Goal: Task Accomplishment & Management: Complete application form

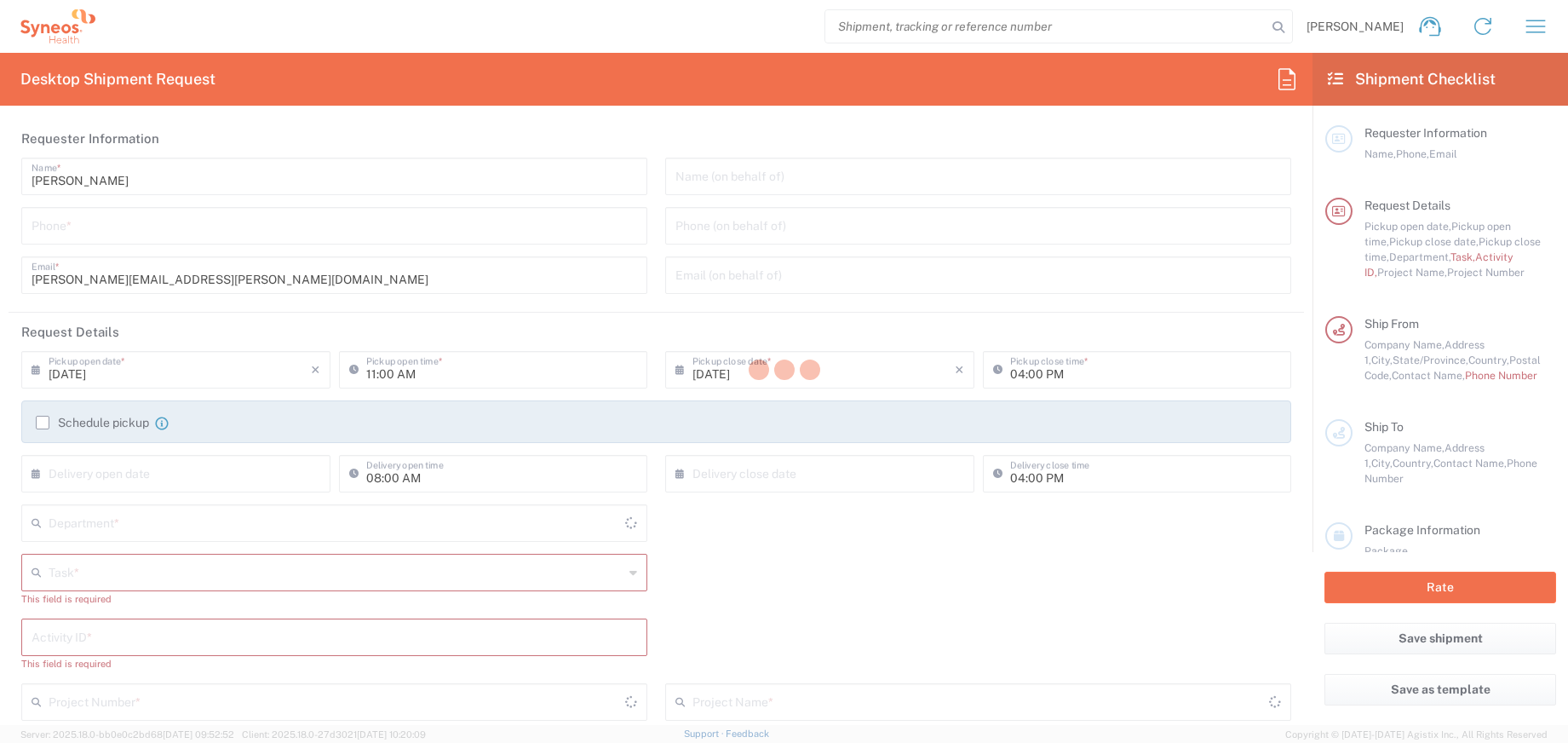
type input "[US_STATE]"
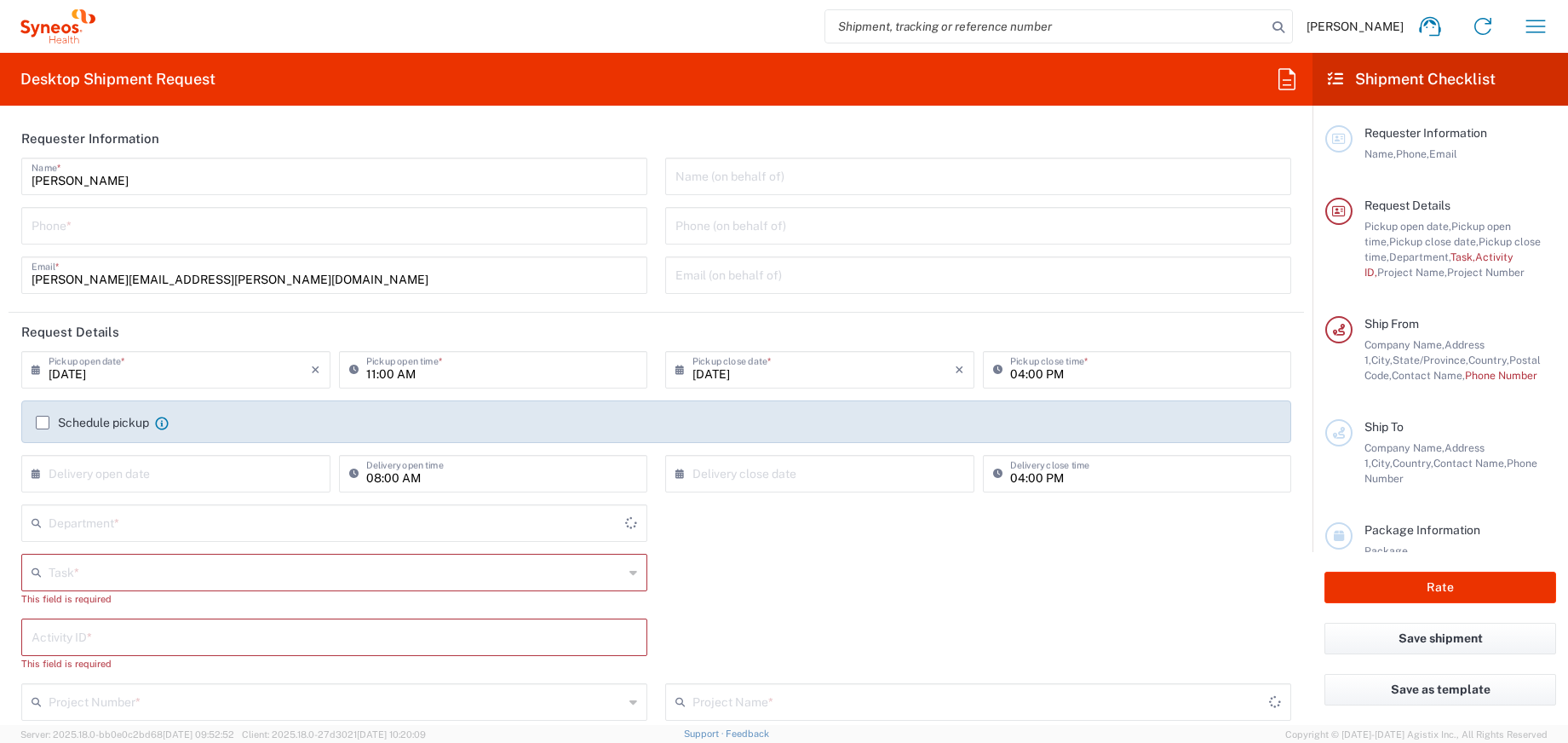
type input "[GEOGRAPHIC_DATA]"
type input "4510"
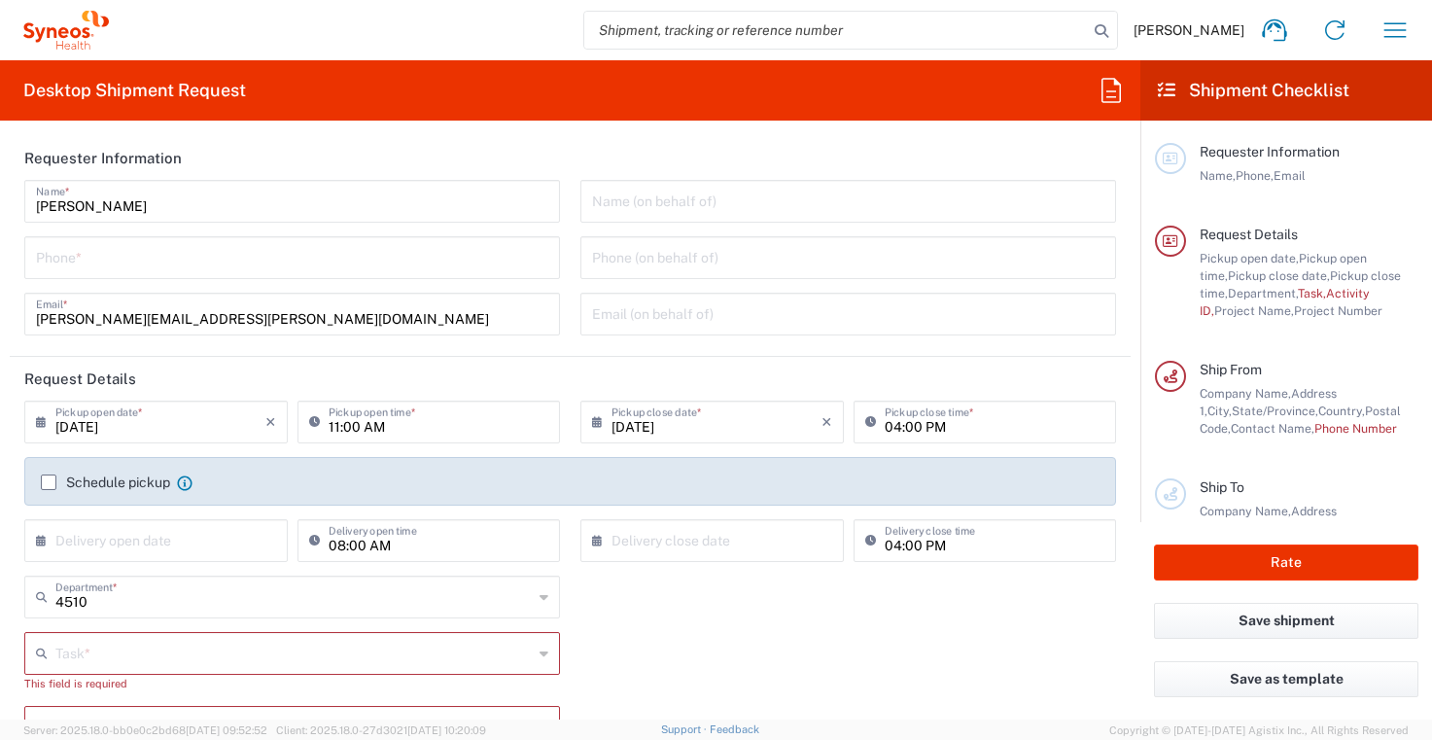
type input "Syneos Health, LLC-[GEOGRAPHIC_DATA] [GEOGRAPHIC_DATA] [GEOGRAPHIC_DATA]"
click at [1432, 315] on html "[PERSON_NAME] Home Shipment estimator Shipment tracking Desktop shipment reques…" at bounding box center [716, 370] width 1432 height 740
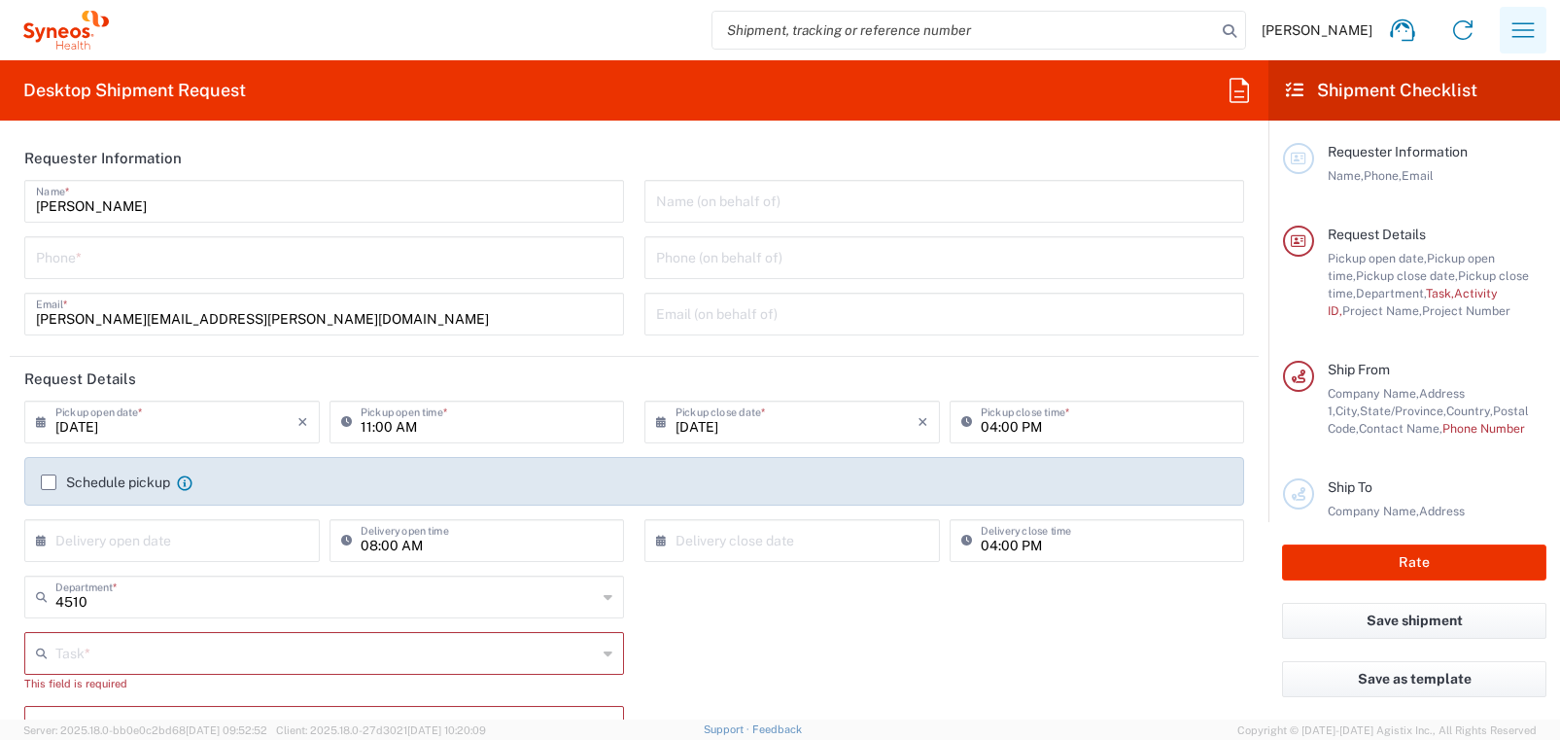
click at [1526, 24] on icon "button" at bounding box center [1522, 30] width 31 height 31
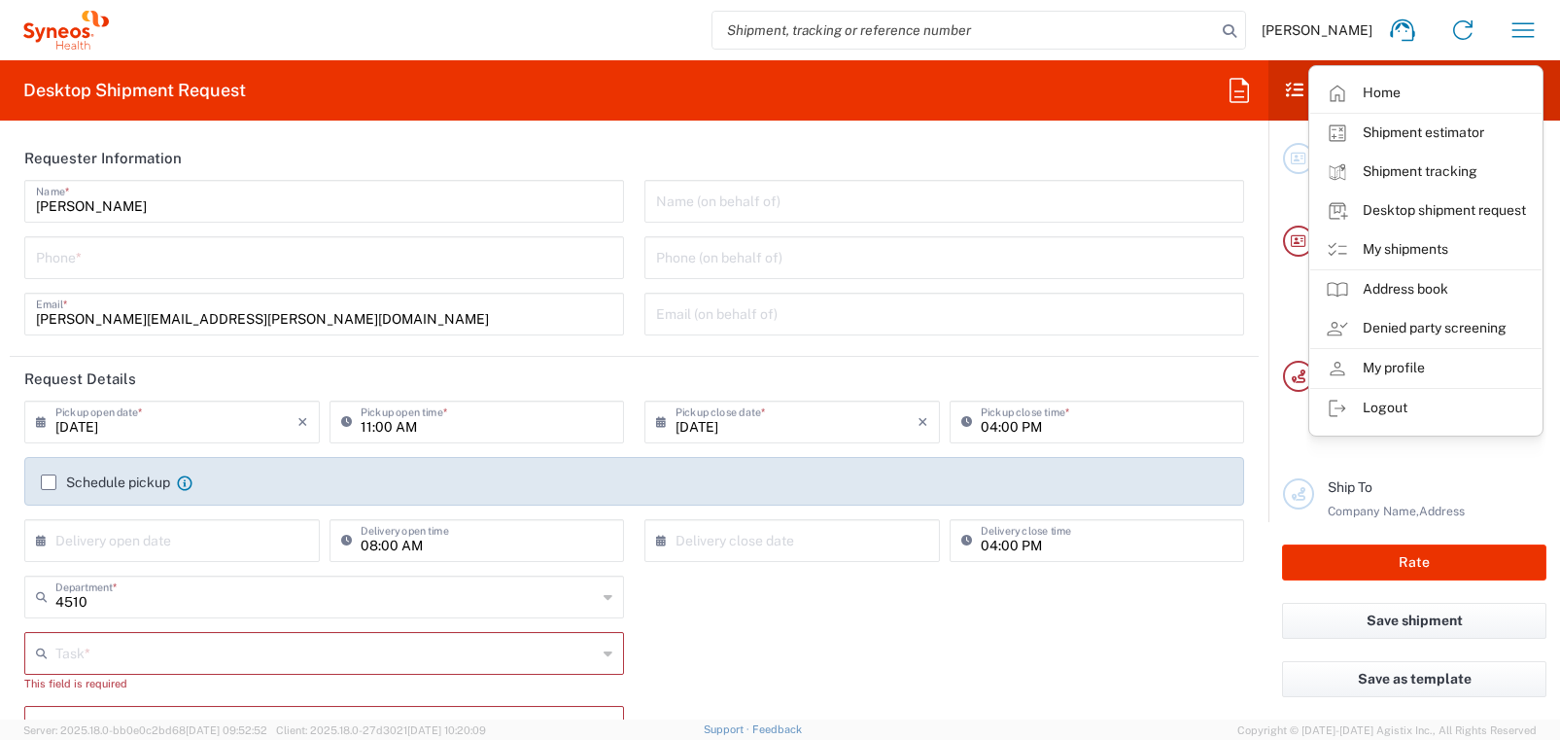
click at [1426, 240] on link "My shipments" at bounding box center [1425, 249] width 231 height 39
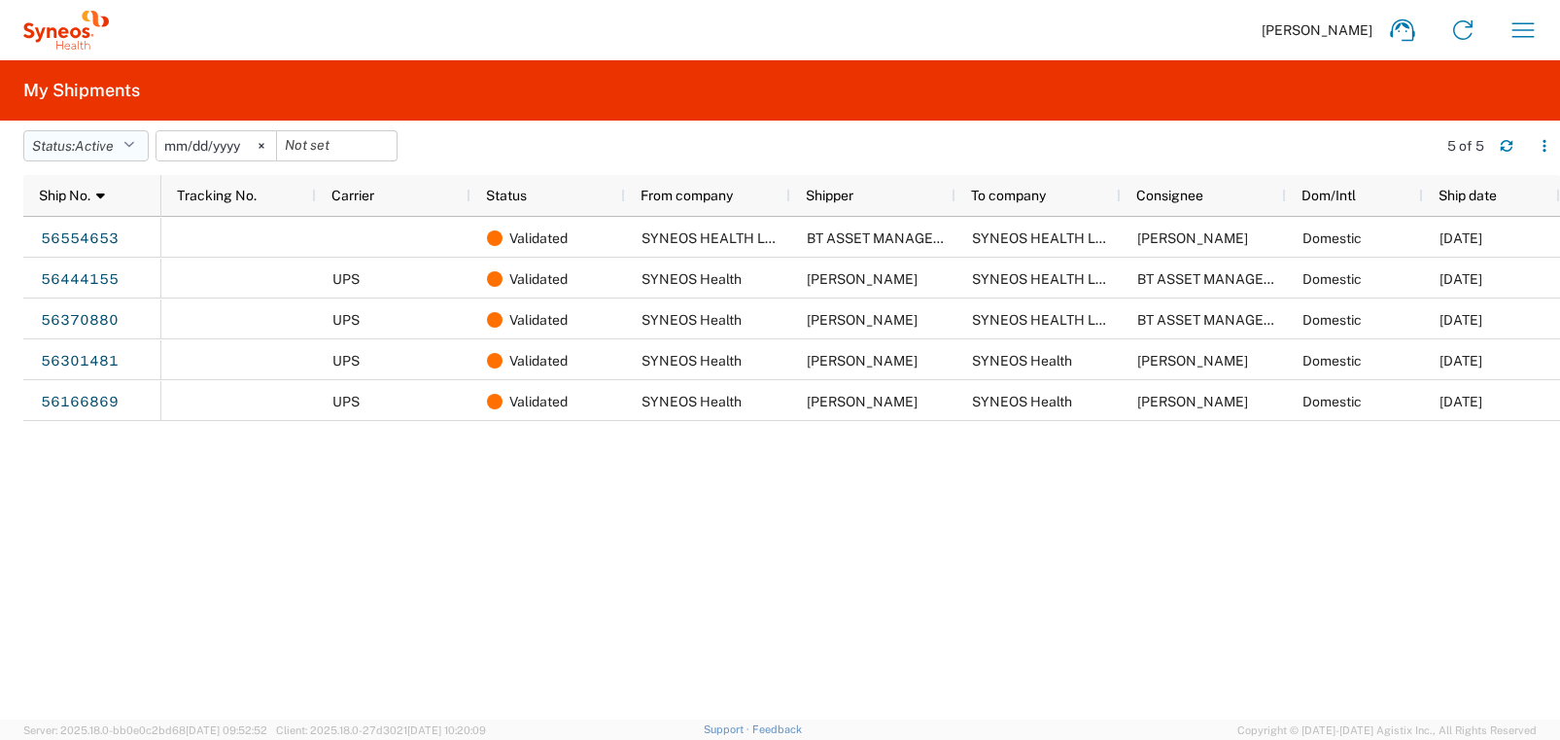
click at [133, 147] on icon "button" at bounding box center [128, 146] width 11 height 14
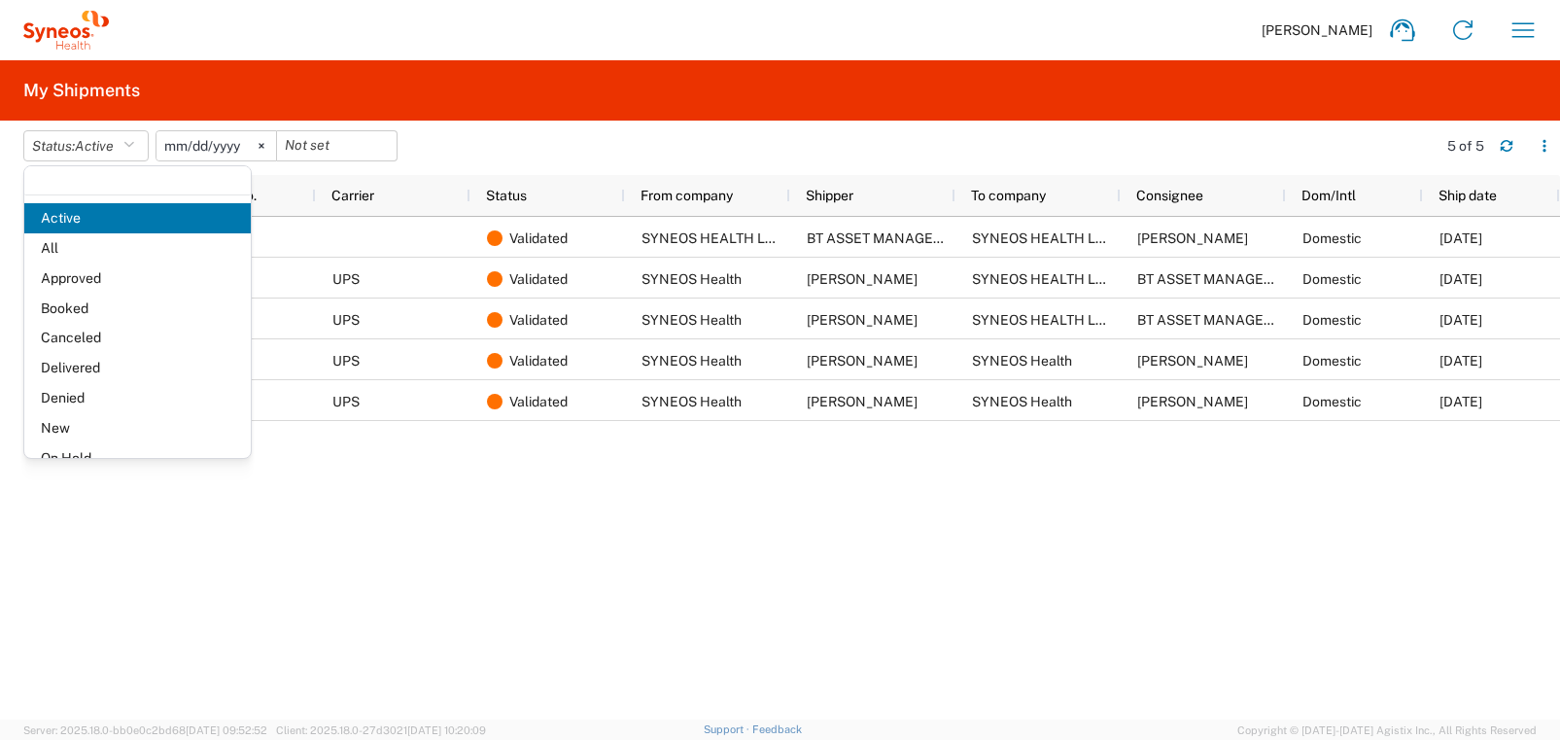
click at [100, 246] on span "All" at bounding box center [137, 248] width 226 height 30
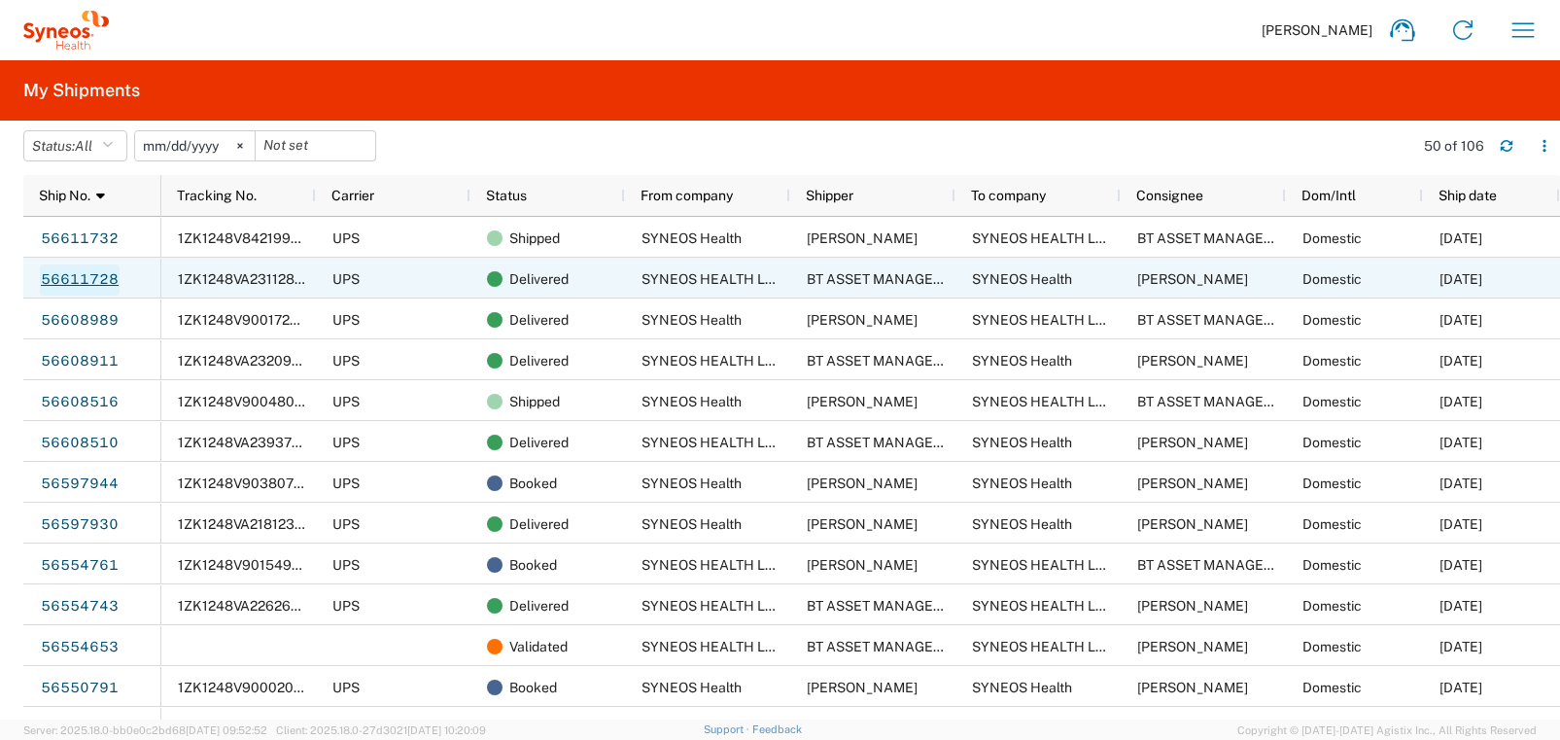
click at [97, 277] on link "56611728" at bounding box center [80, 279] width 80 height 31
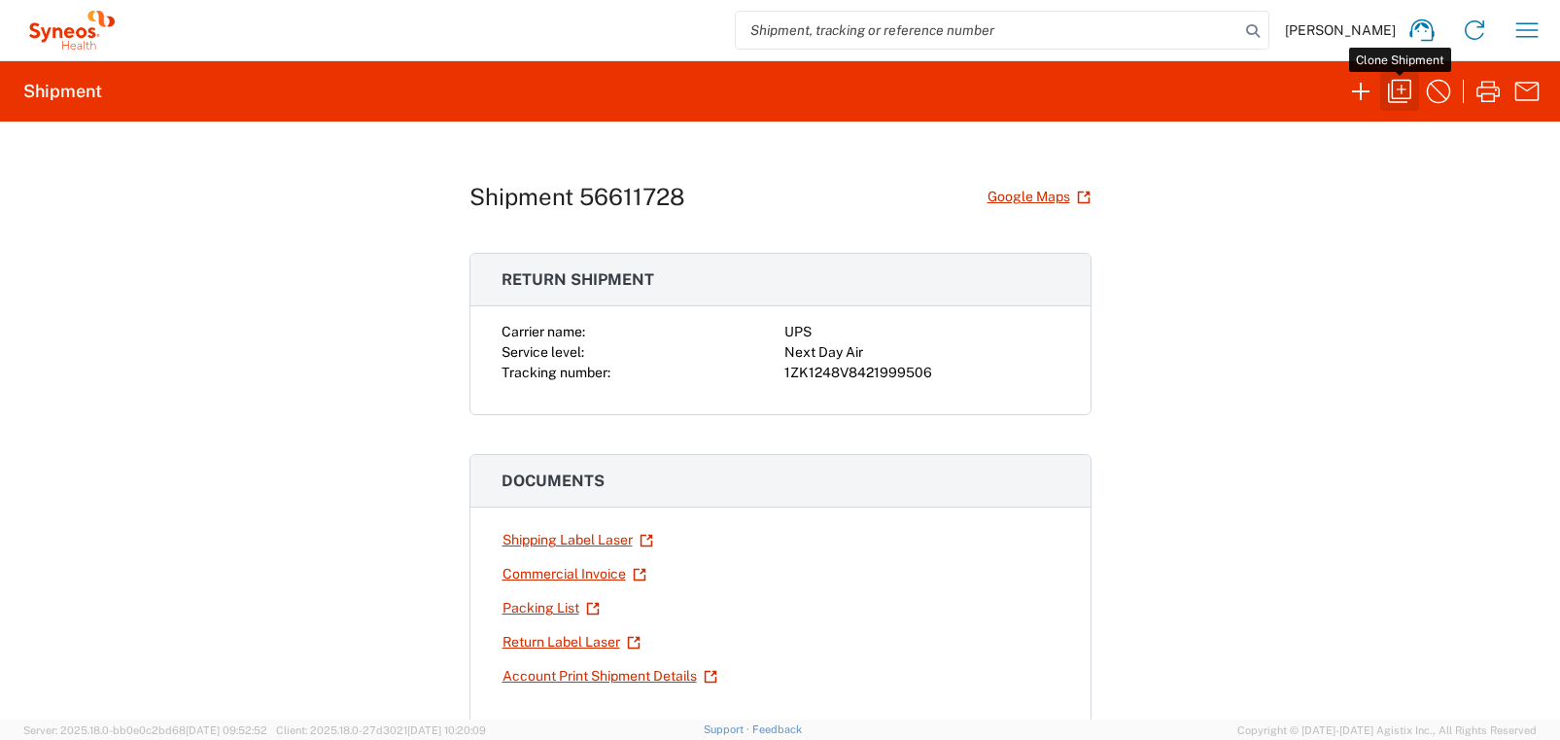
click at [1402, 94] on icon "button" at bounding box center [1399, 91] width 31 height 31
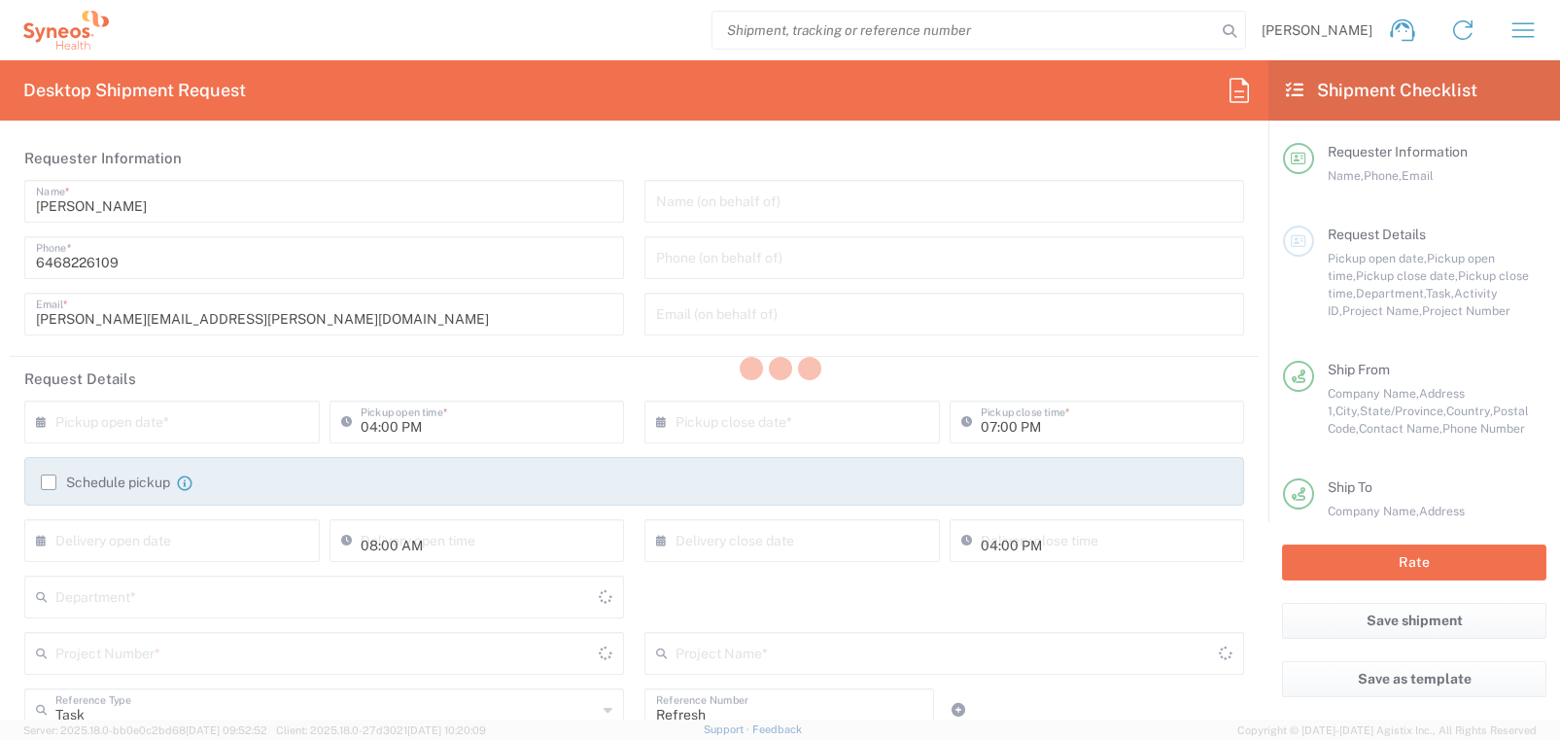
type input "[US_STATE]"
type input "Large Box"
type input "USD"
type input "Next Day Air"
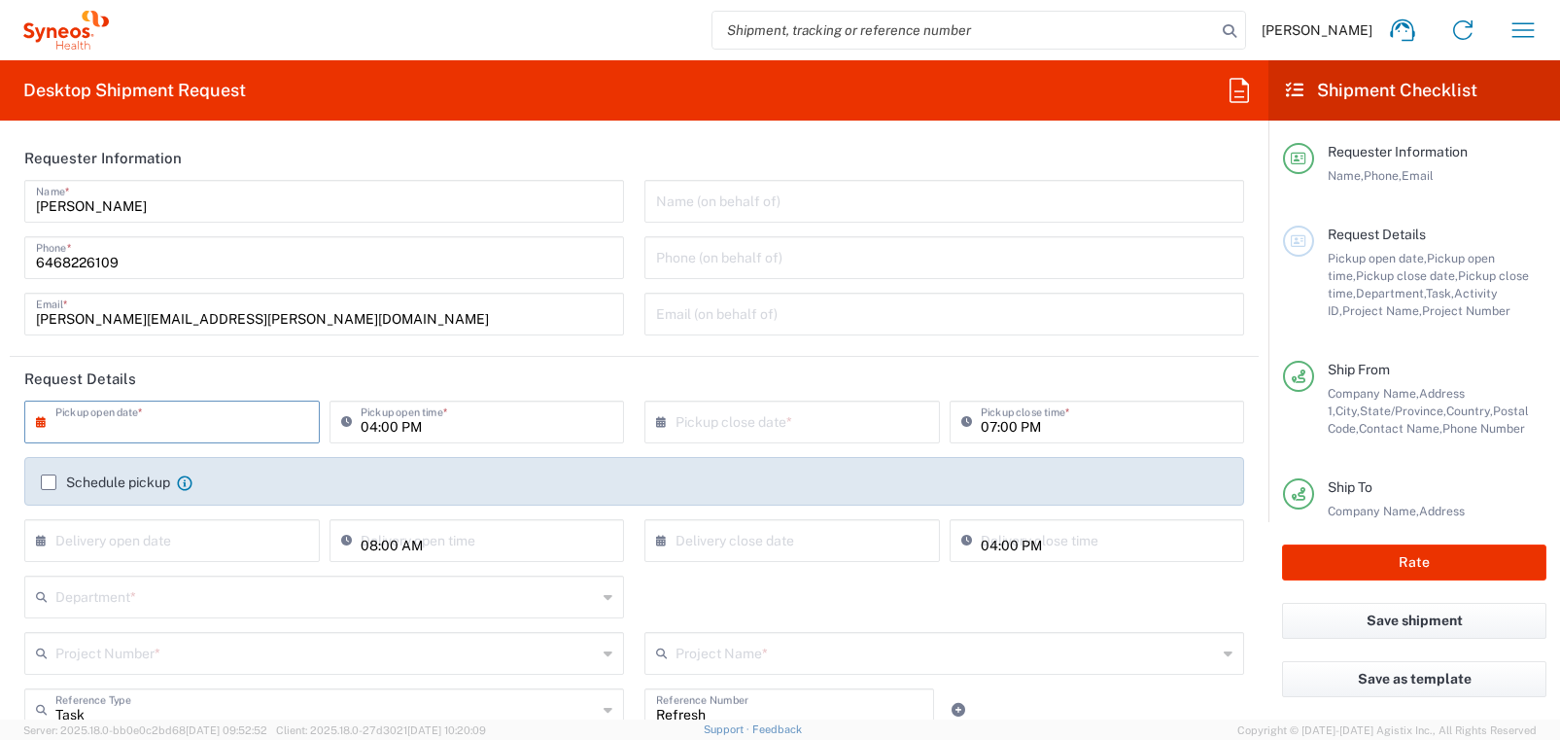
click at [86, 424] on input "text" at bounding box center [176, 420] width 242 height 34
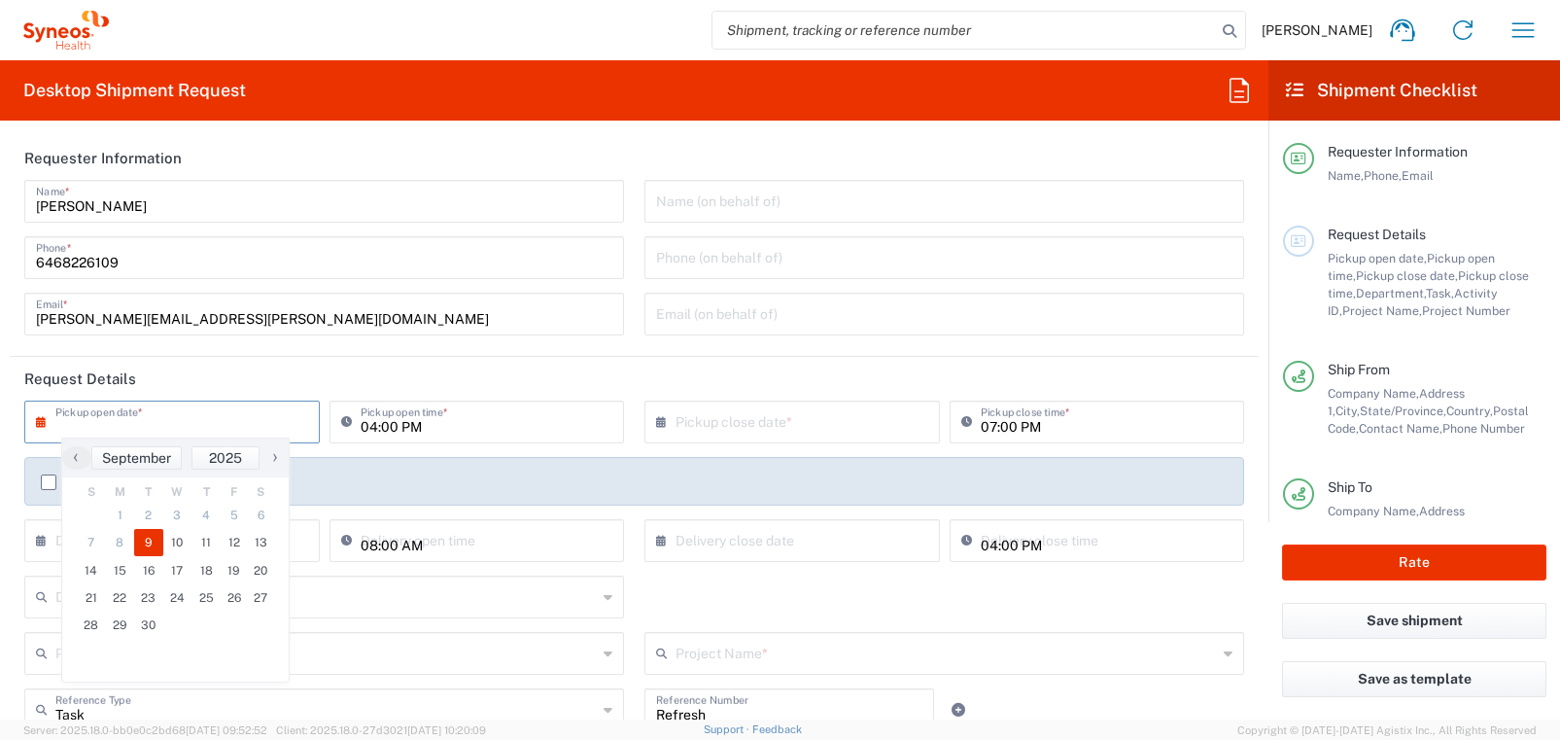
click at [153, 536] on span "9" at bounding box center [148, 542] width 29 height 27
type input "[DATE]"
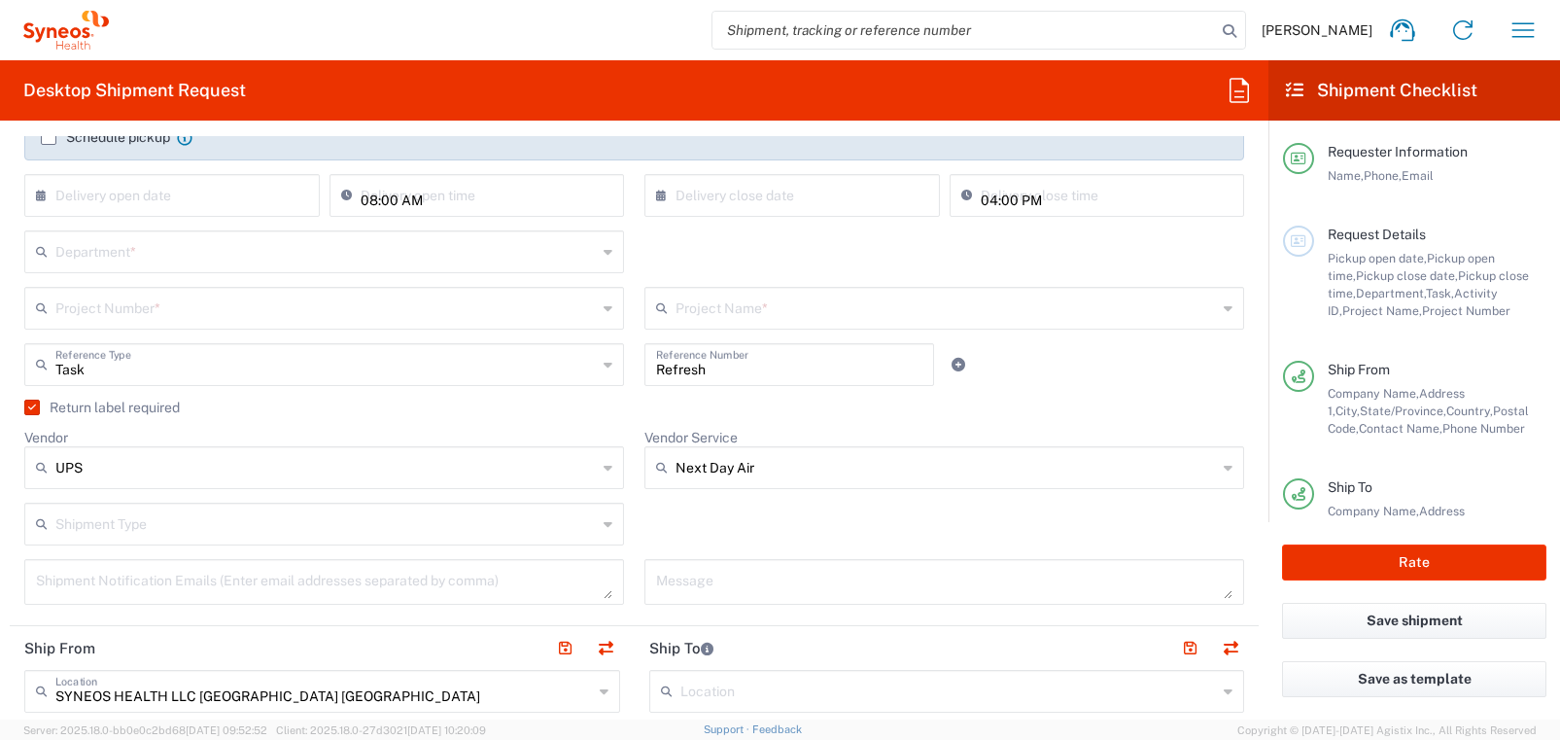
scroll to position [347, 0]
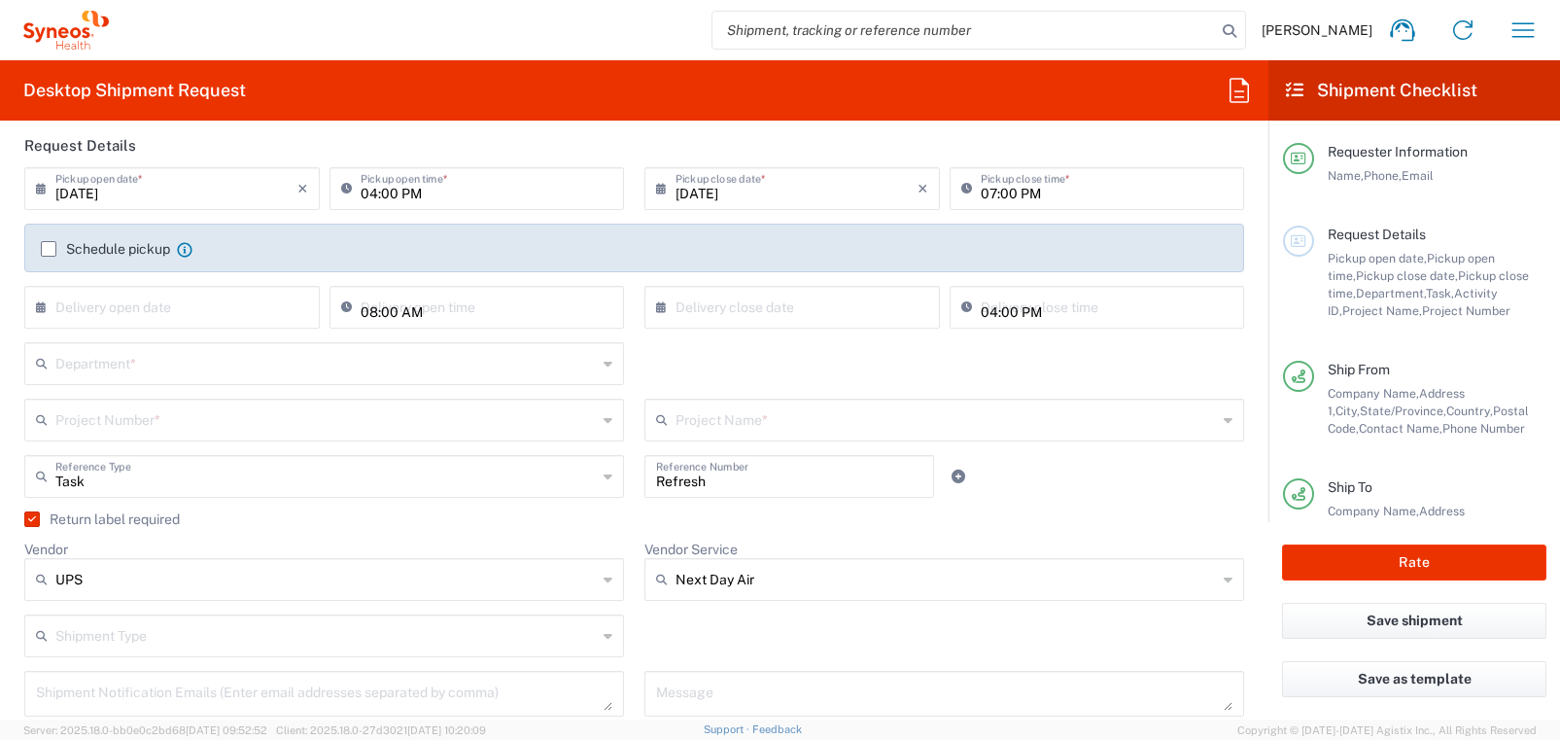
click at [609, 372] on icon at bounding box center [608, 363] width 9 height 31
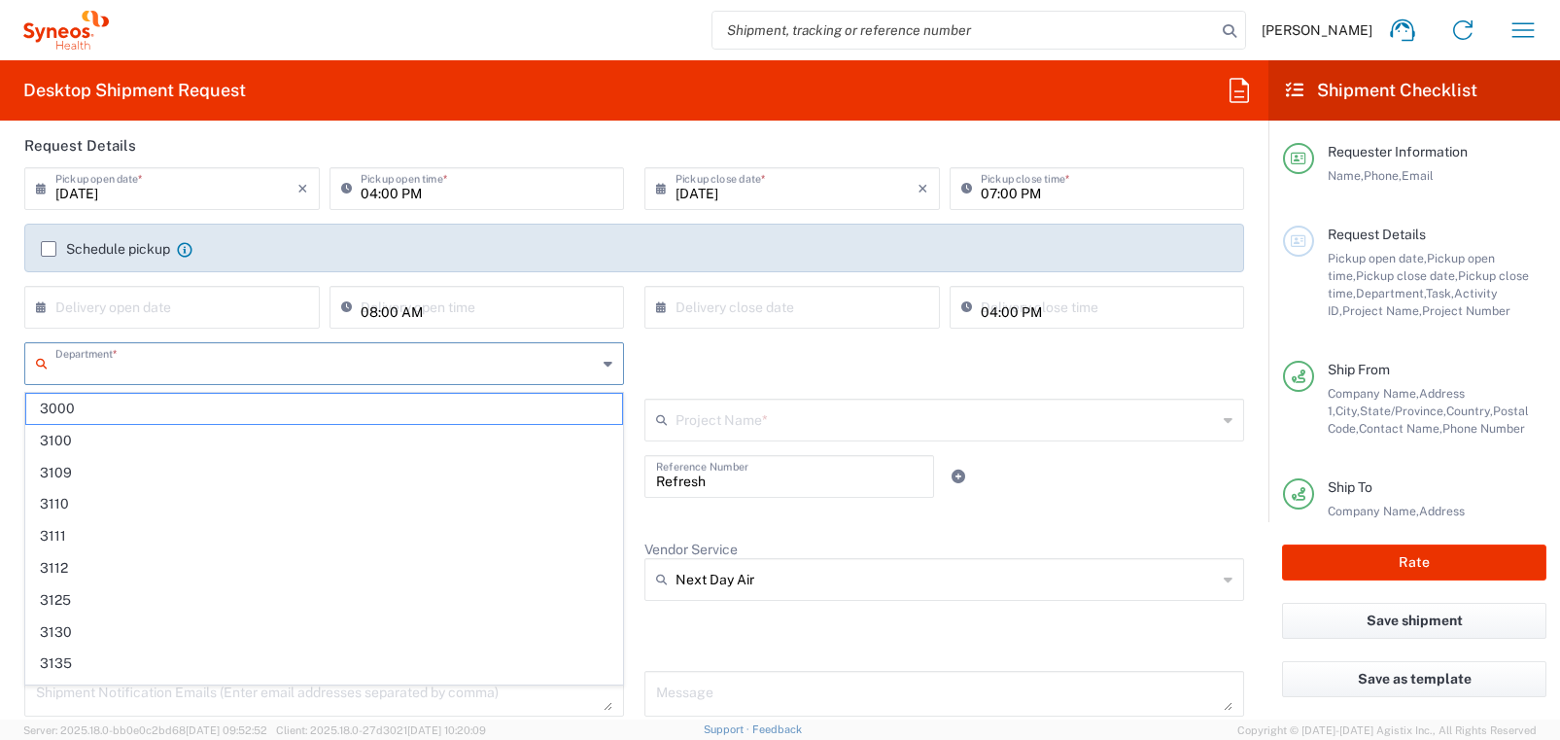
scroll to position [234, 0]
click at [610, 367] on icon at bounding box center [608, 362] width 9 height 31
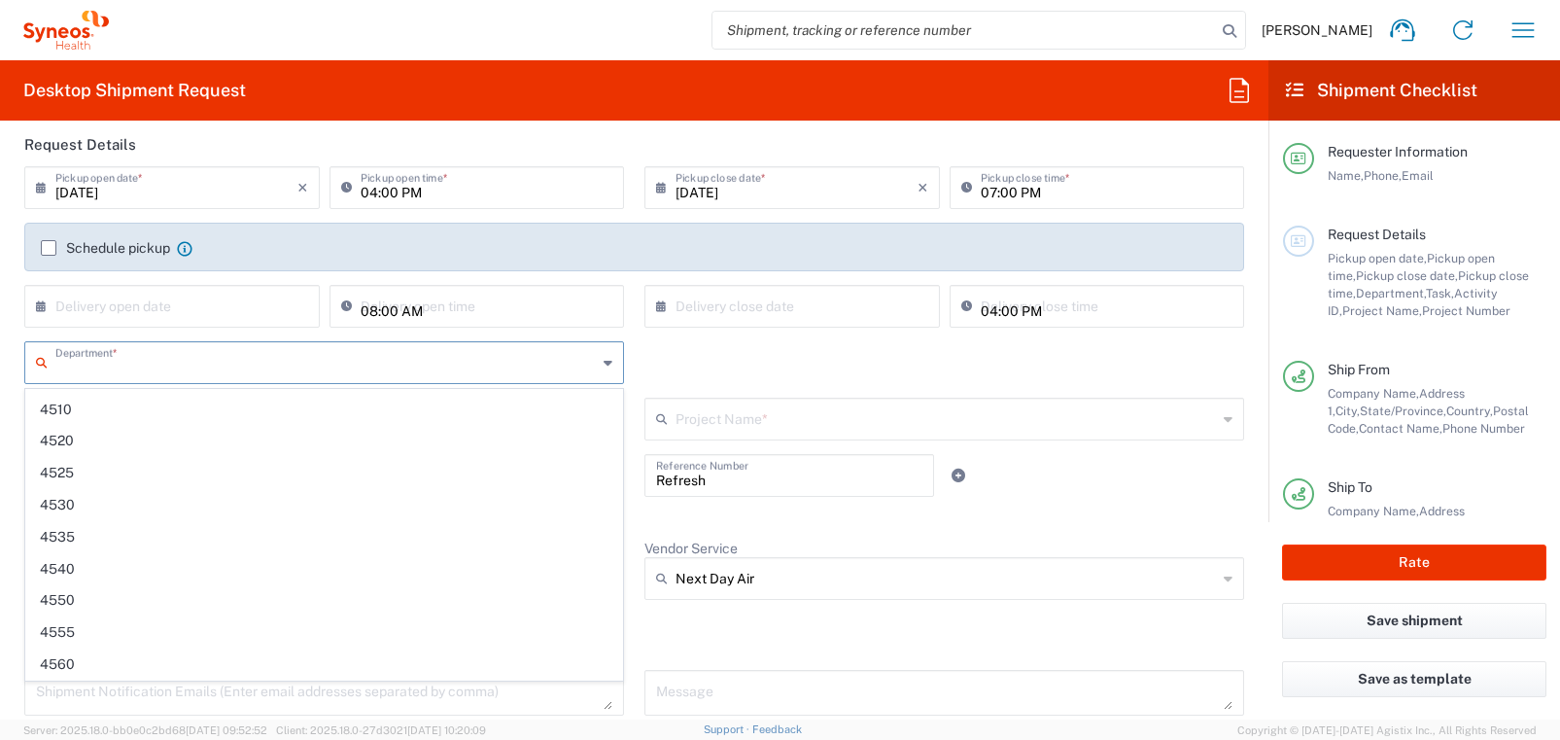
scroll to position [2944, 0]
click at [608, 363] on icon at bounding box center [608, 362] width 9 height 31
click at [690, 351] on div "Department * 3000 3100 3109 3110 3111 3112 3125 3130 3135 3136 3150 3155 3165 3…" at bounding box center [635, 369] width 1240 height 56
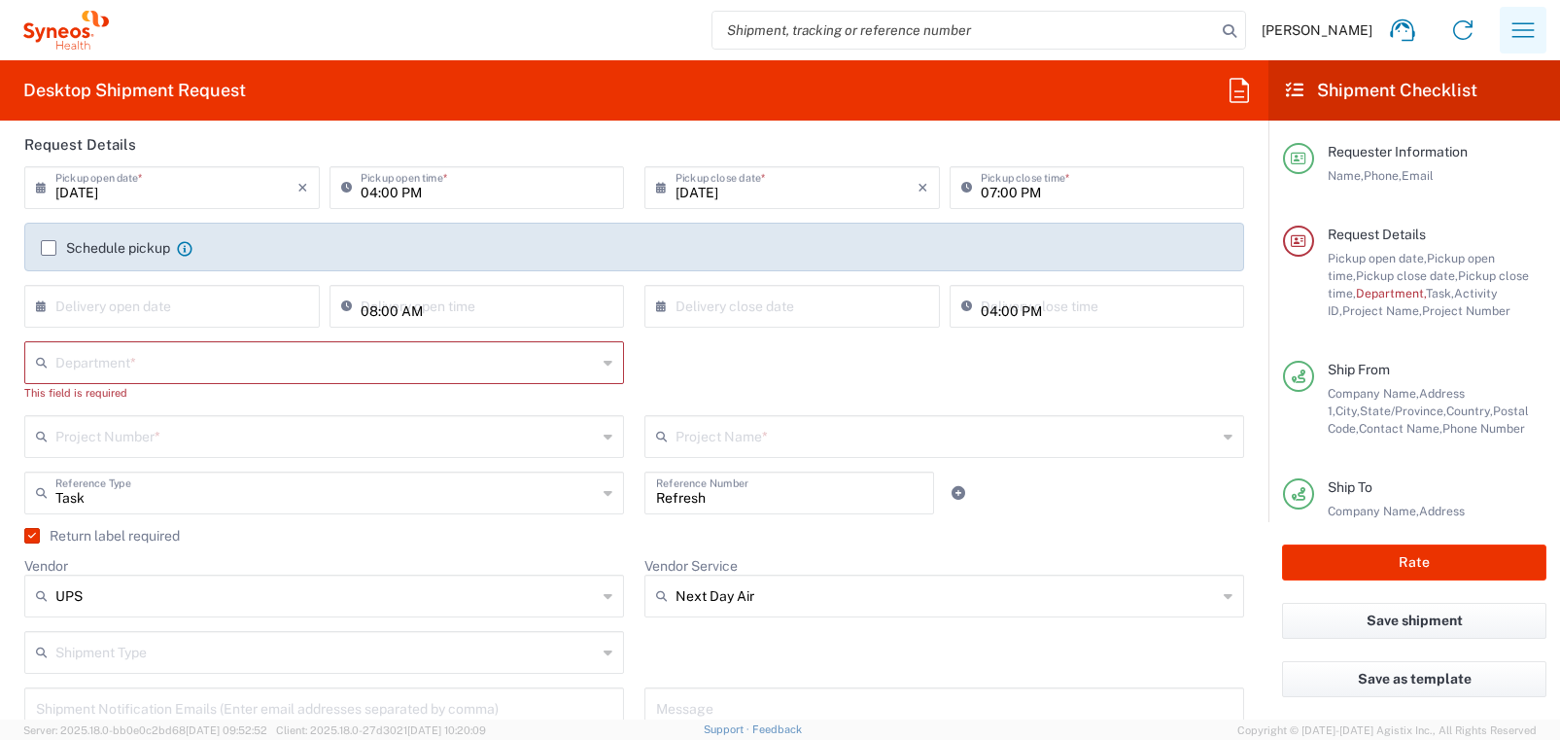
click at [1525, 25] on icon "button" at bounding box center [1522, 30] width 31 height 31
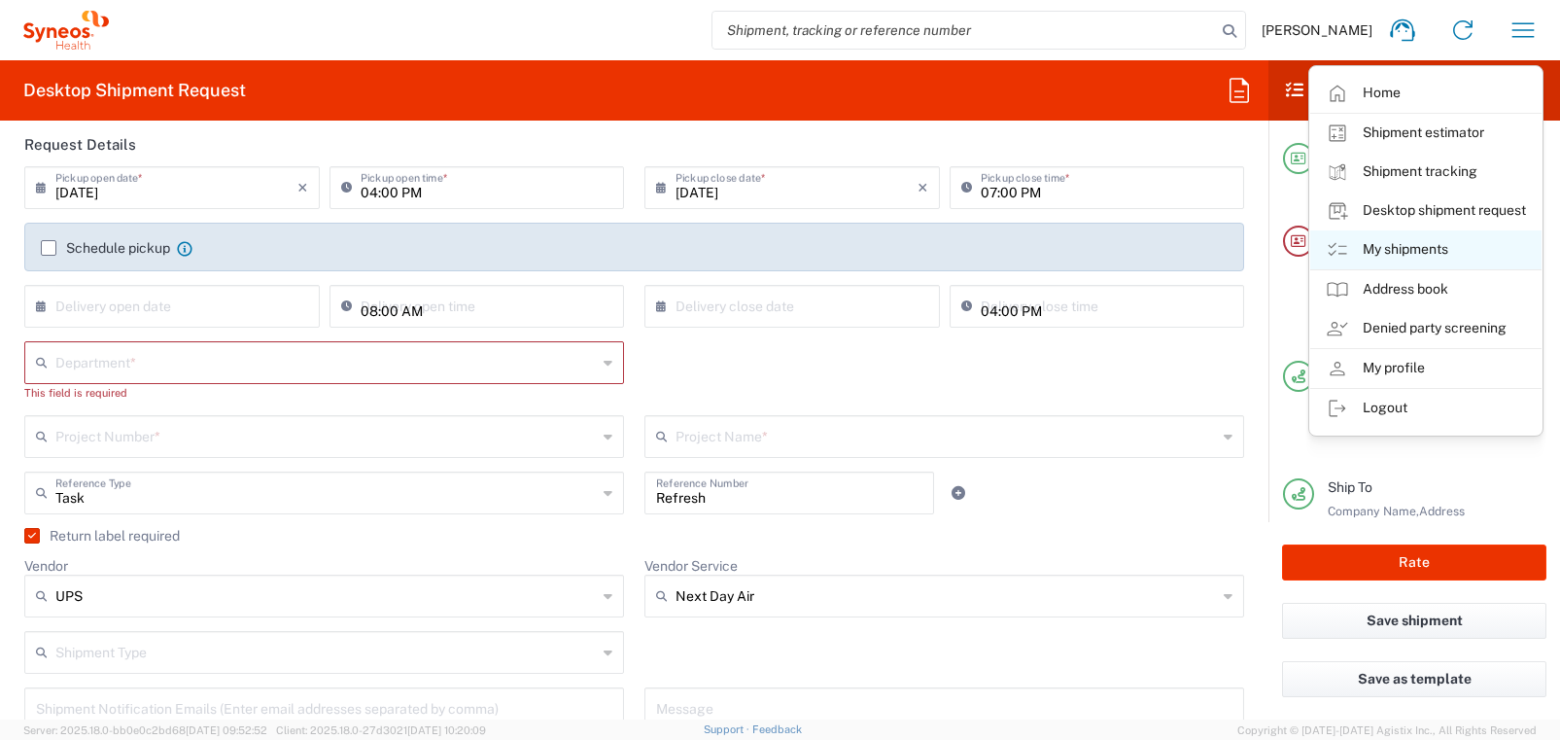
click at [1419, 250] on link "My shipments" at bounding box center [1425, 249] width 231 height 39
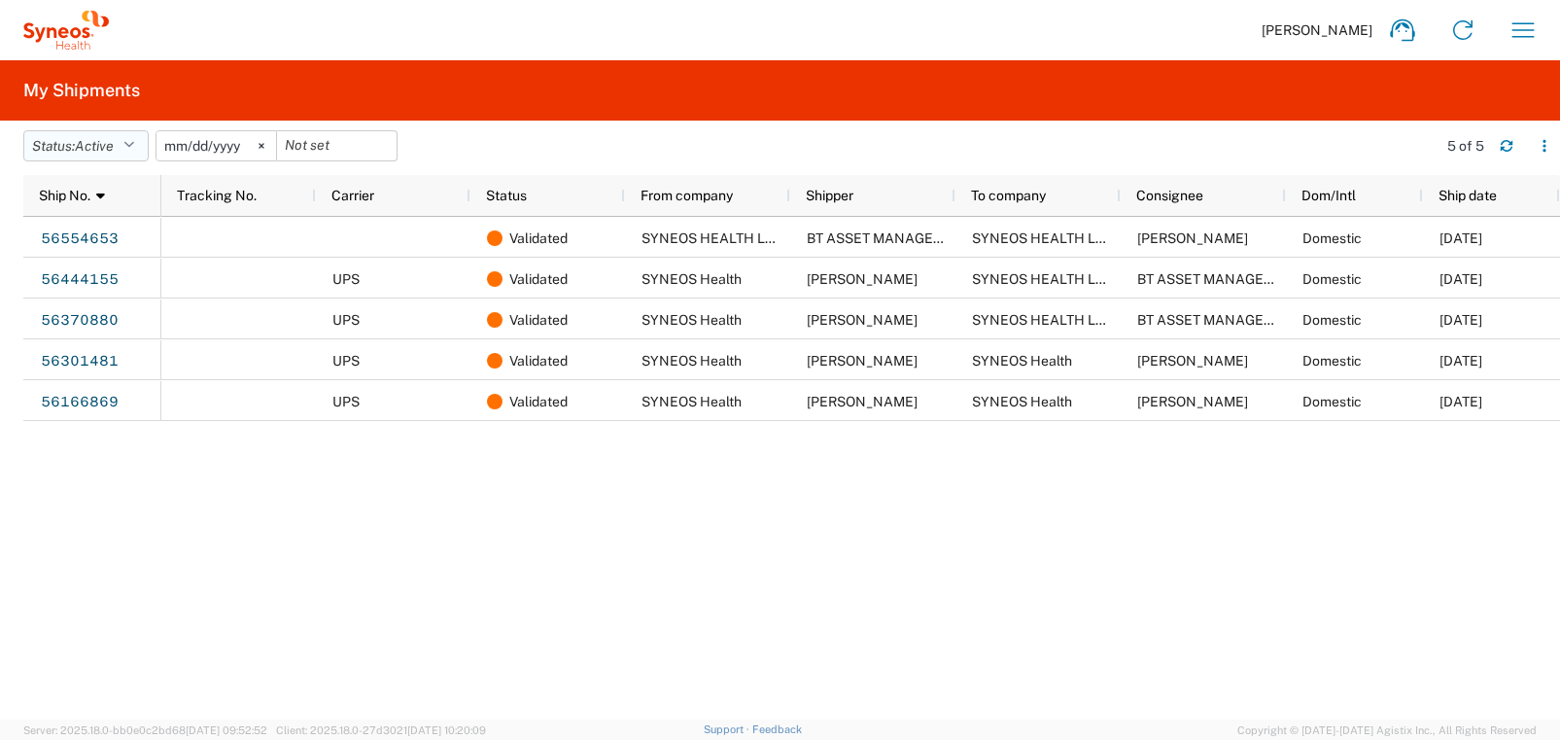
click at [134, 143] on icon "button" at bounding box center [128, 146] width 11 height 14
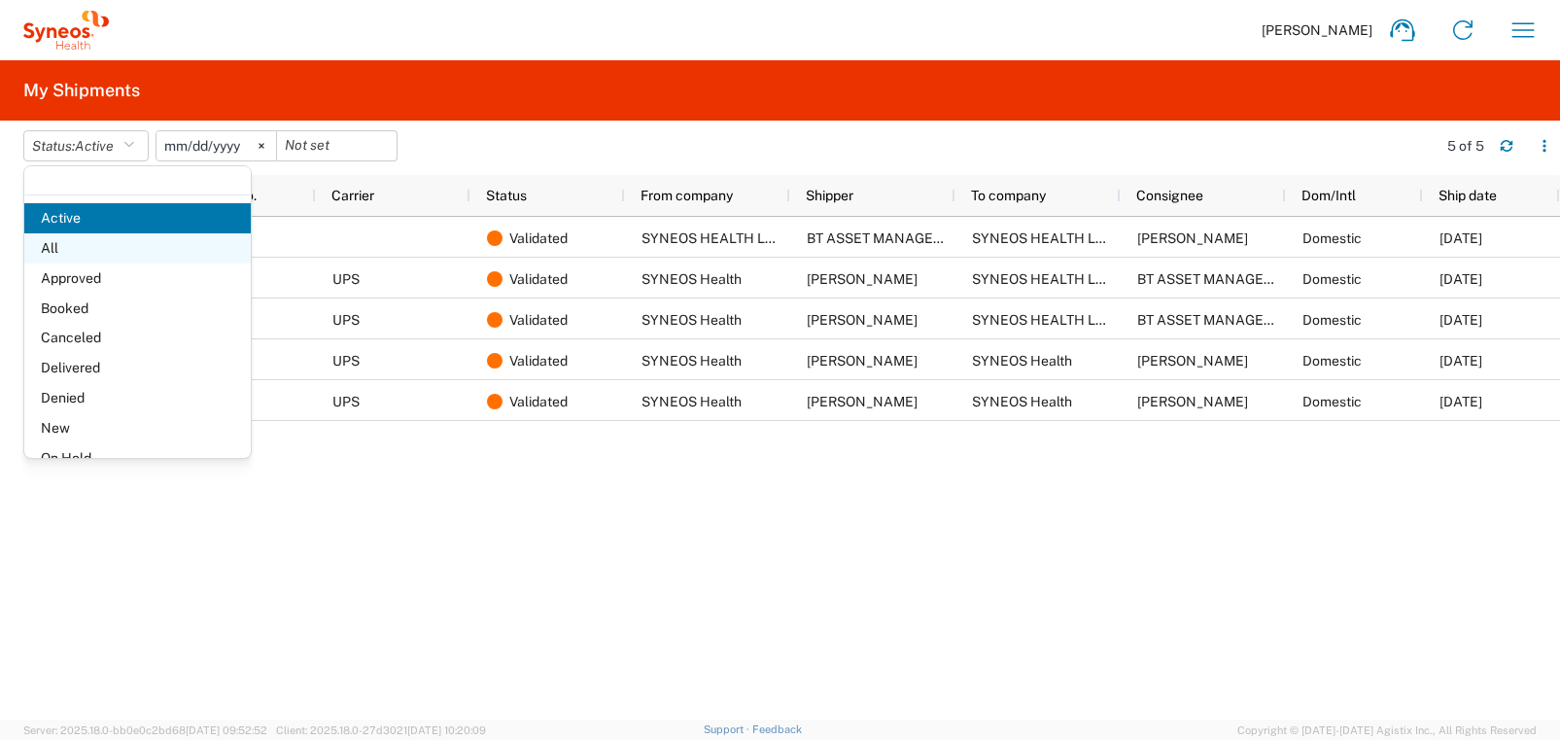
click at [122, 249] on span "All" at bounding box center [137, 248] width 226 height 30
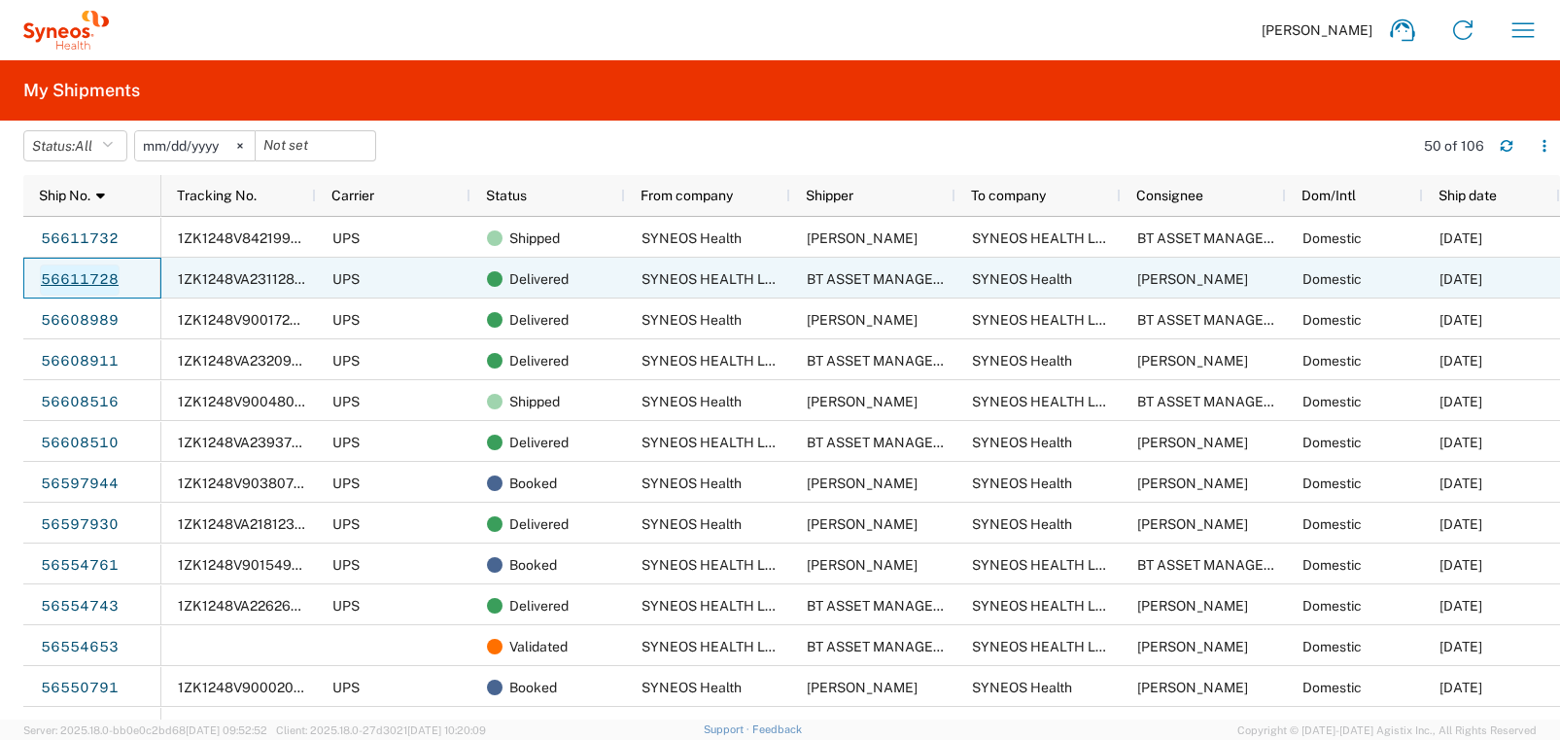
click at [100, 275] on link "56611728" at bounding box center [80, 279] width 80 height 31
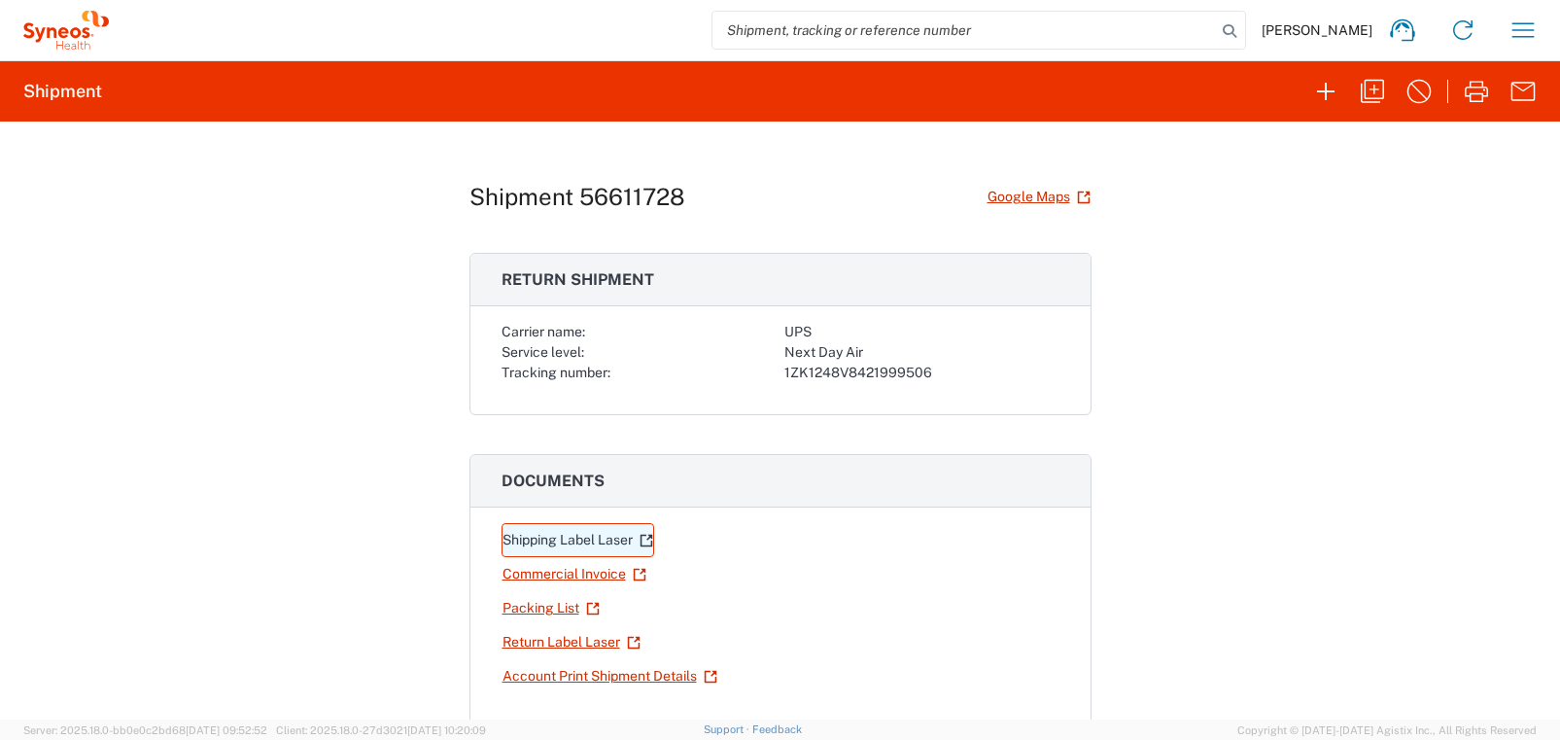
click at [583, 537] on link "Shipping Label Laser" at bounding box center [578, 540] width 153 height 34
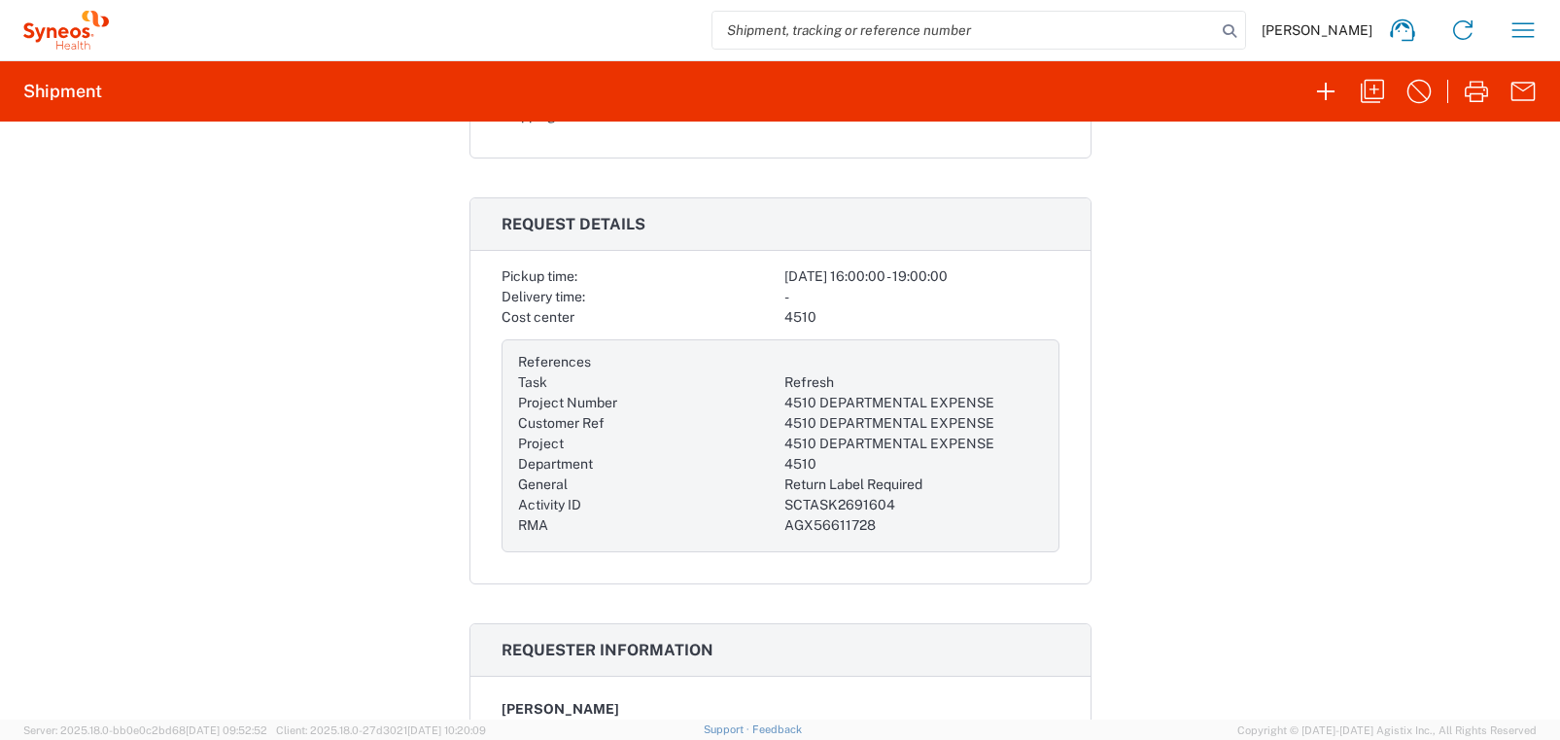
scroll to position [800, 0]
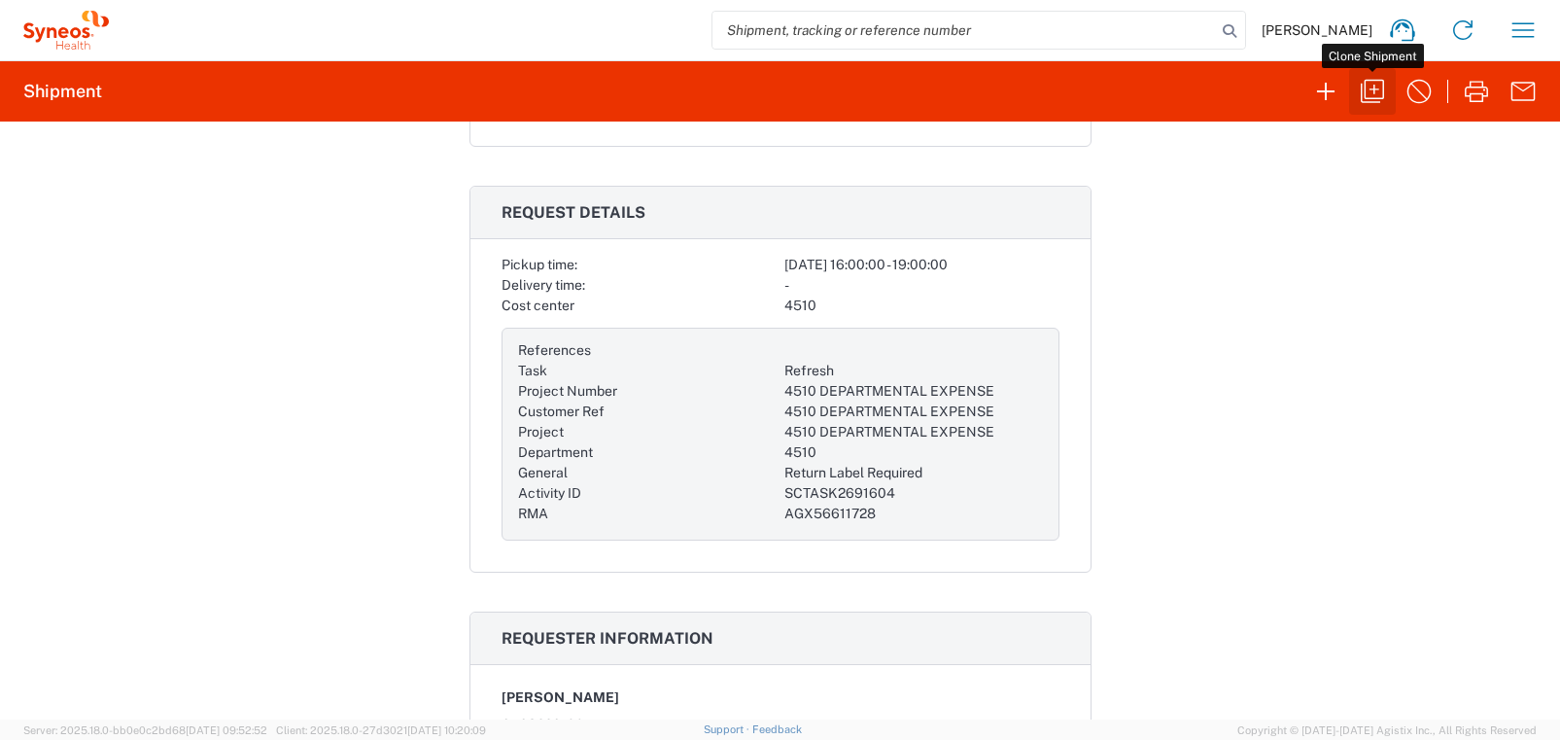
click at [1375, 91] on icon "button" at bounding box center [1372, 91] width 31 height 31
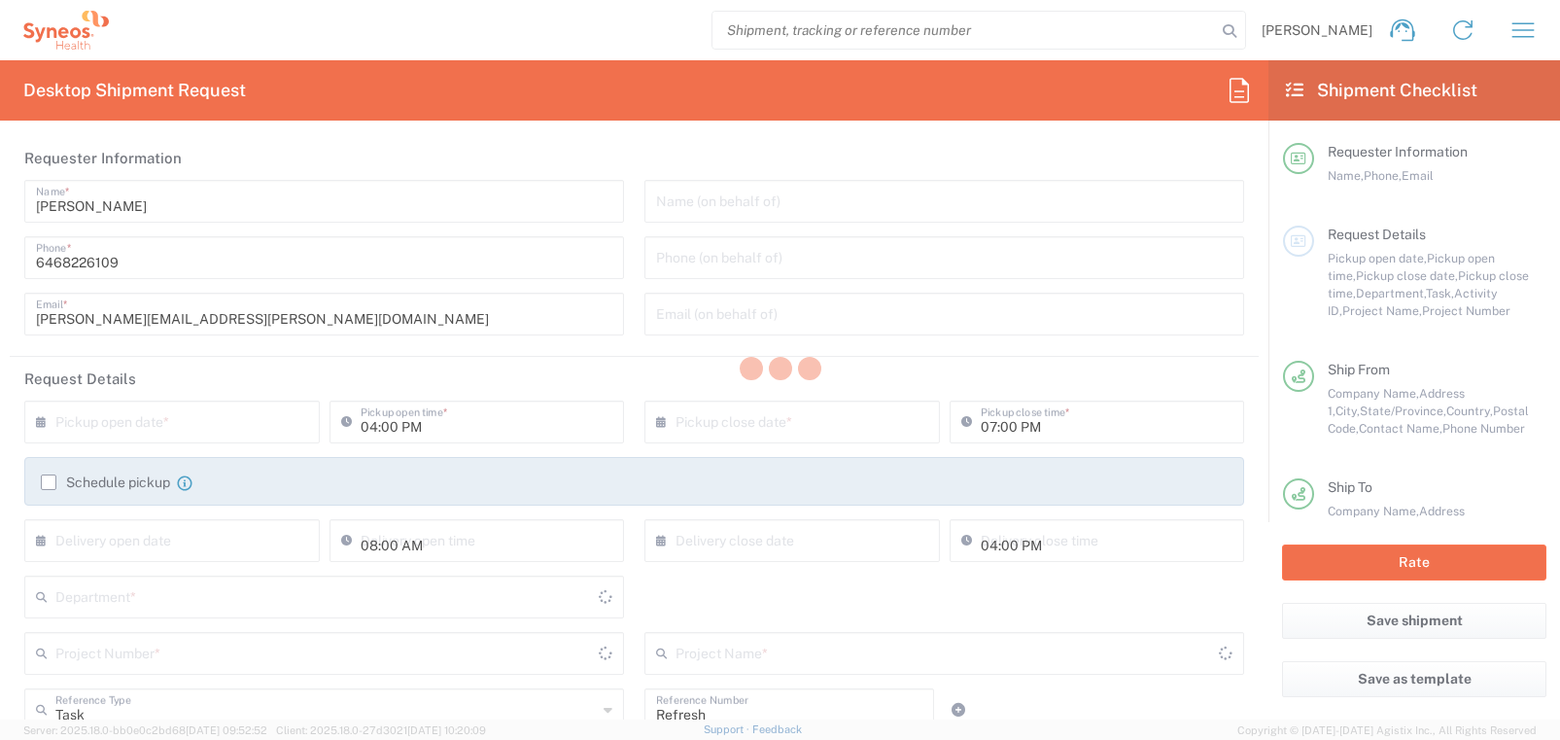
type input "Next Day Air"
type input "[US_STATE]"
type input "Large Box"
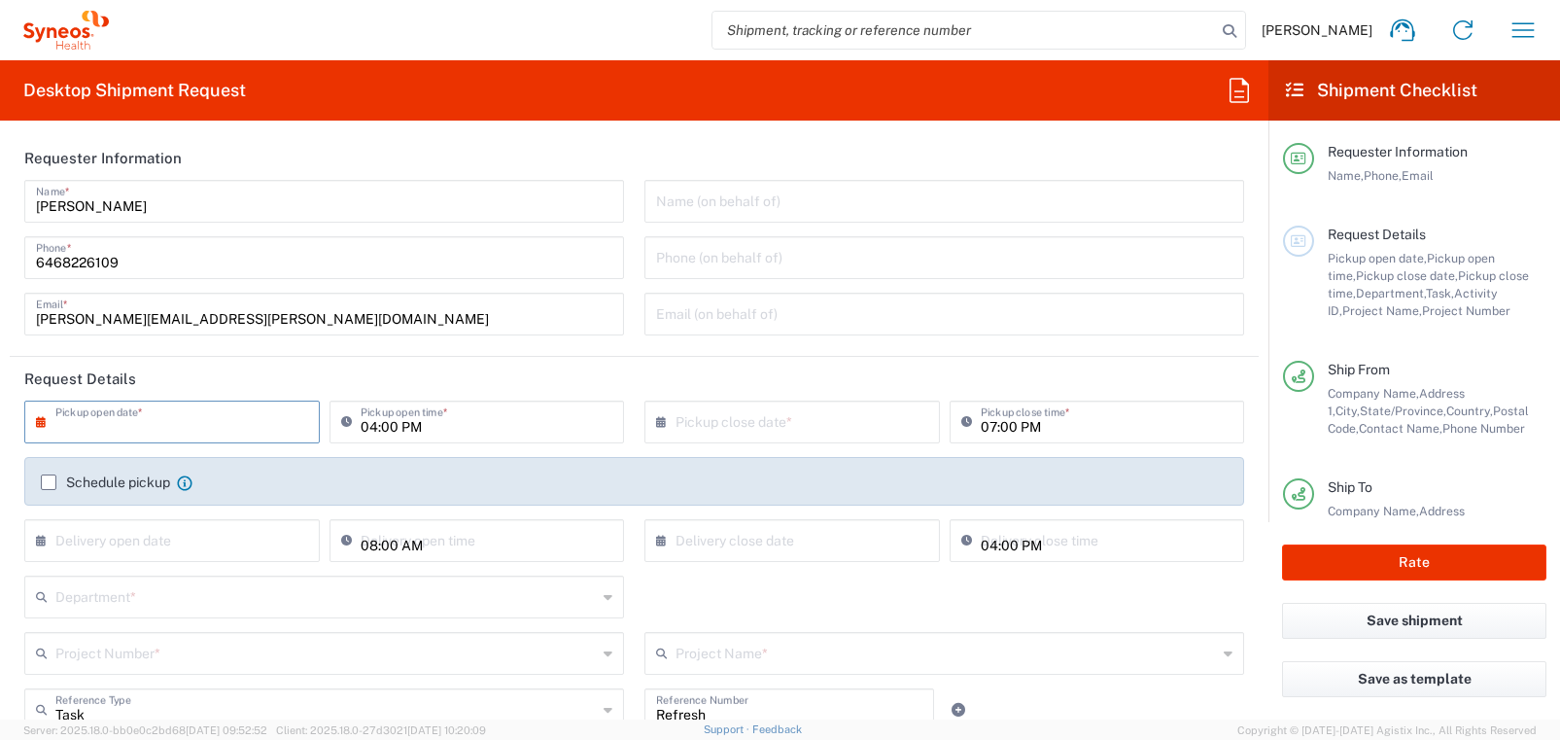
click at [123, 426] on input "text" at bounding box center [176, 420] width 242 height 34
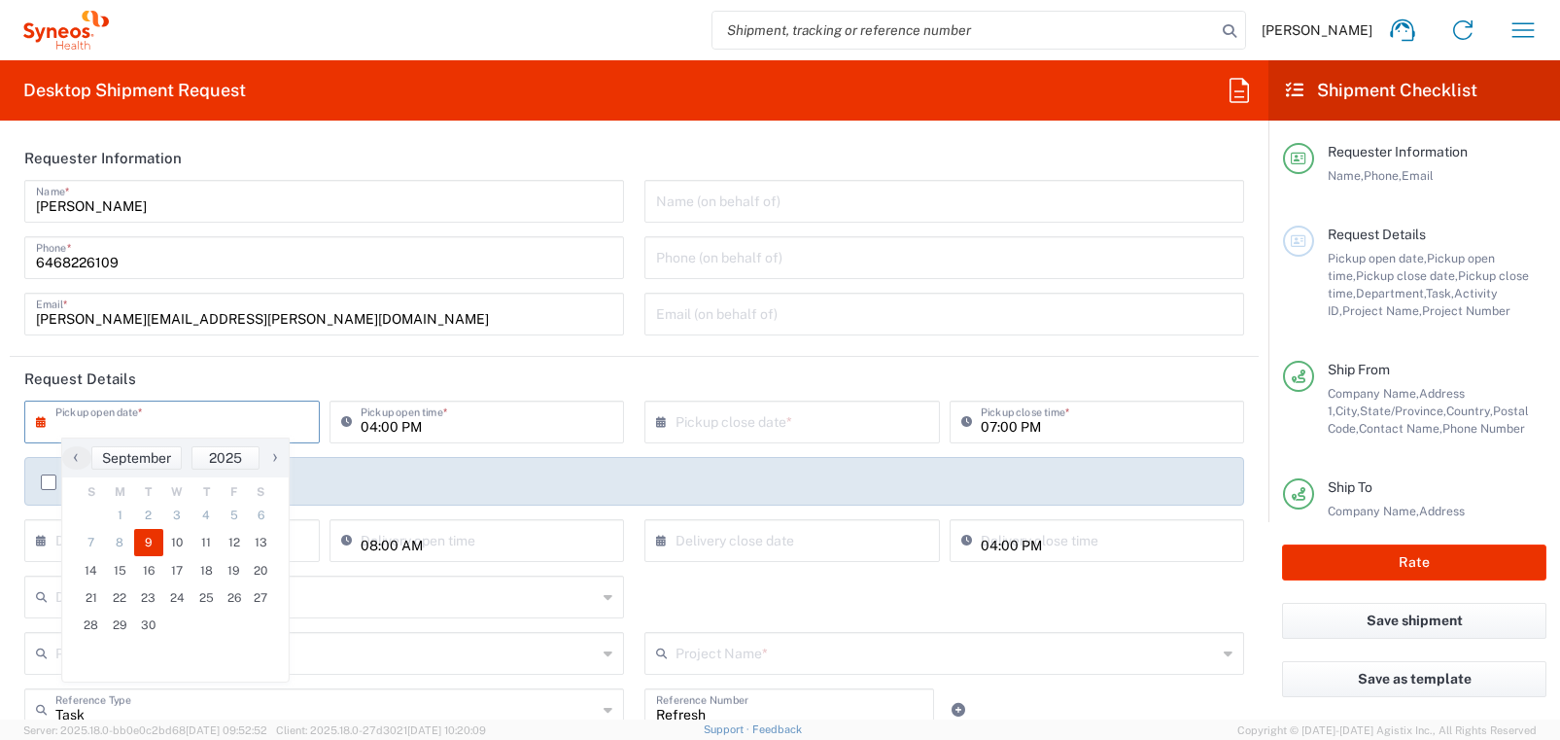
click at [147, 533] on span "9" at bounding box center [148, 542] width 29 height 27
type input "[DATE]"
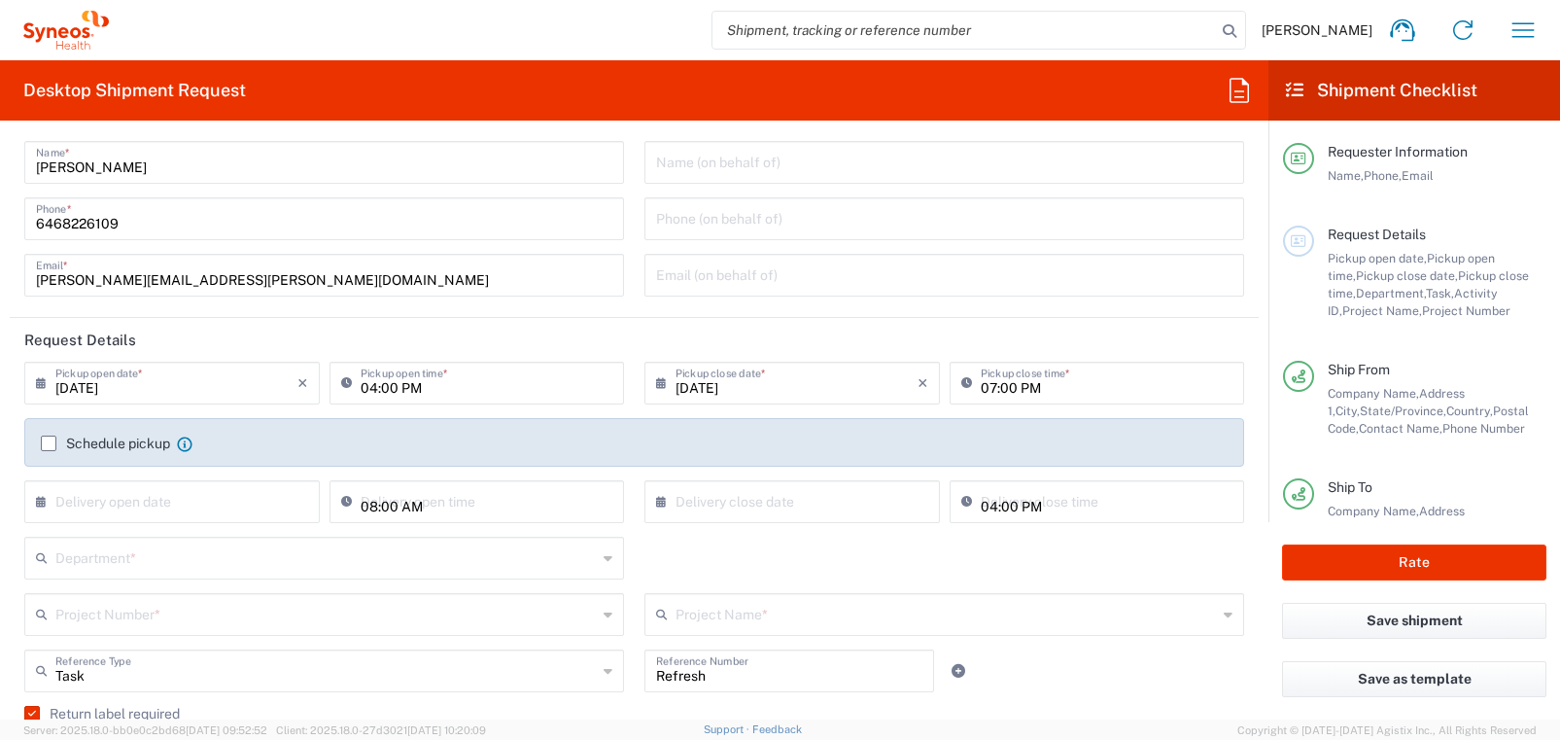
scroll to position [43, 0]
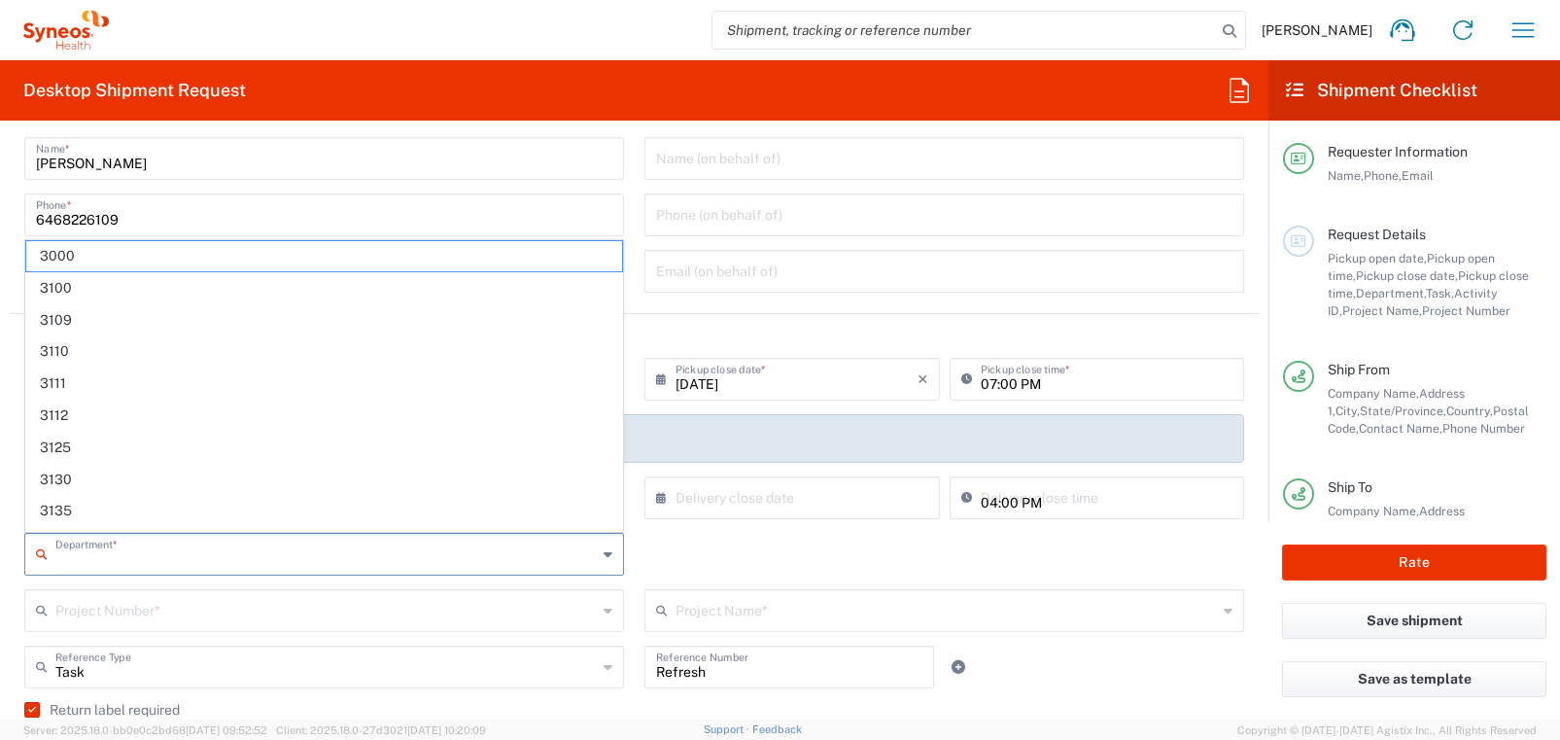
click at [167, 540] on input "text" at bounding box center [325, 553] width 541 height 34
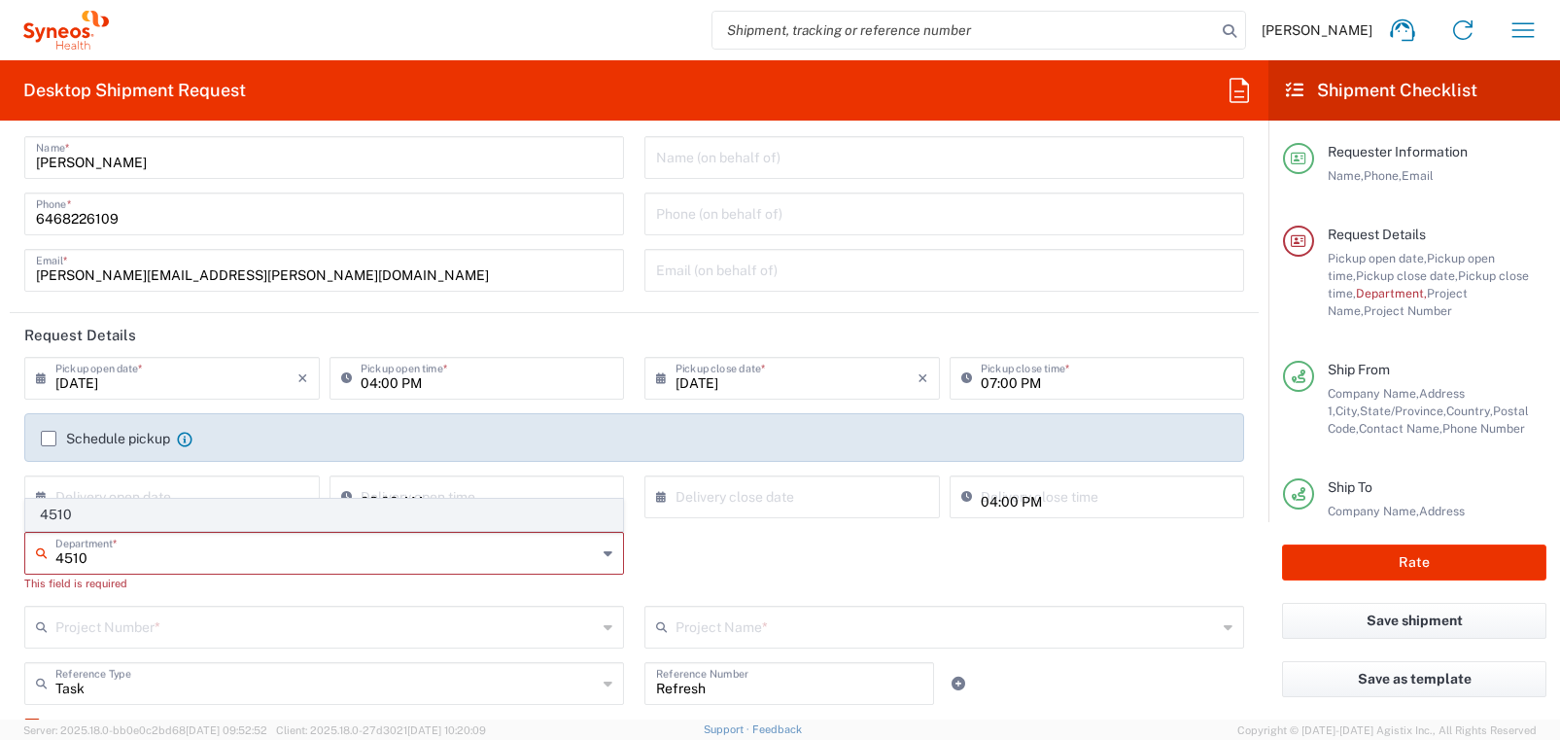
type input "4510"
click at [209, 514] on span "4510" at bounding box center [324, 515] width 596 height 30
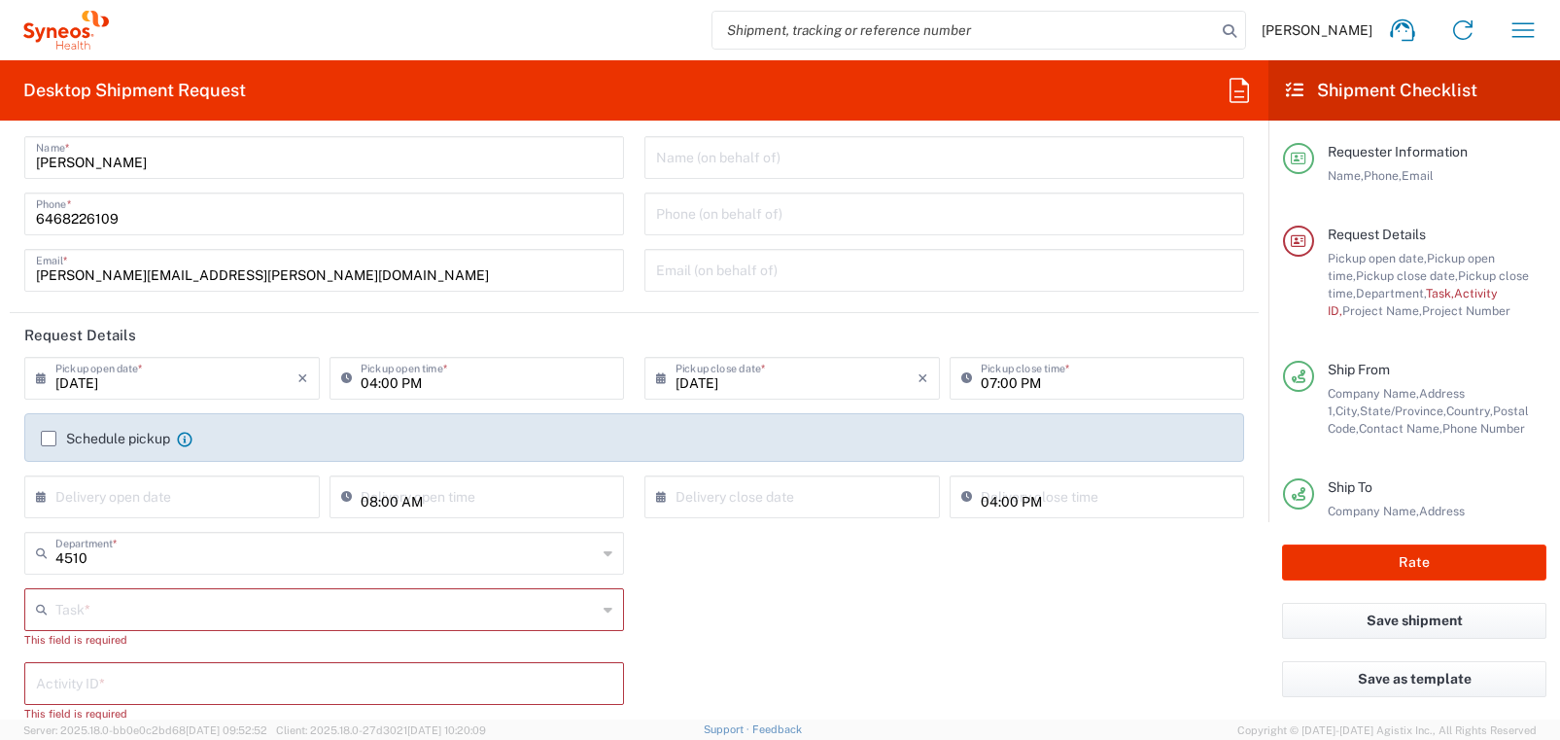
click at [603, 613] on div "Task *" at bounding box center [324, 609] width 600 height 43
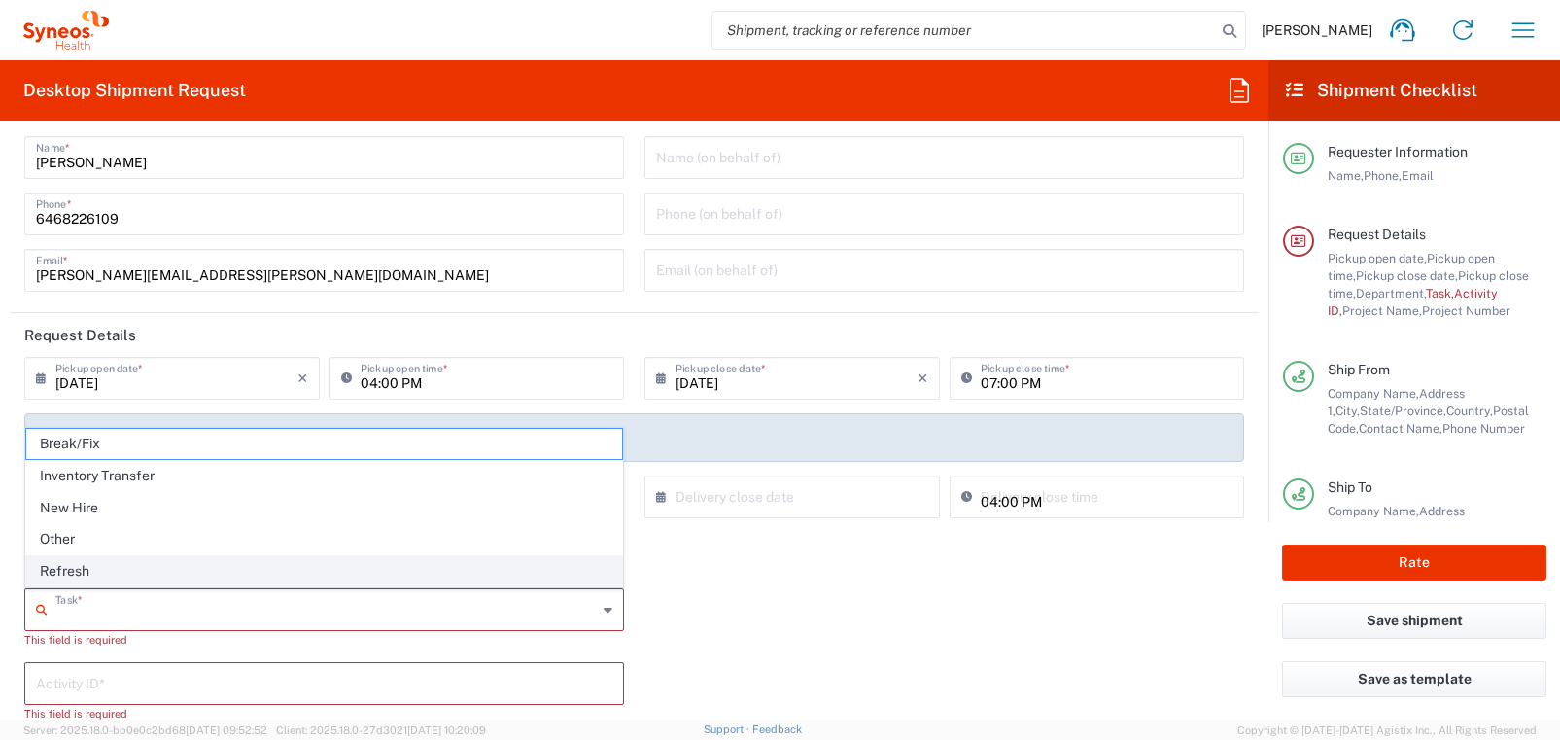
click at [338, 568] on span "Refresh" at bounding box center [324, 571] width 596 height 30
type input "Refresh"
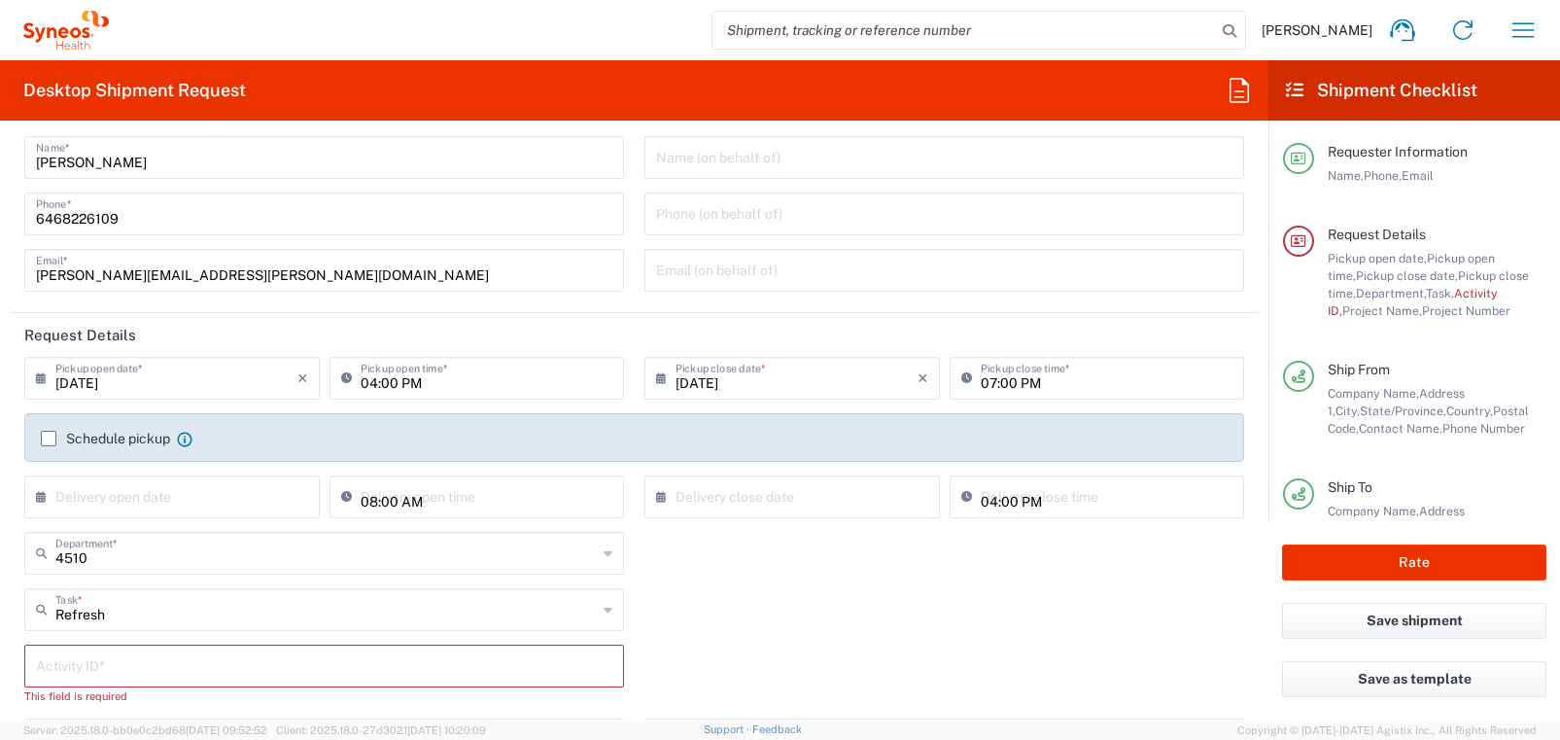
scroll to position [109, 0]
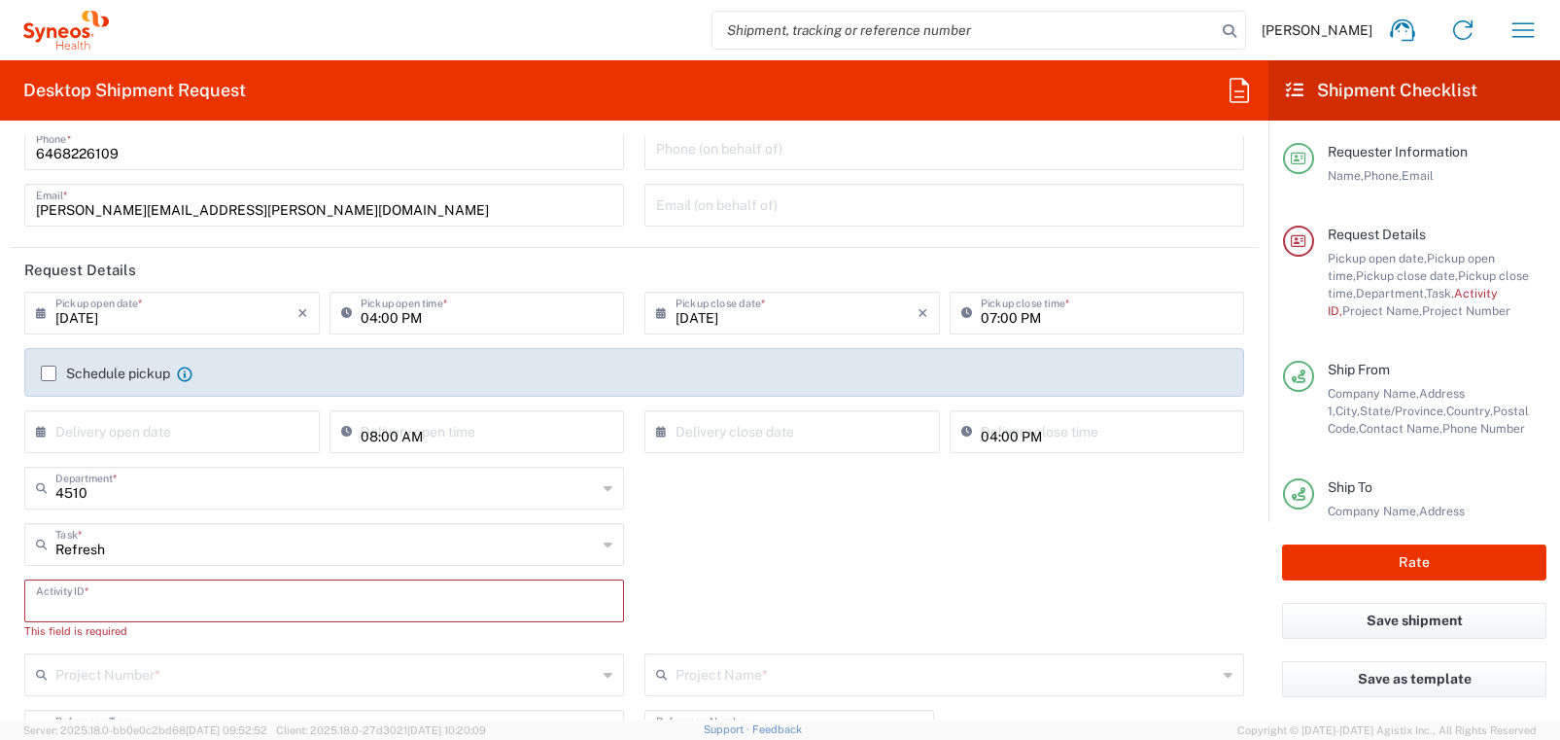
click at [71, 607] on input "text" at bounding box center [324, 599] width 576 height 34
paste input "SCTASK2707565"
type input "SCTASK2707565"
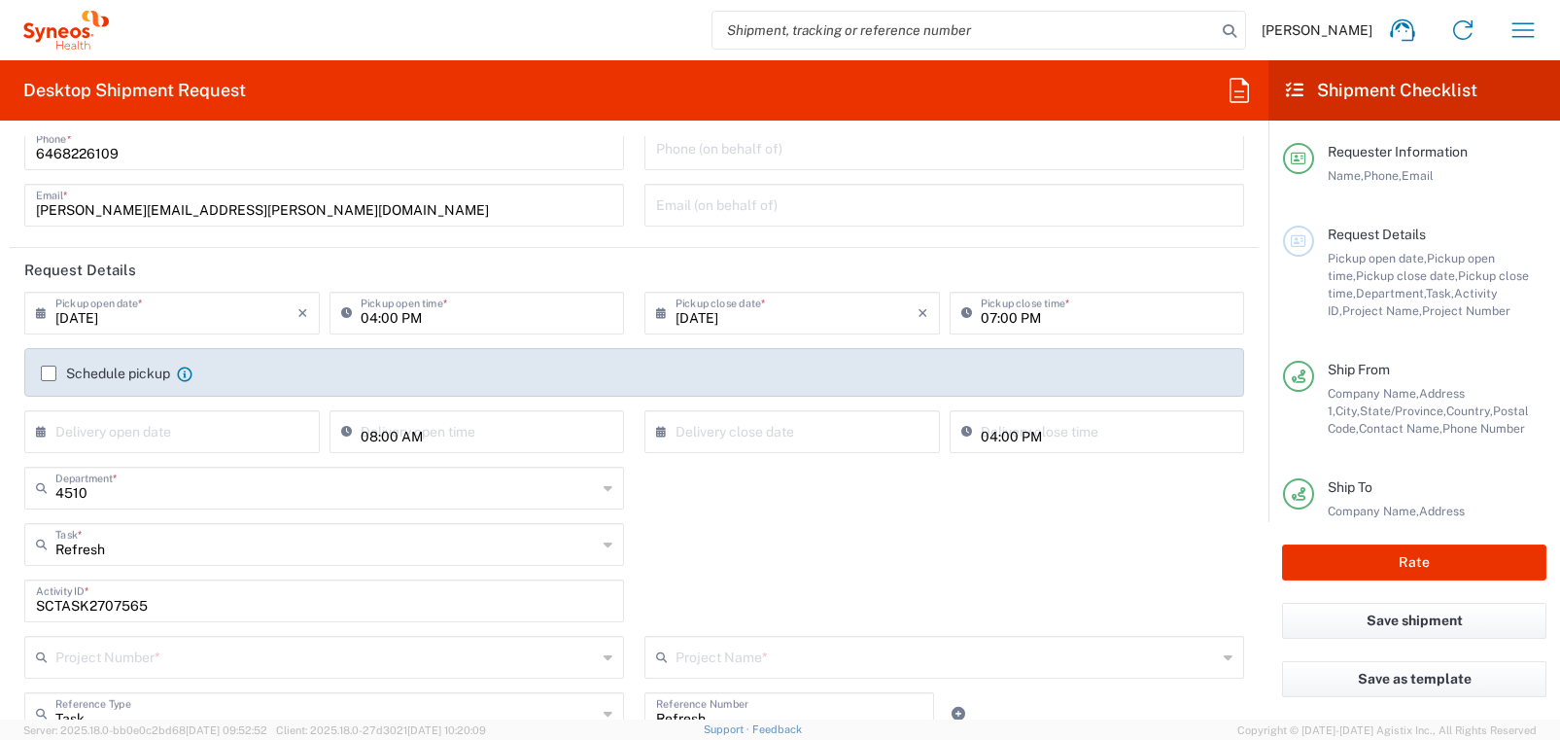
click at [642, 612] on div "SCTASK2707565 Activity ID *" at bounding box center [635, 607] width 1240 height 56
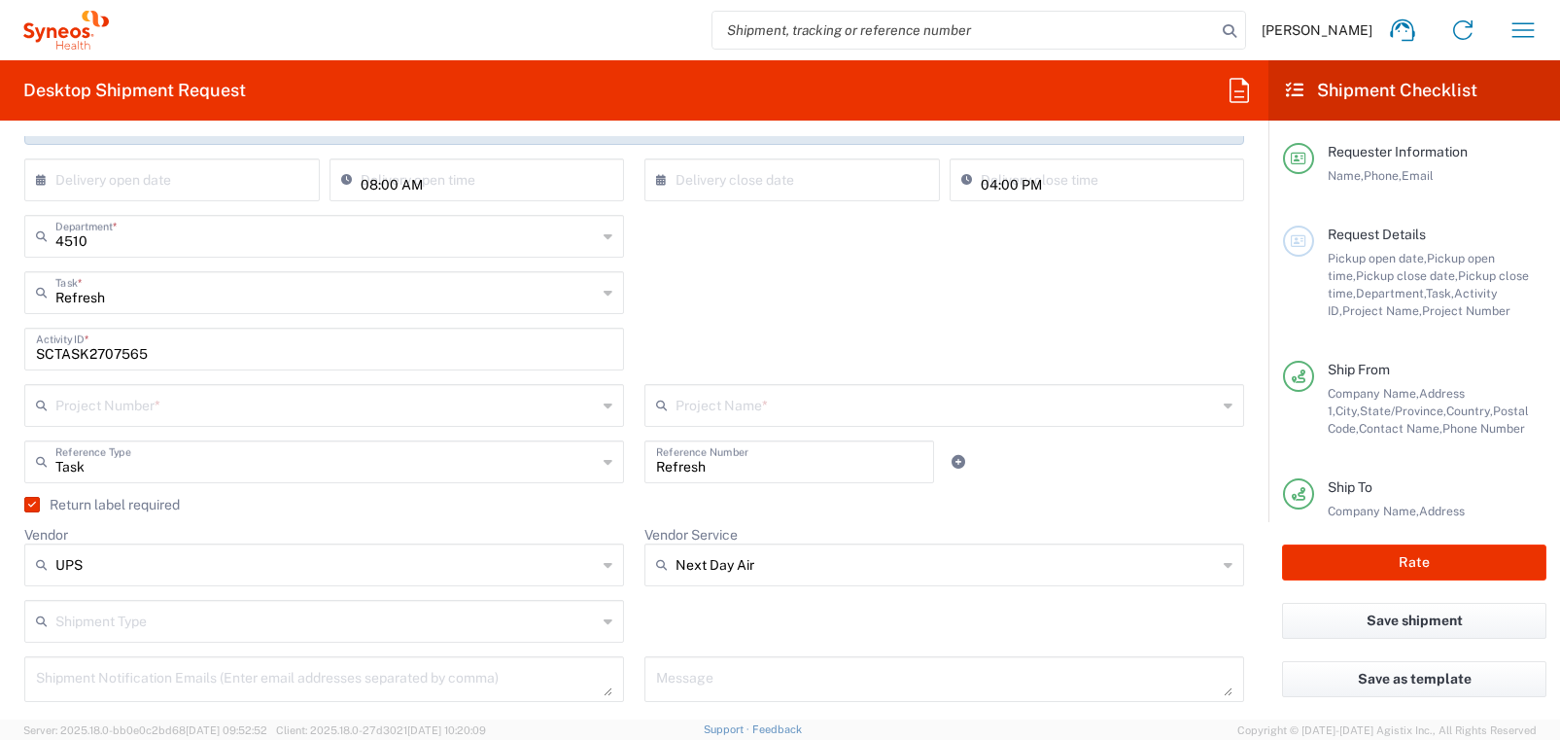
scroll to position [414, 0]
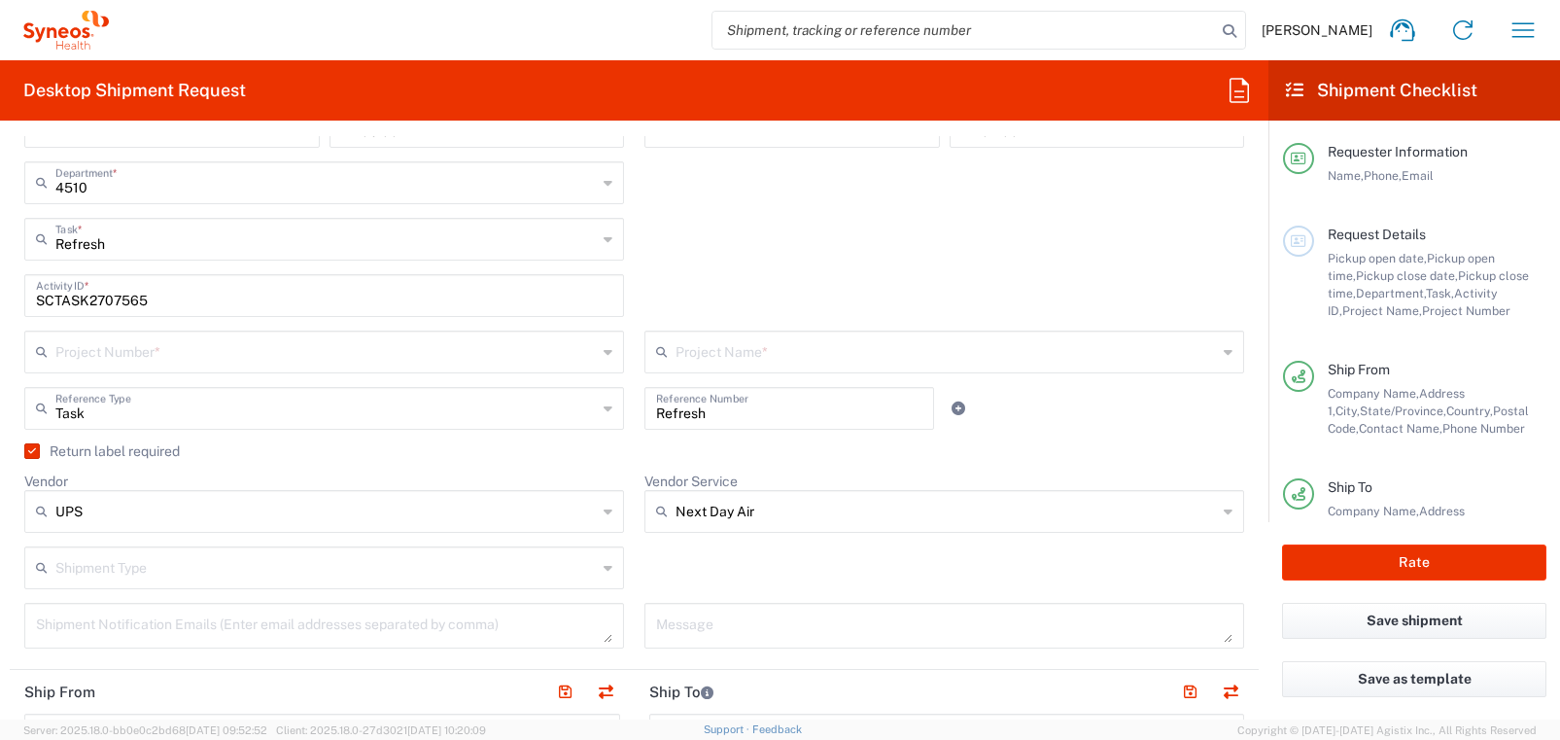
click at [607, 356] on icon at bounding box center [608, 351] width 9 height 31
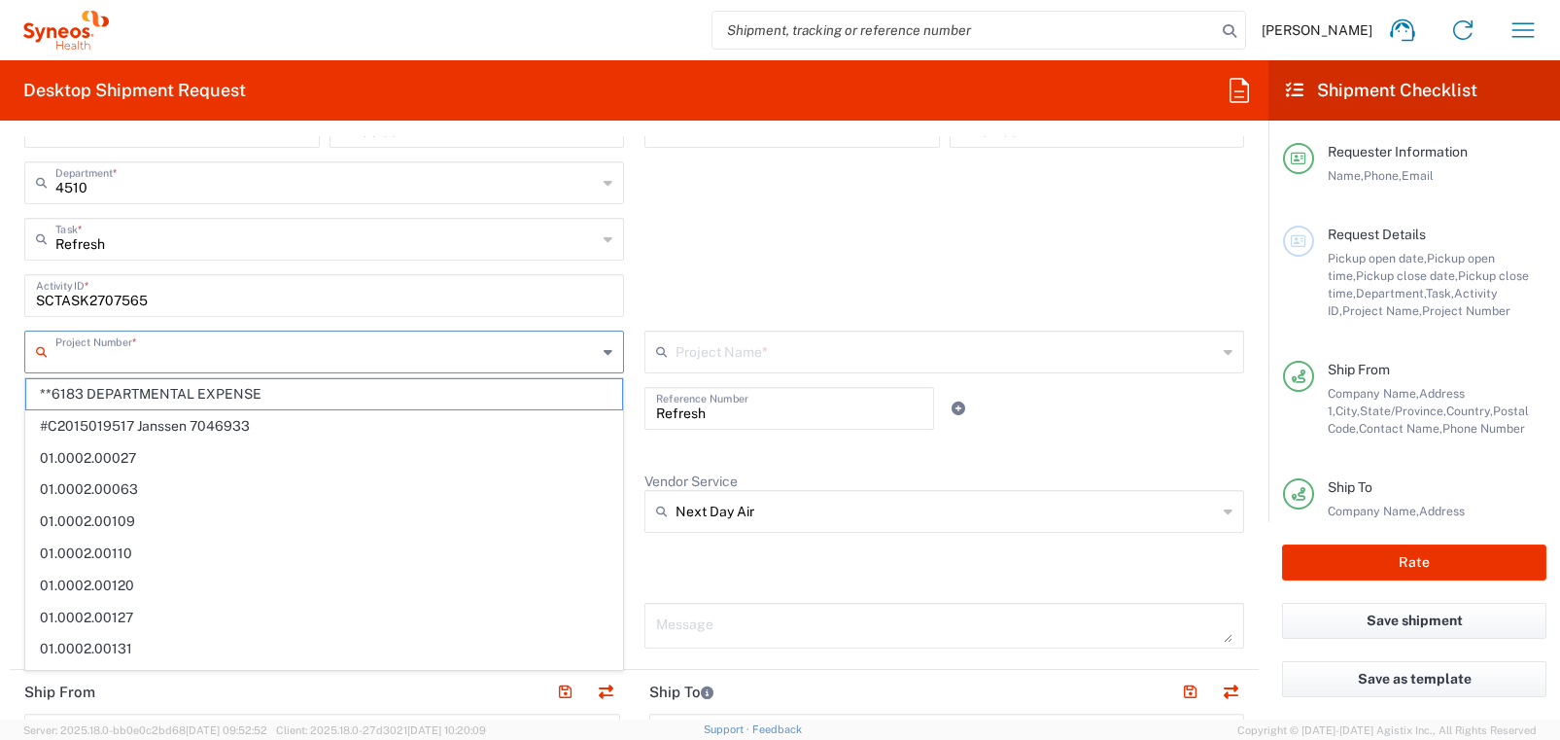
click at [560, 351] on input "text" at bounding box center [325, 350] width 541 height 34
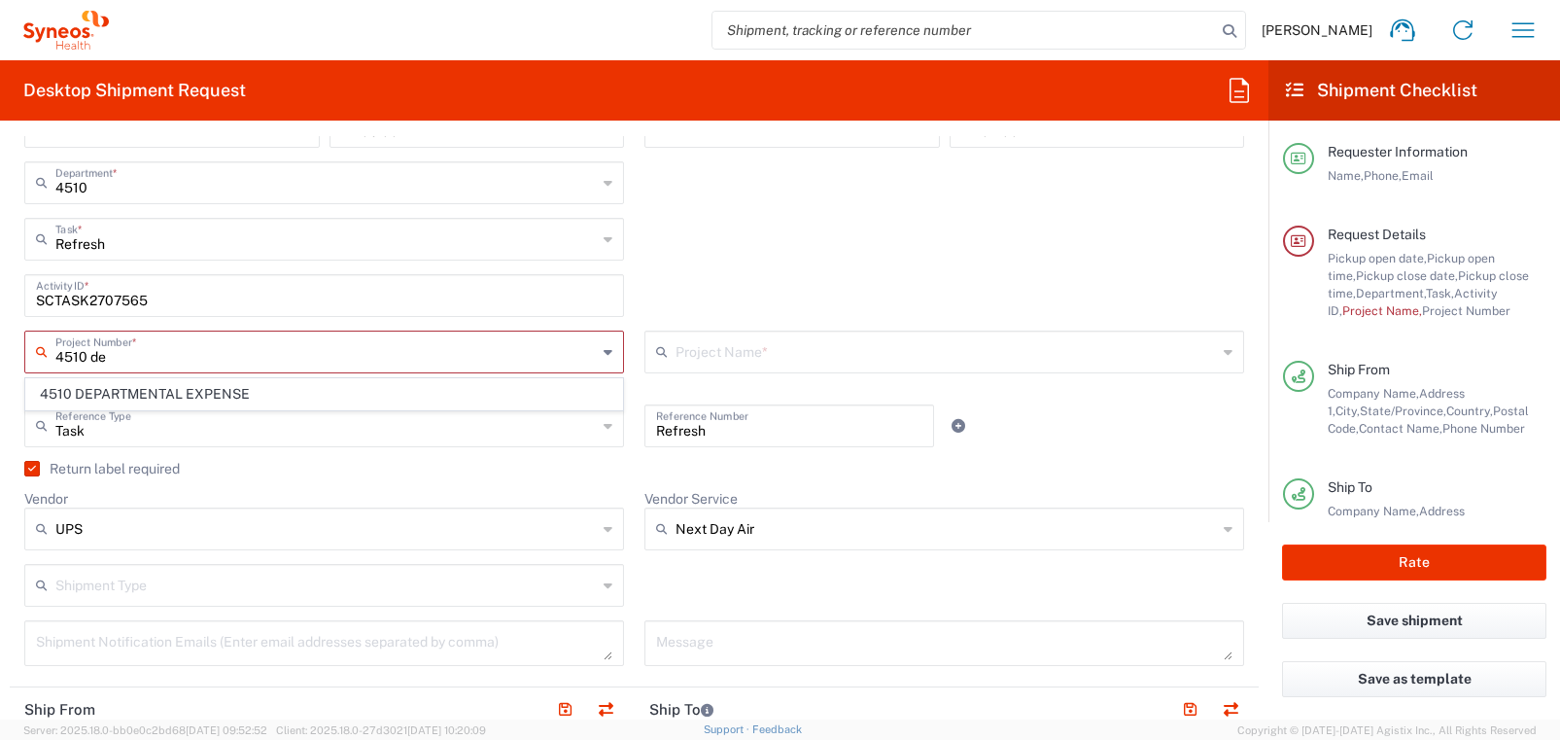
click at [293, 393] on span "4510 DEPARTMENTAL EXPENSE" at bounding box center [324, 394] width 596 height 30
type input "4510 DEPARTMENTAL EXPENSE"
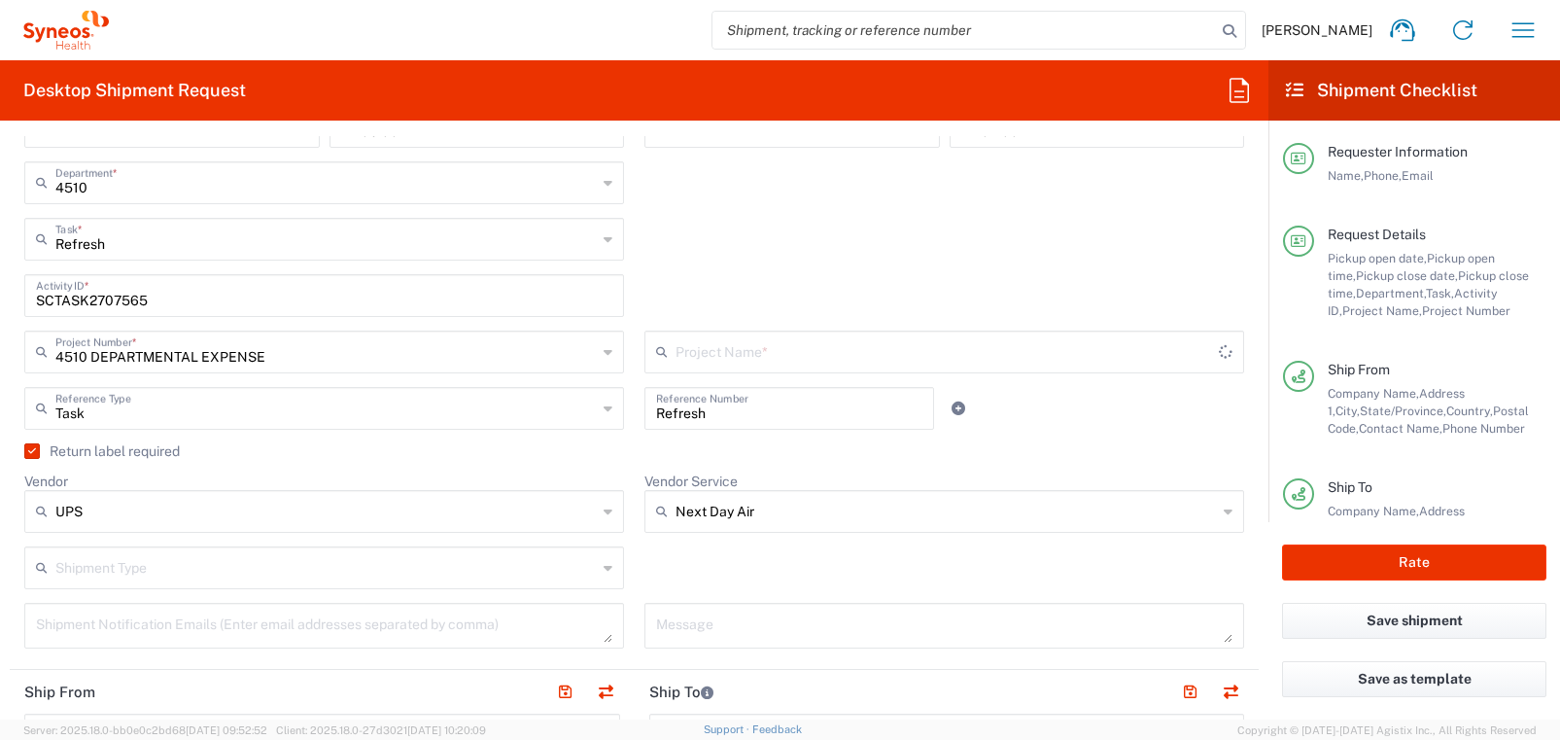
type input "4510 DEPARTMENTAL EXPENSE"
click at [1083, 429] on div "Task Reference Type Task Account Type Activity ID Airline Appointment Number AS…" at bounding box center [635, 415] width 1240 height 56
click at [32, 455] on label "Return label required" at bounding box center [102, 451] width 156 height 16
click at [28, 451] on input "Return label required" at bounding box center [28, 451] width 0 height 0
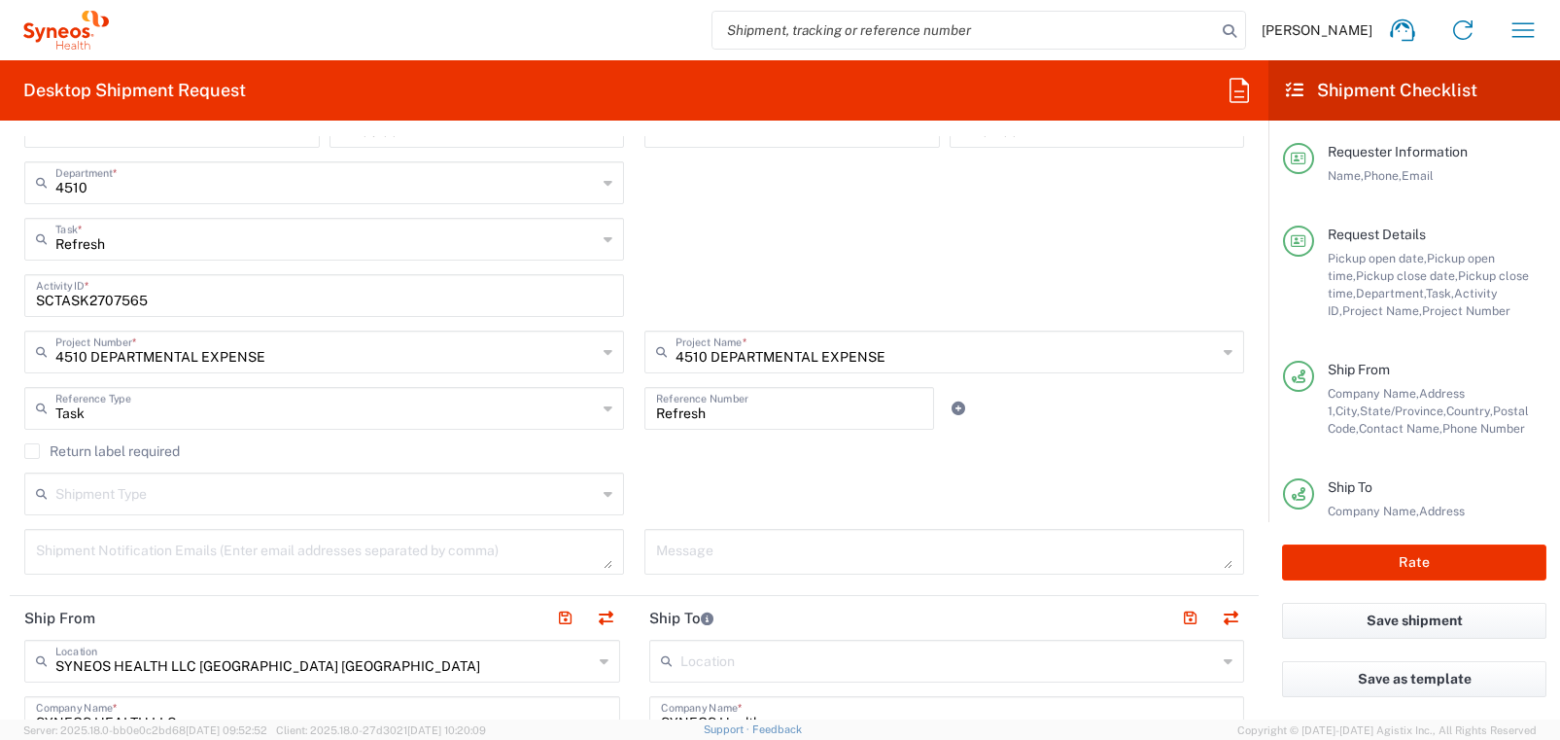
click at [33, 453] on label "Return label required" at bounding box center [102, 451] width 156 height 16
click at [32, 451] on input "Return label required" at bounding box center [32, 451] width 0 height 0
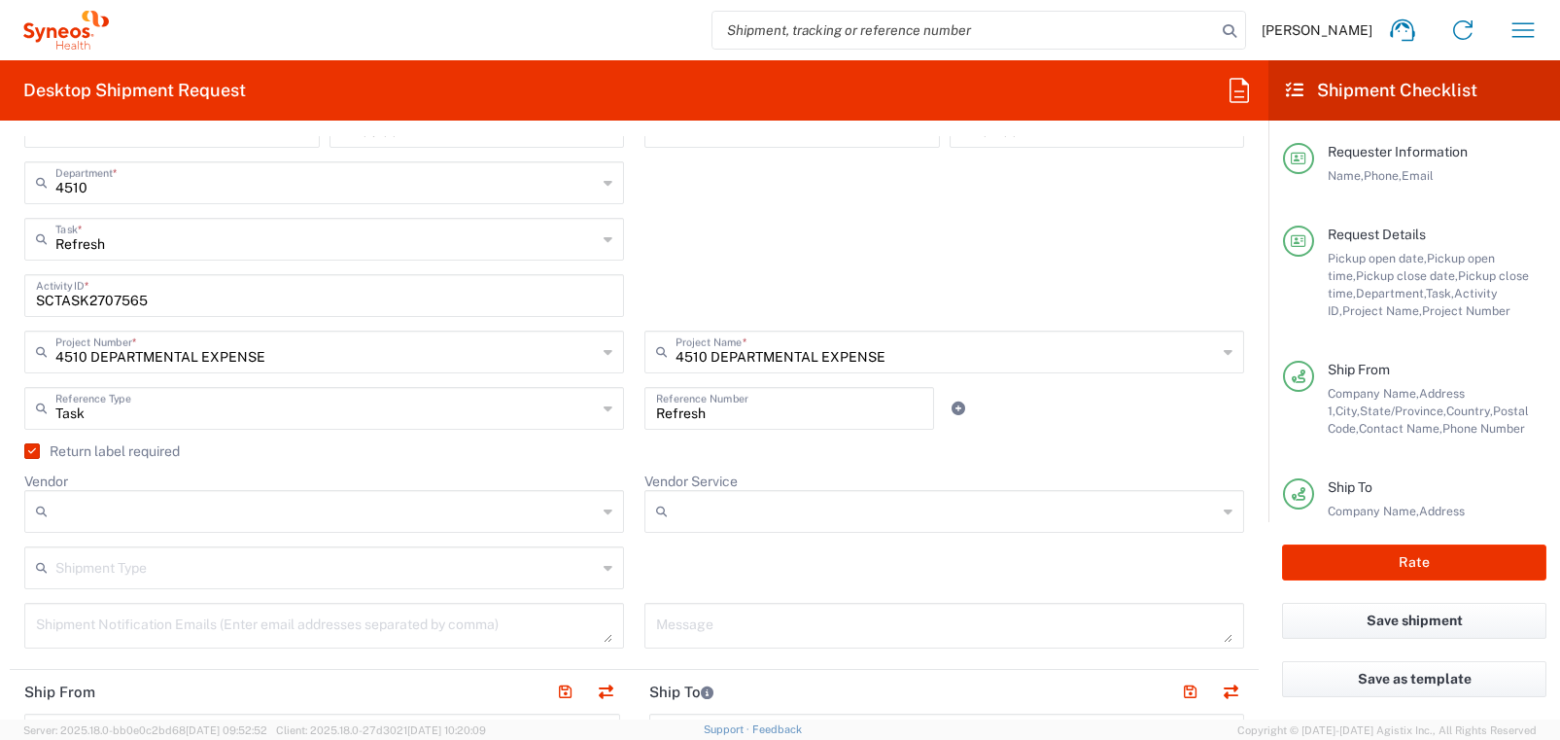
click at [606, 510] on icon at bounding box center [608, 511] width 9 height 31
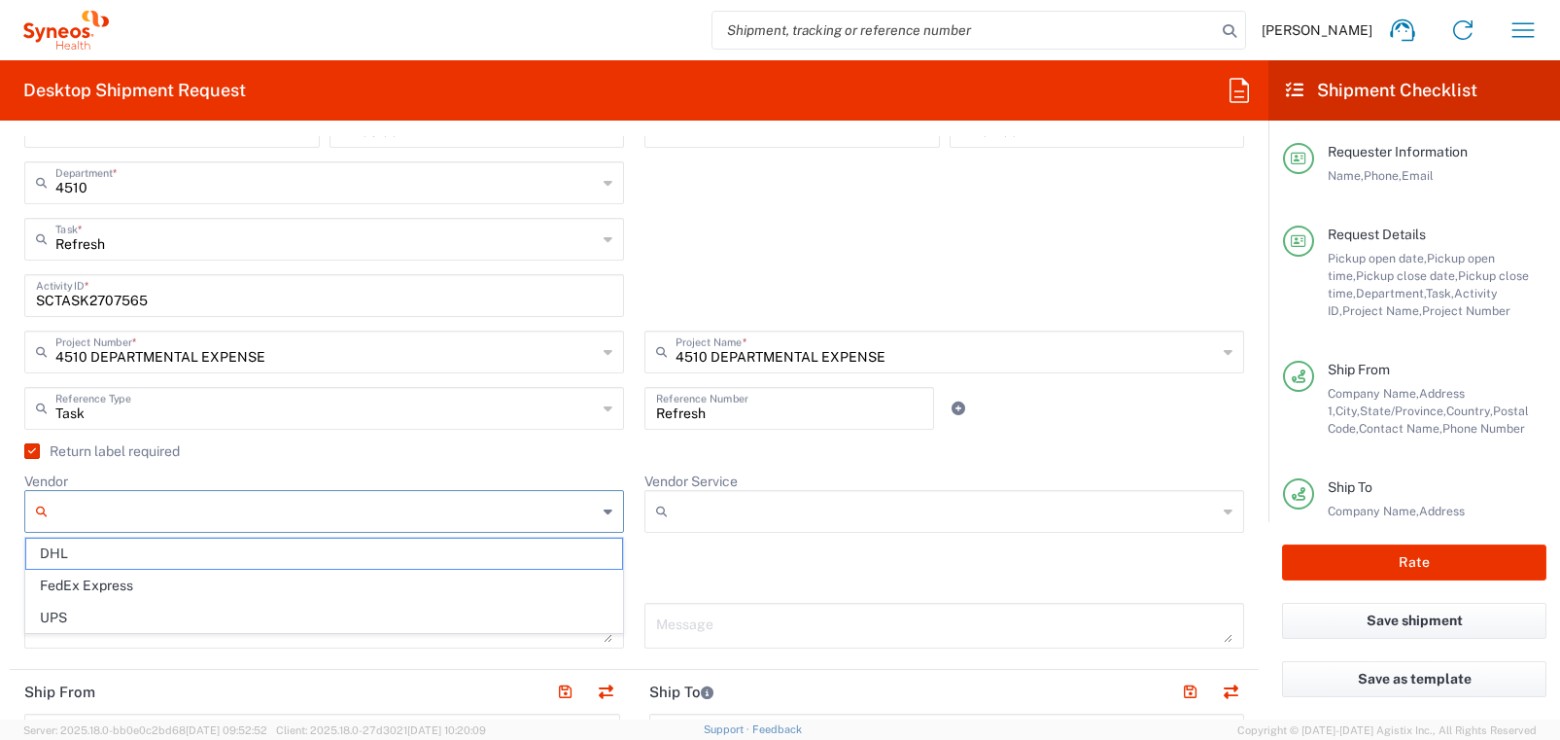
click at [489, 619] on span "UPS" at bounding box center [324, 618] width 596 height 30
type input "UPS"
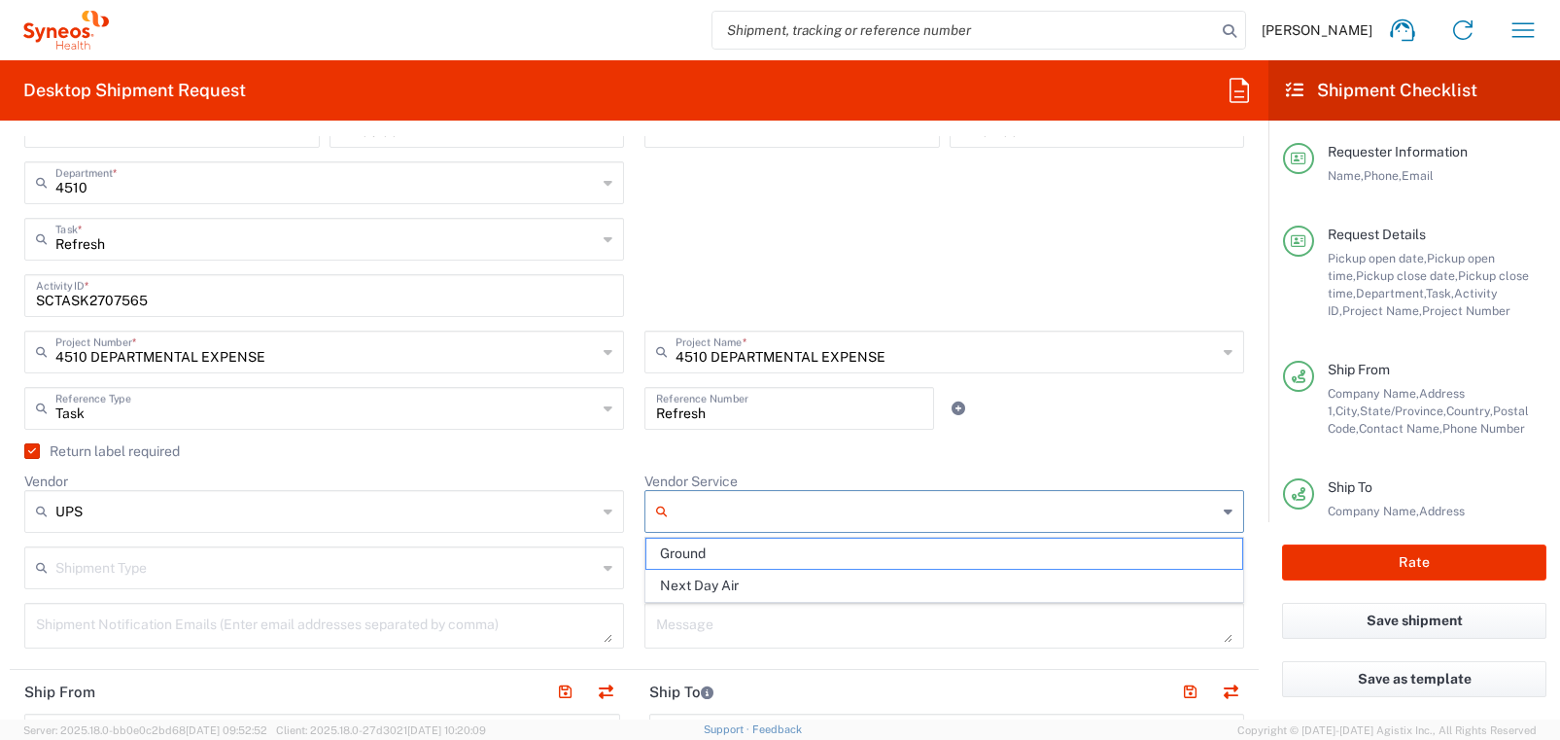
click at [745, 502] on input "Vendor Service" at bounding box center [945, 511] width 541 height 31
click at [744, 557] on span "Ground" at bounding box center [944, 553] width 596 height 30
type input "Ground"
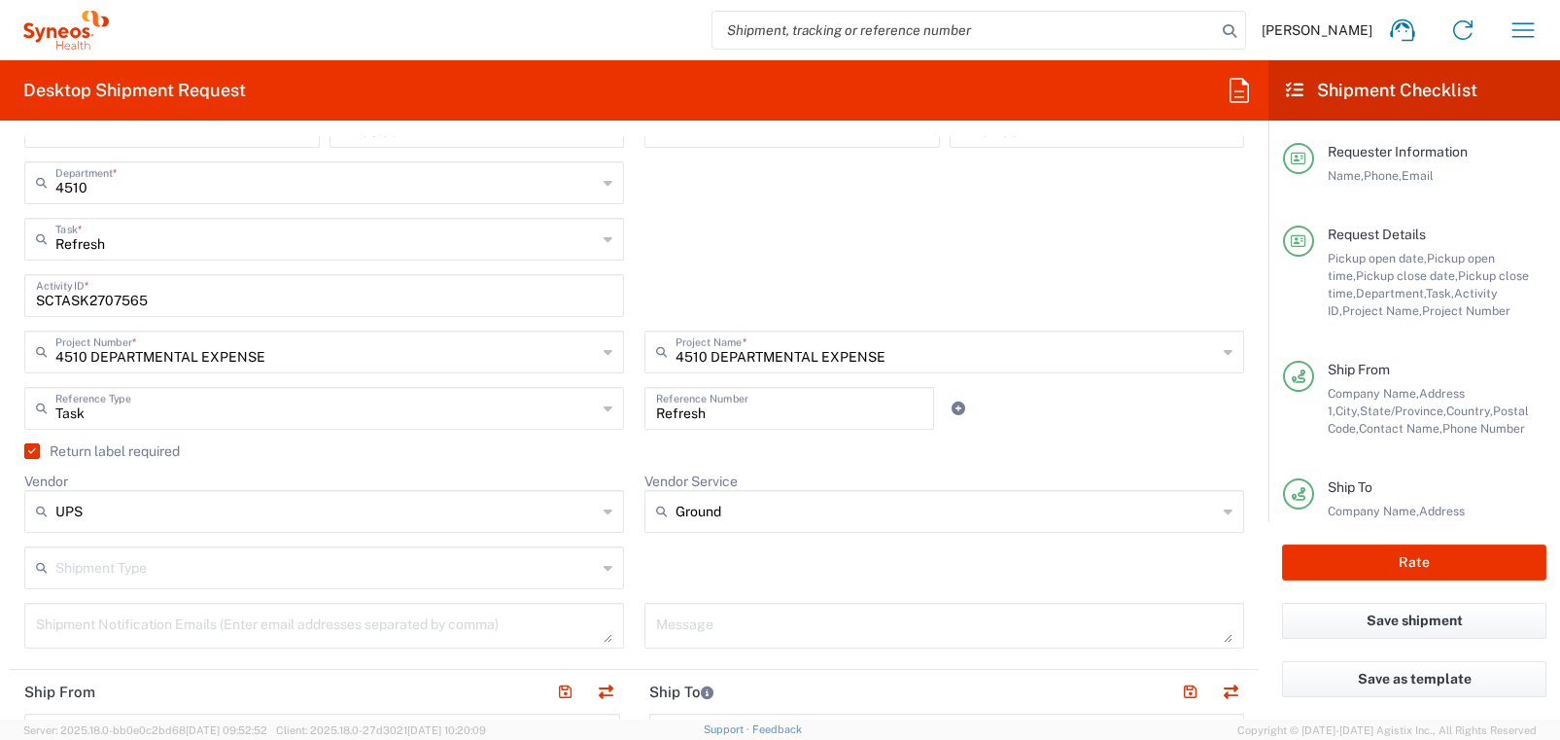
click at [608, 563] on icon at bounding box center [608, 567] width 9 height 31
click at [513, 637] on span "Regular" at bounding box center [324, 642] width 596 height 30
type input "Regular"
click at [648, 581] on div "Regular Shipment Type Batch Regular" at bounding box center [635, 574] width 1240 height 56
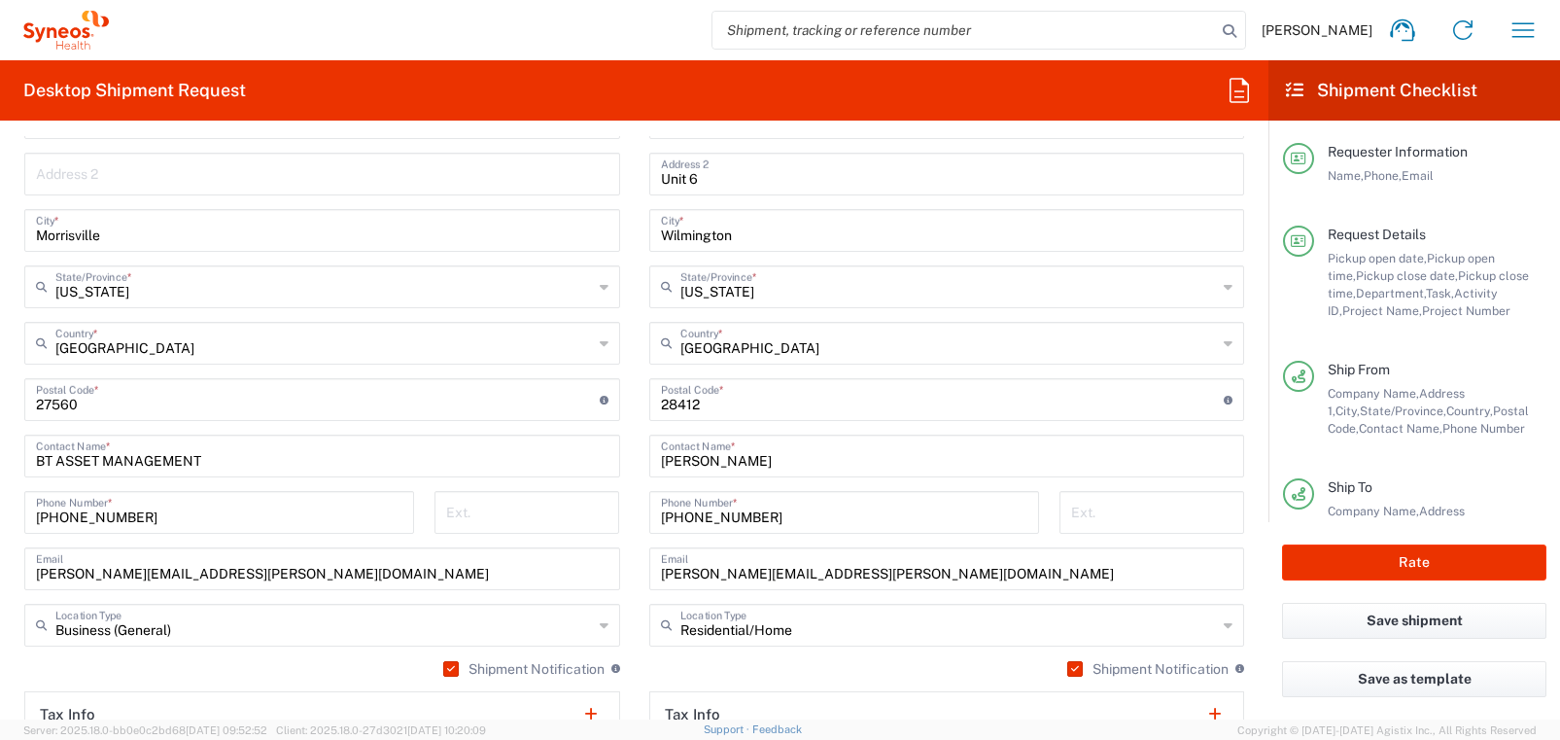
scroll to position [1148, 0]
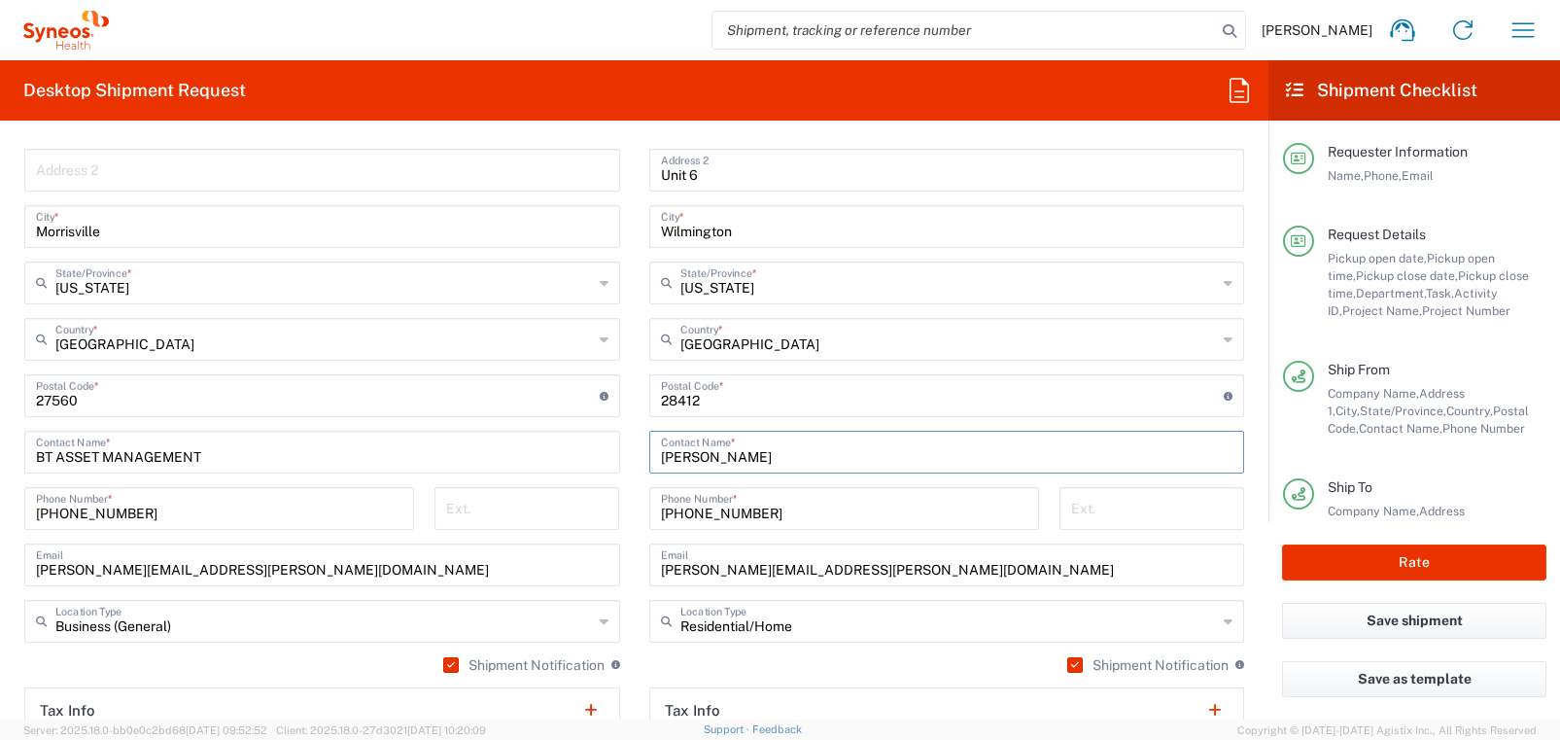
drag, startPoint x: 757, startPoint y: 459, endPoint x: 627, endPoint y: 457, distance: 130.3
click at [627, 457] on div "Ship From SYNEOS HEALTH LLC [GEOGRAPHIC_DATA] [GEOGRAPHIC_DATA] Location SYNEOS…" at bounding box center [634, 370] width 1249 height 868
paste input "[PERSON_NAME]"
type input "[PERSON_NAME]"
drag, startPoint x: 659, startPoint y: 512, endPoint x: 776, endPoint y: 522, distance: 117.0
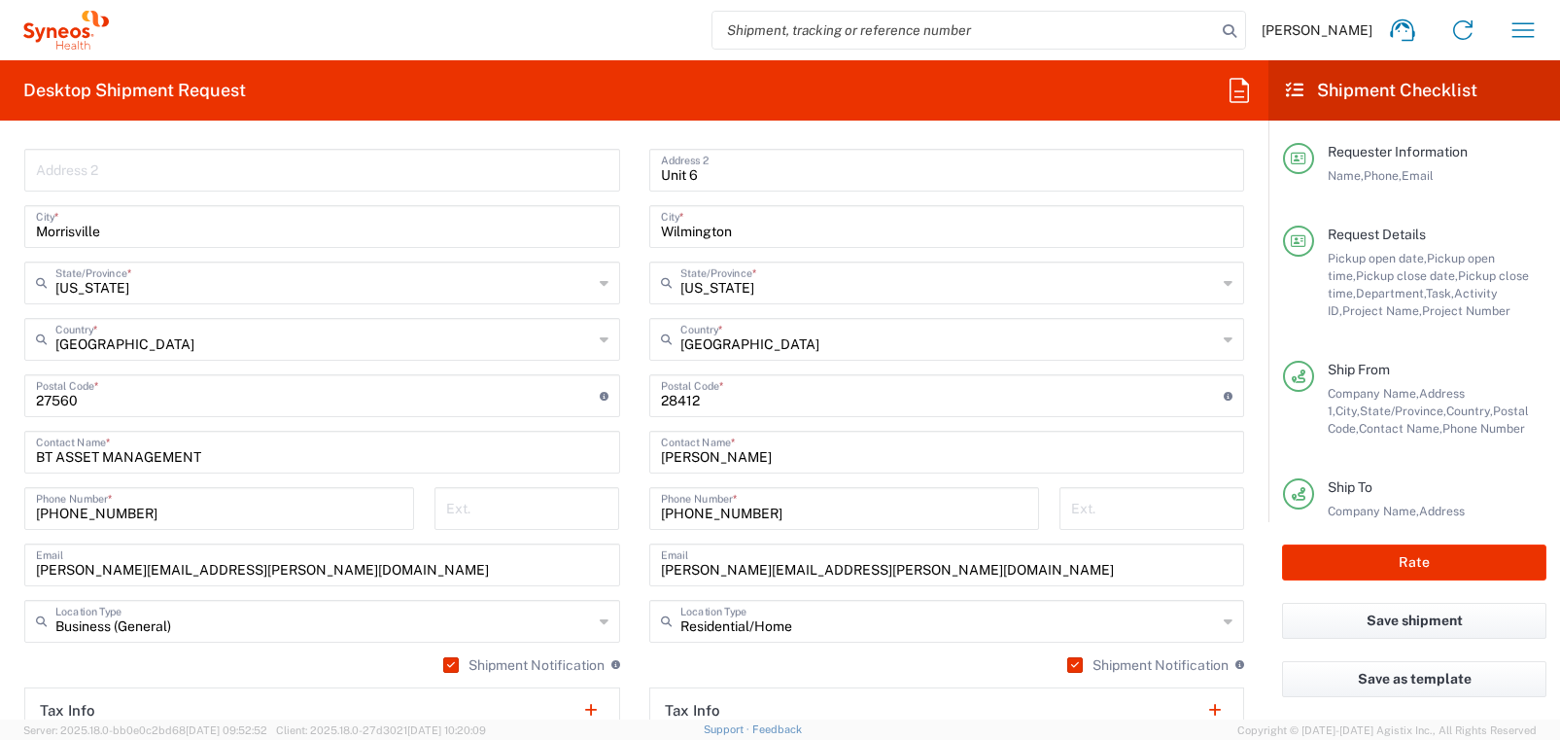
click at [778, 522] on div "[PHONE_NUMBER] Phone Number *" at bounding box center [844, 508] width 390 height 43
drag, startPoint x: 741, startPoint y: 516, endPoint x: 637, endPoint y: 509, distance: 104.2
click at [637, 509] on main "Location [PERSON_NAME] LLC-[GEOGRAPHIC_DATA] [GEOGRAPHIC_DATA] [GEOGRAPHIC_DATA…" at bounding box center [947, 388] width 625 height 816
paste input "[PERSON_NAME]"
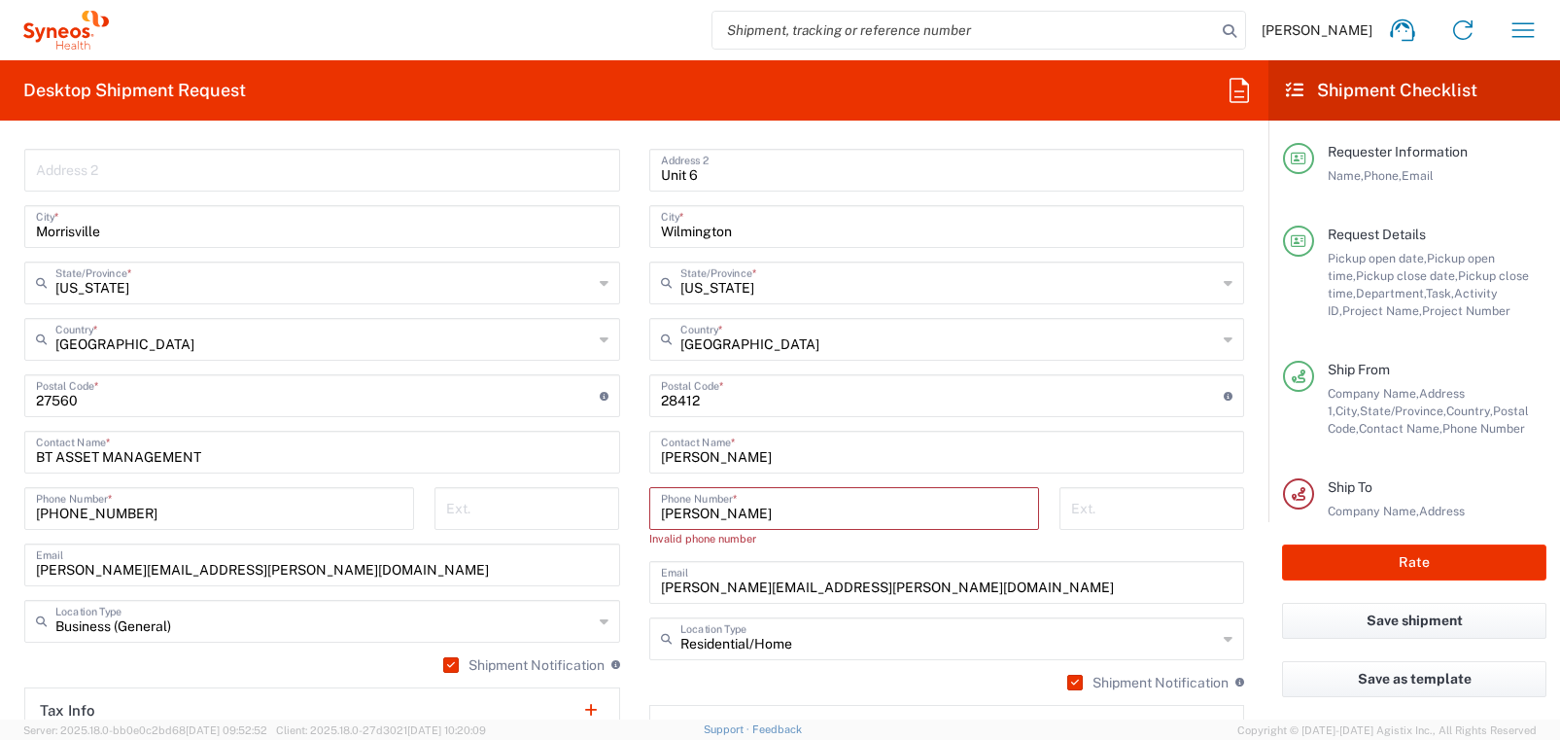
click at [747, 513] on input "[PERSON_NAME]" at bounding box center [844, 507] width 366 height 34
drag, startPoint x: 662, startPoint y: 508, endPoint x: 613, endPoint y: 506, distance: 48.6
click at [613, 506] on div "Ship From SYNEOS HEALTH LLC [GEOGRAPHIC_DATA] [GEOGRAPHIC_DATA] Location SYNEOS…" at bounding box center [634, 378] width 1249 height 885
paste input "513.300.7722"
drag, startPoint x: 687, startPoint y: 513, endPoint x: 743, endPoint y: 537, distance: 60.5
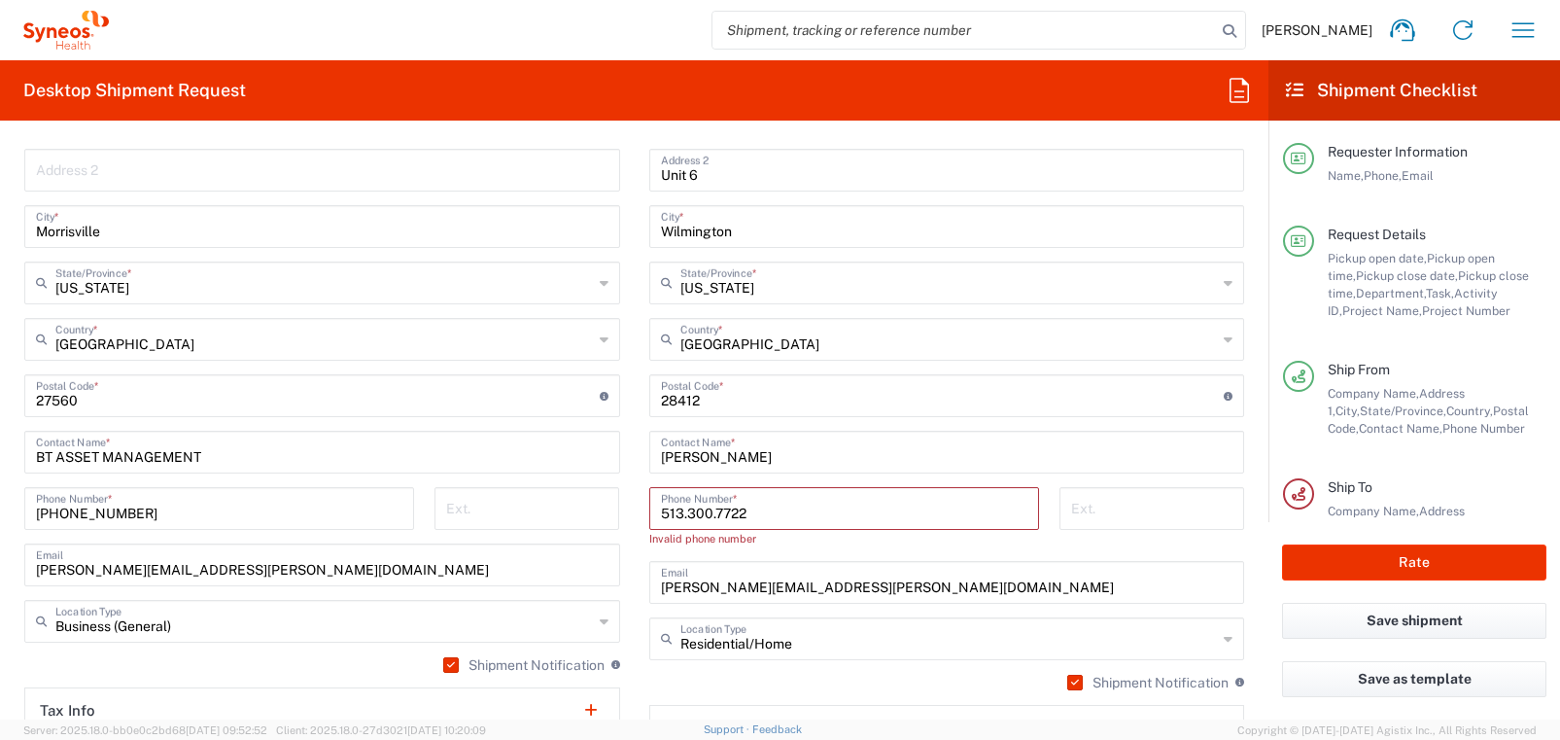
click at [688, 513] on input "513.300.7722" at bounding box center [844, 507] width 366 height 34
click at [717, 515] on input "513 300.7722" at bounding box center [844, 507] width 366 height 34
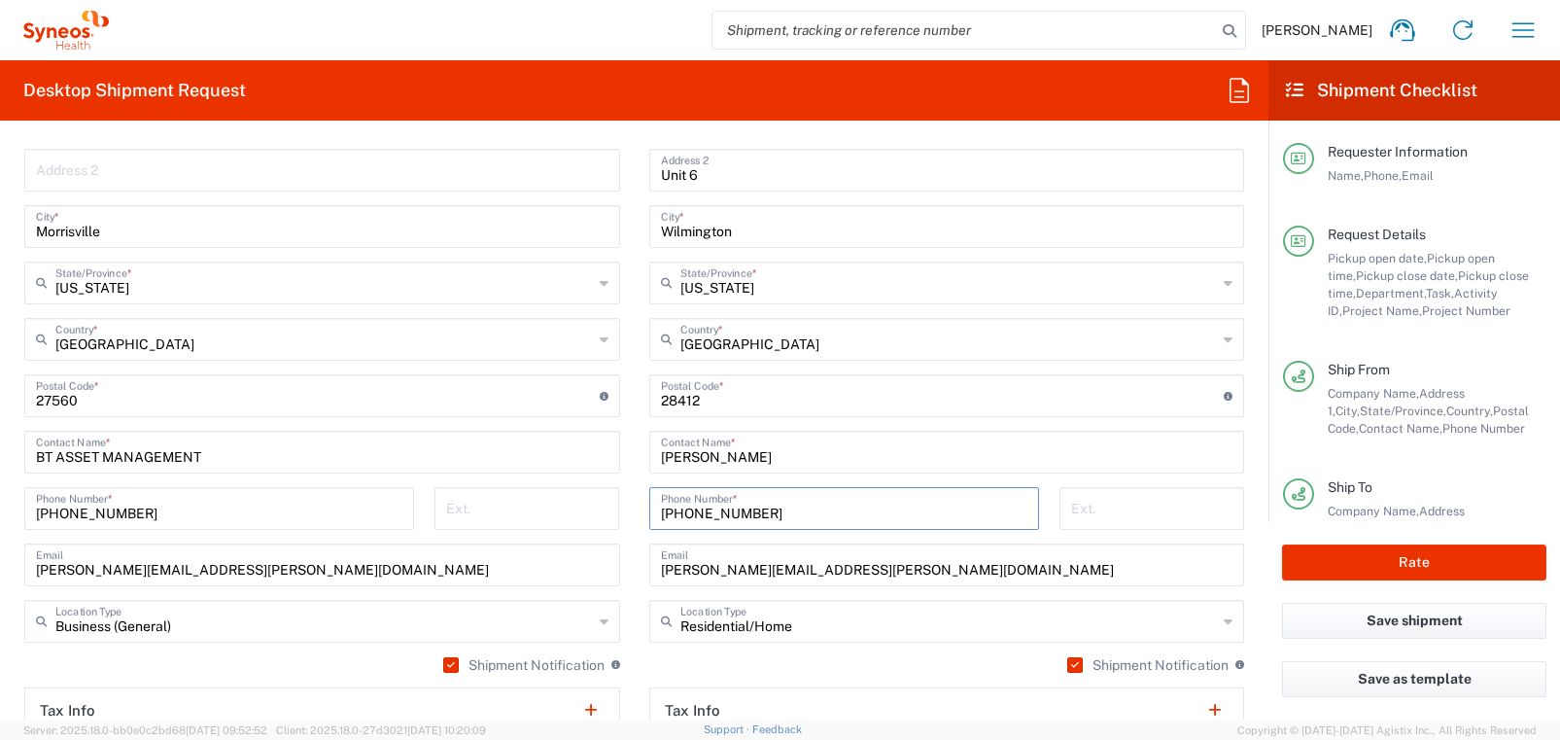
type input "[PHONE_NUMBER]"
drag, startPoint x: 660, startPoint y: 571, endPoint x: 911, endPoint y: 573, distance: 250.8
click at [911, 573] on input "[PERSON_NAME][EMAIL_ADDRESS][PERSON_NAME][DOMAIN_NAME]" at bounding box center [947, 563] width 572 height 34
paste input "[PERSON_NAME][DOMAIN_NAME]"
type input "[PERSON_NAME][EMAIL_ADDRESS][PERSON_NAME][DOMAIN_NAME]"
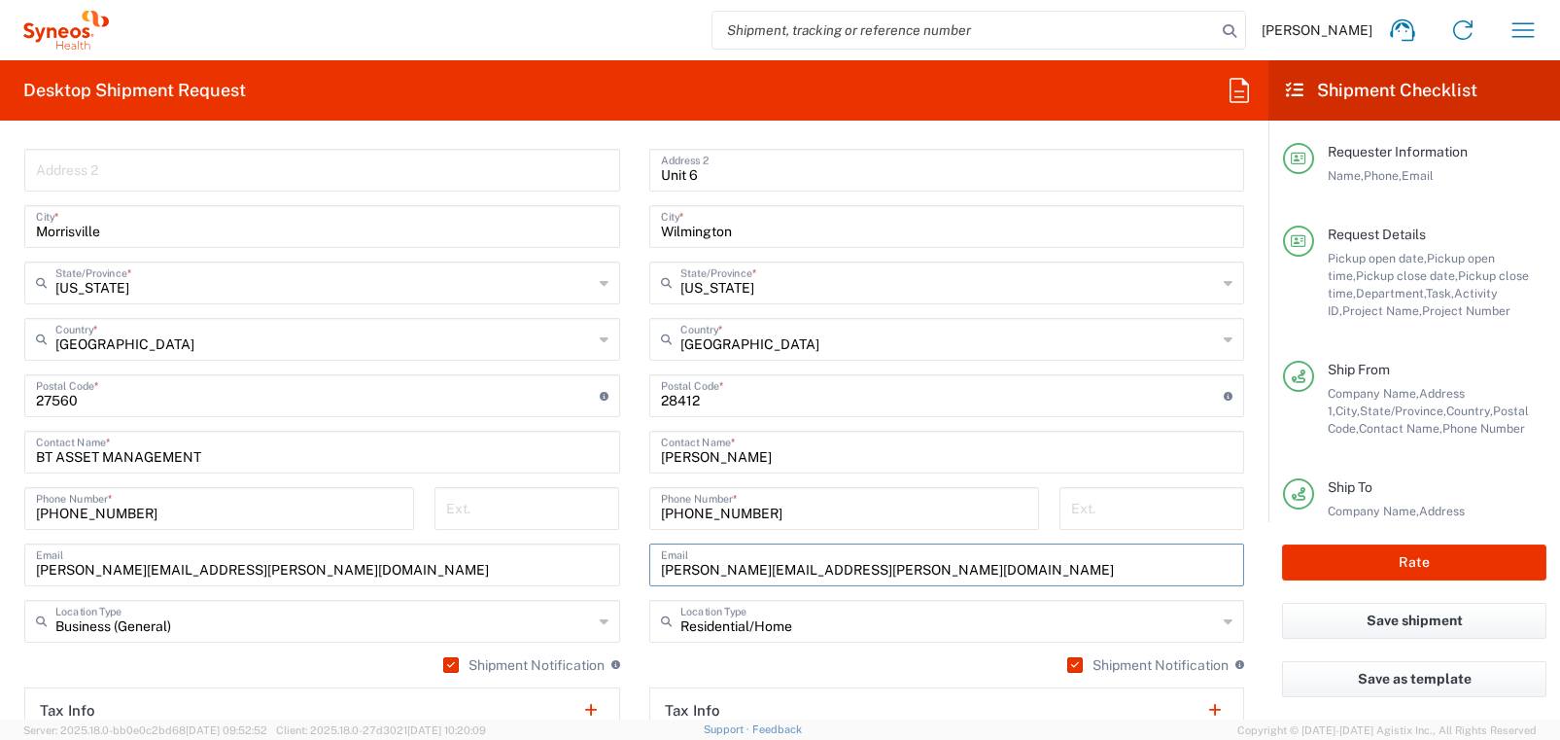
click at [640, 588] on main "Location [PERSON_NAME] LLC-[GEOGRAPHIC_DATA] [GEOGRAPHIC_DATA] [GEOGRAPHIC_DATA…" at bounding box center [947, 388] width 625 height 816
click at [690, 403] on input "undefined" at bounding box center [943, 394] width 564 height 34
paste input "15218"
type input "15218"
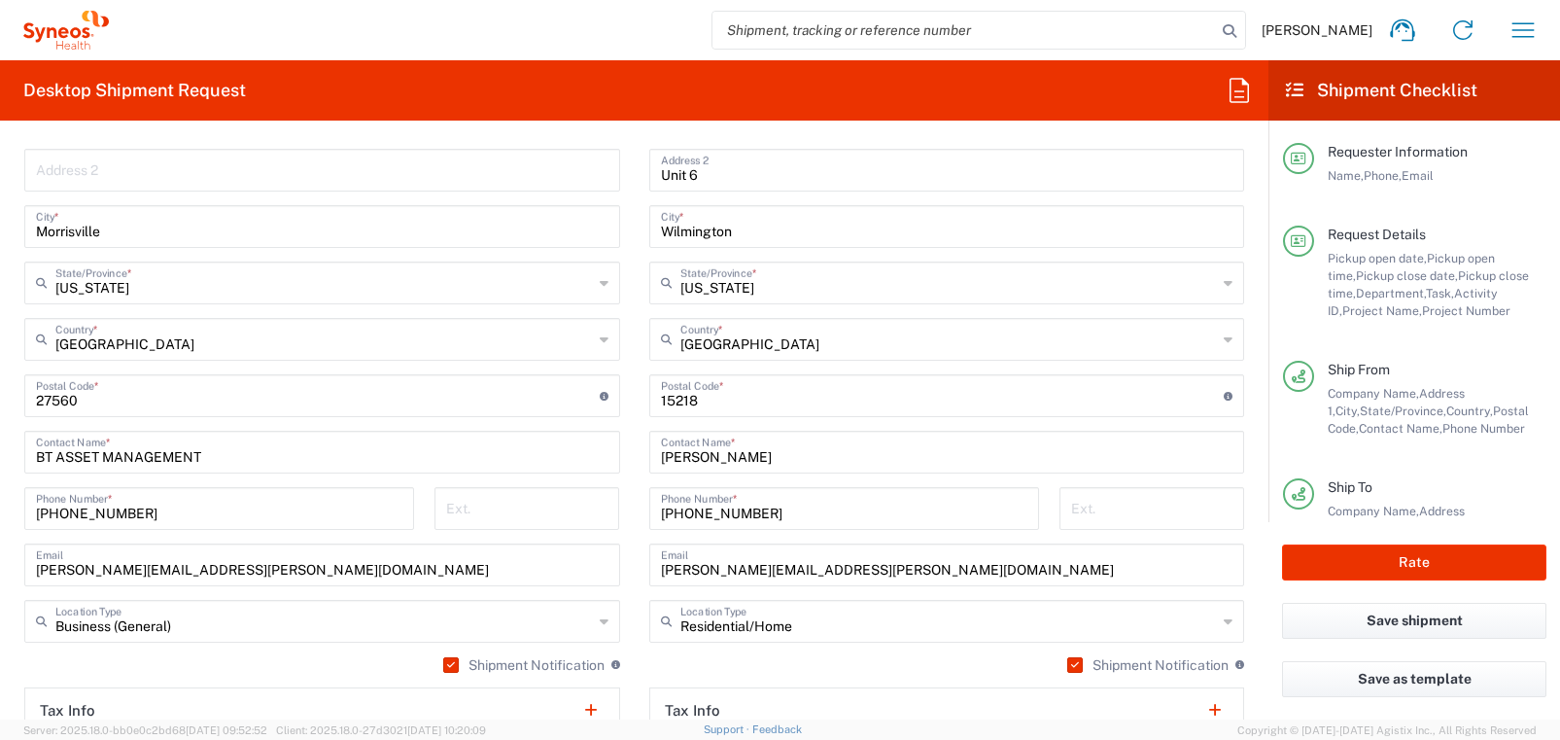
click at [625, 350] on main "SYNEOS HEALTH LLC [GEOGRAPHIC_DATA] [GEOGRAPHIC_DATA] Location SYNEOS HEALTH LL…" at bounding box center [322, 360] width 625 height 760
click at [1212, 278] on input "text" at bounding box center [948, 281] width 537 height 34
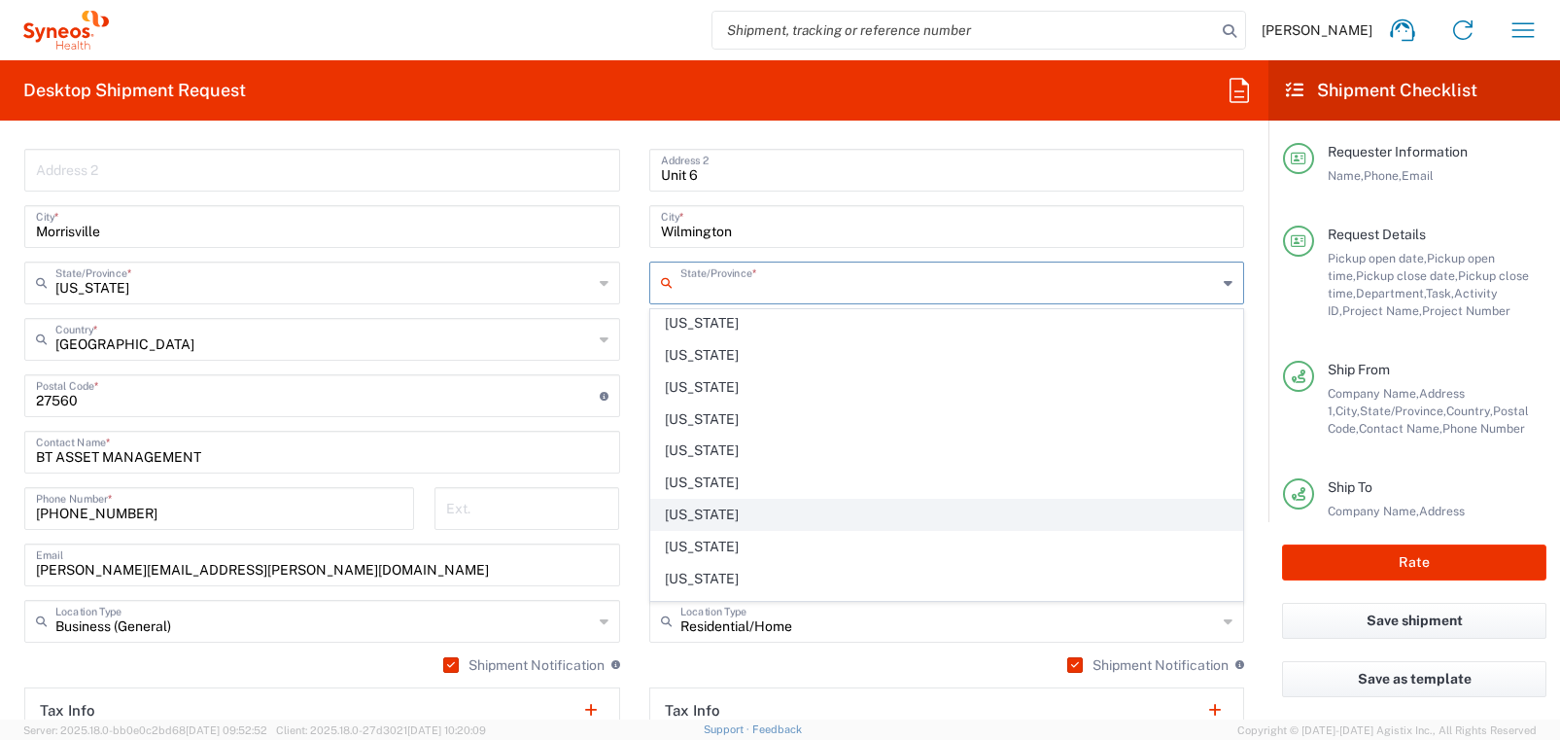
scroll to position [1211, 0]
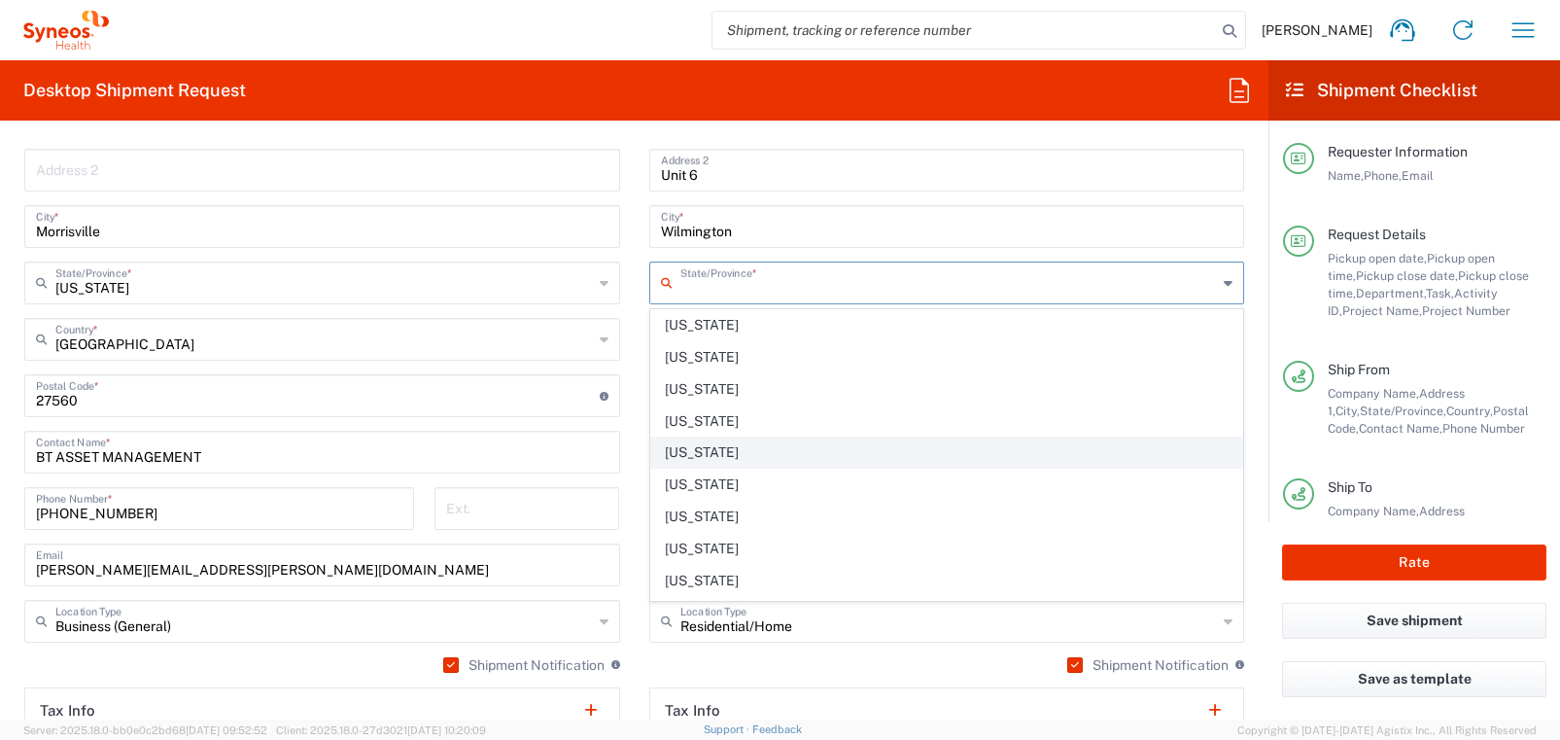
click at [730, 449] on span "[US_STATE]" at bounding box center [947, 452] width 592 height 30
type input "[US_STATE]"
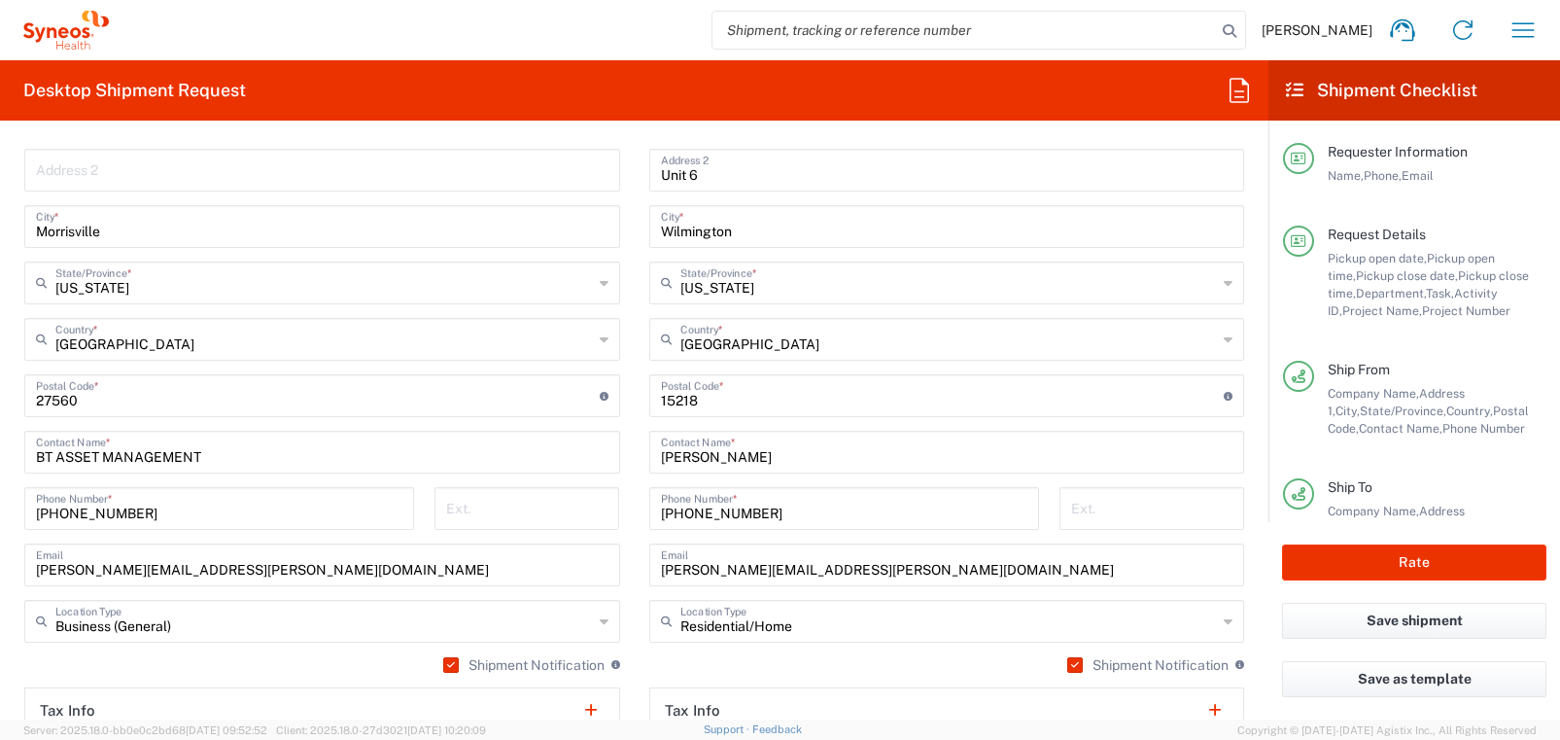
click at [703, 232] on input "Wilmington" at bounding box center [947, 225] width 572 height 34
click at [702, 233] on input "Wilmington" at bounding box center [947, 225] width 572 height 34
paste input "[GEOGRAPHIC_DATA]"
type input "[GEOGRAPHIC_DATA]"
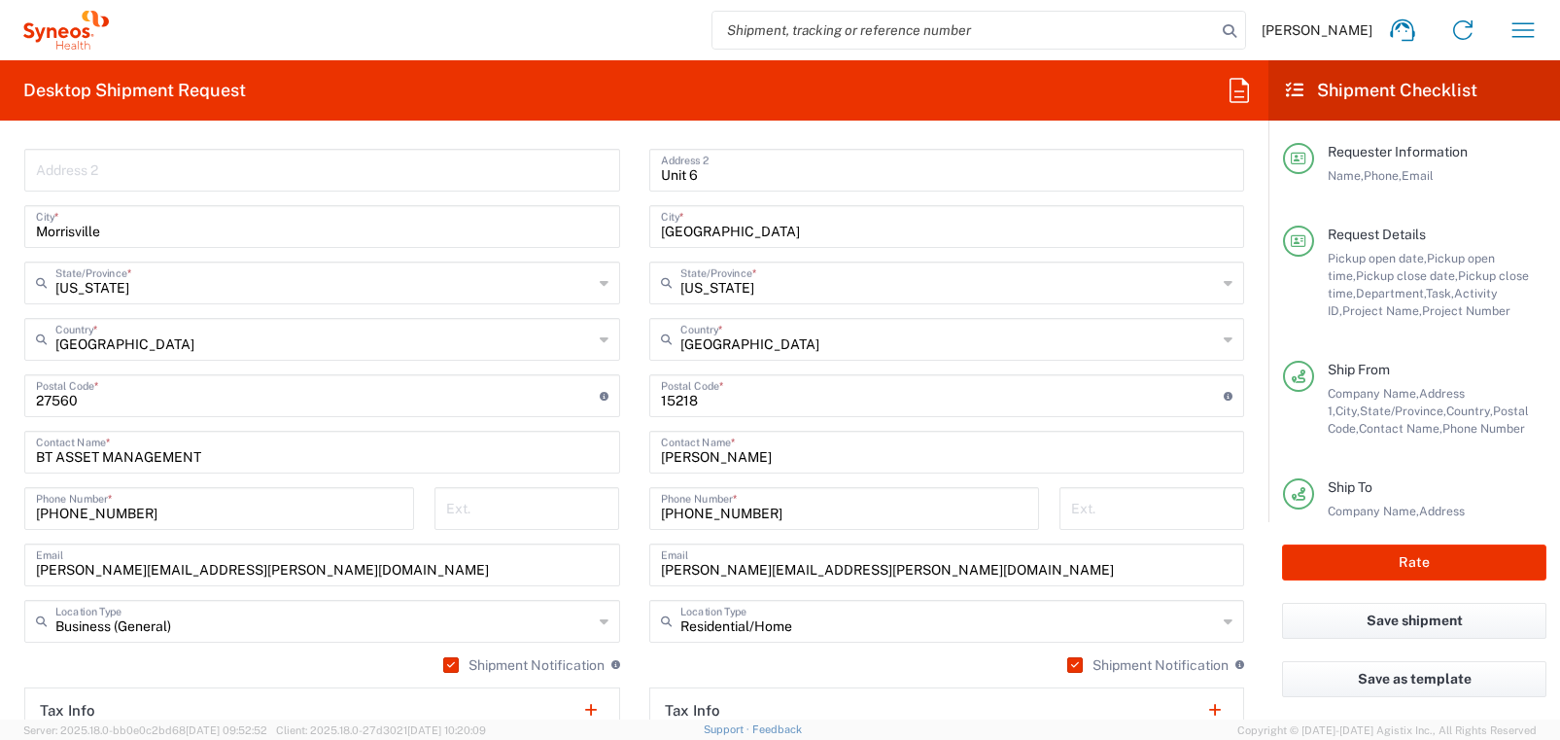
click at [632, 294] on main "SYNEOS HEALTH LLC [GEOGRAPHIC_DATA] [GEOGRAPHIC_DATA] Location SYNEOS HEALTH LL…" at bounding box center [322, 360] width 625 height 760
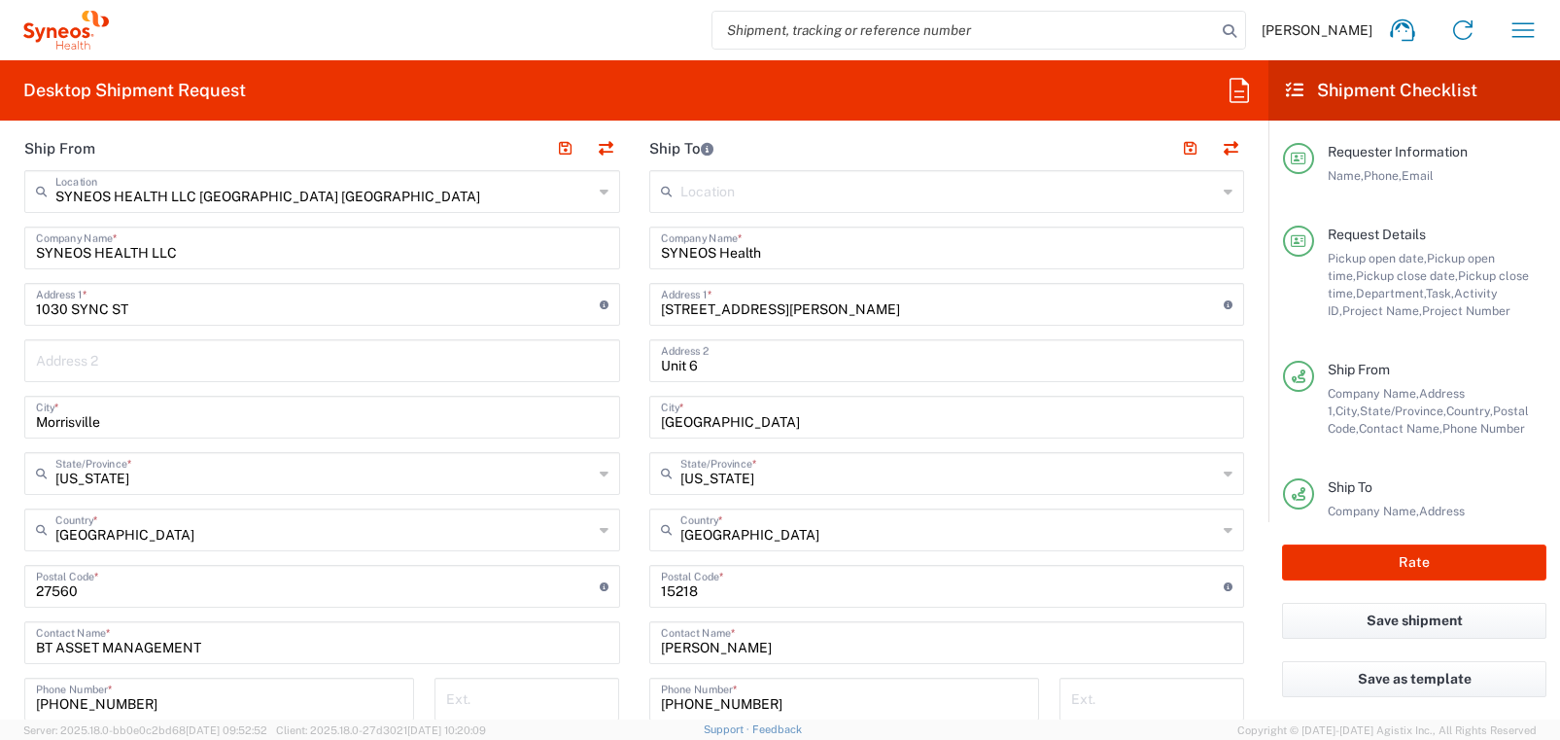
scroll to position [903, 0]
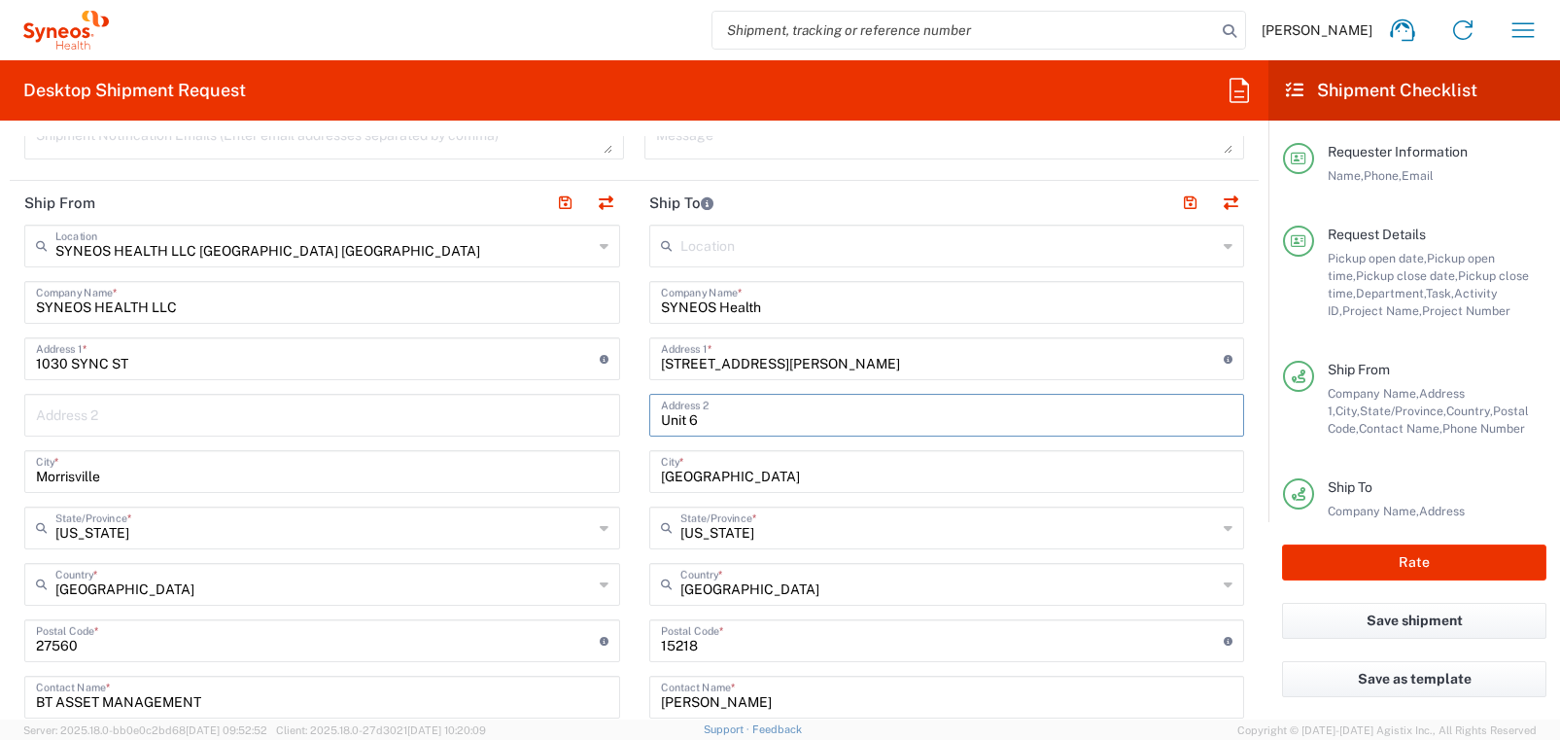
drag, startPoint x: 707, startPoint y: 425, endPoint x: 590, endPoint y: 417, distance: 116.9
click at [590, 417] on div "Ship From SYNEOS HEALTH LLC [GEOGRAPHIC_DATA] [GEOGRAPHIC_DATA] Location SYNEOS…" at bounding box center [634, 615] width 1249 height 868
drag, startPoint x: 660, startPoint y: 363, endPoint x: 886, endPoint y: 368, distance: 226.5
click at [886, 368] on input "[STREET_ADDRESS][PERSON_NAME]" at bounding box center [943, 357] width 564 height 34
paste input "[STREET_ADDRESS]"
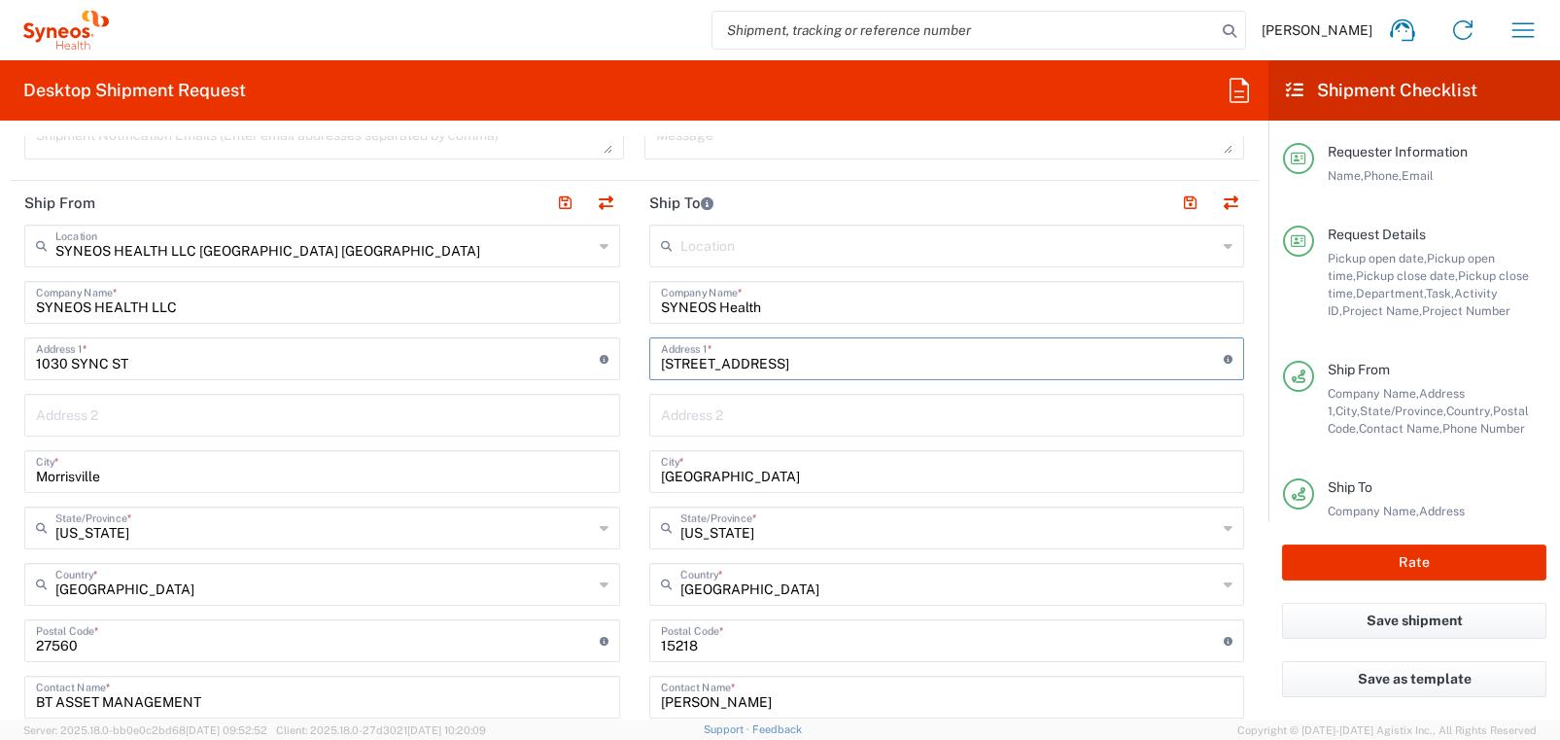
type input "[STREET_ADDRESS]"
click at [636, 388] on main "Location [PERSON_NAME] LLC-[GEOGRAPHIC_DATA] [GEOGRAPHIC_DATA] [GEOGRAPHIC_DATA…" at bounding box center [947, 633] width 625 height 816
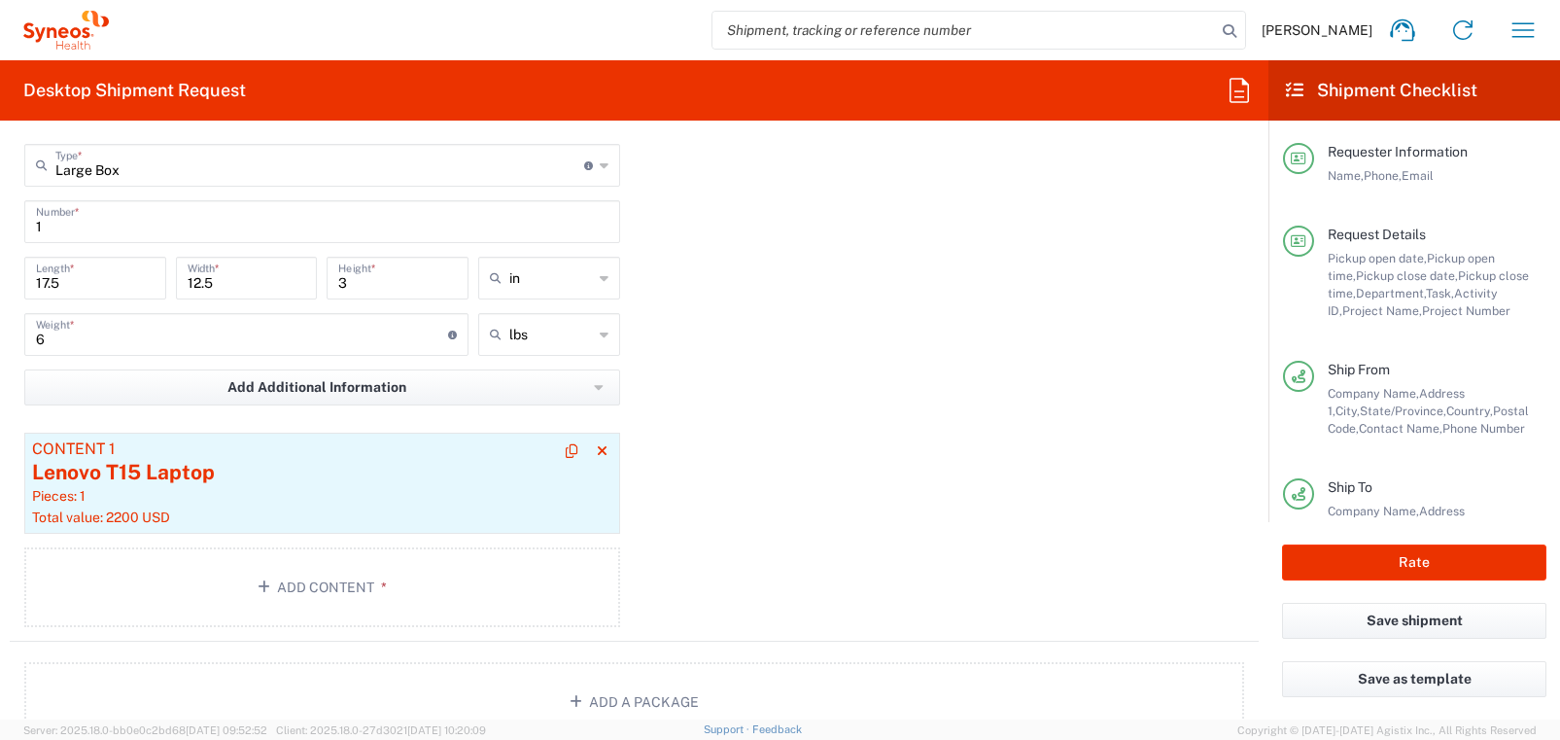
scroll to position [1957, 0]
click at [349, 467] on div "Lenovo T15 Laptop" at bounding box center [322, 470] width 580 height 29
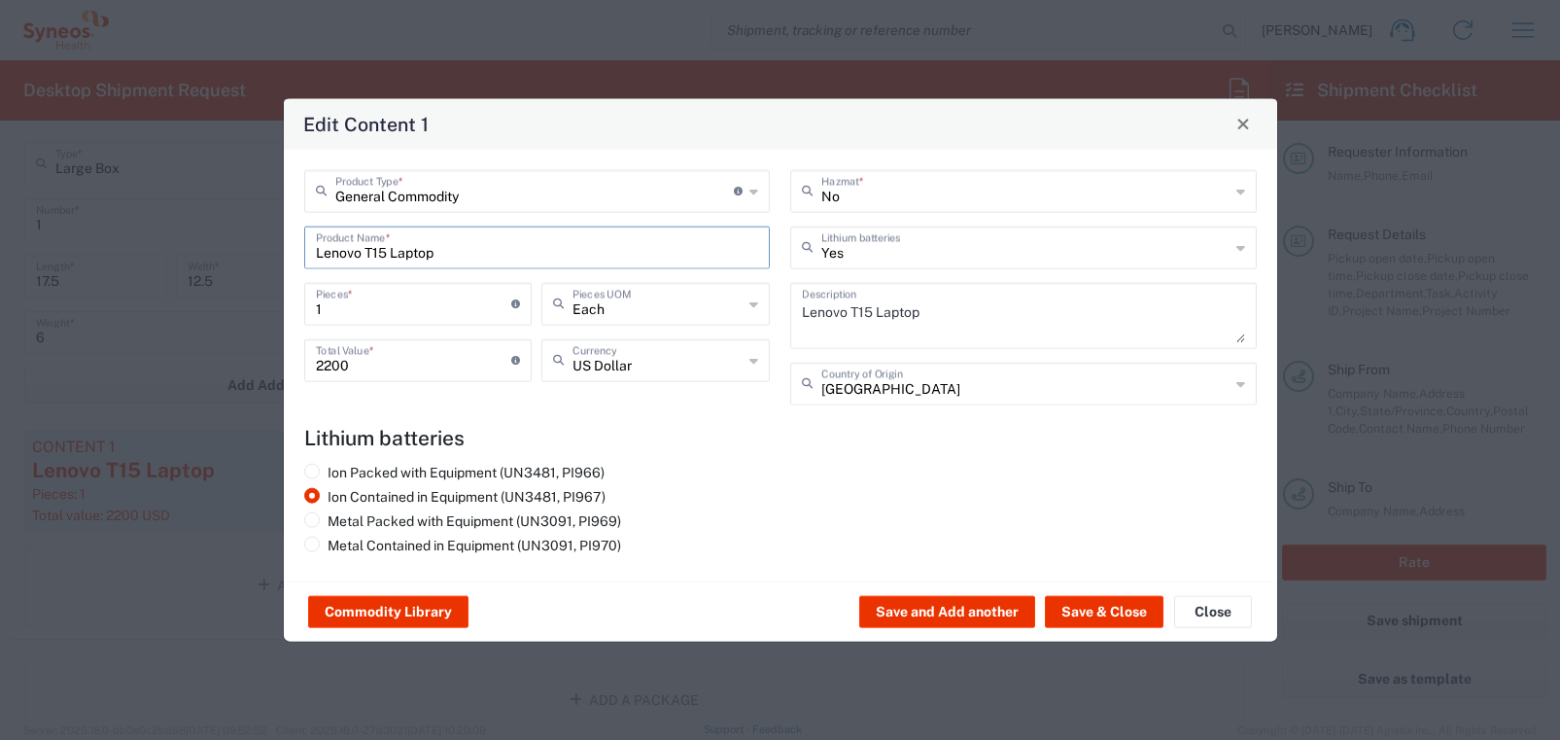
drag, startPoint x: 424, startPoint y: 257, endPoint x: 246, endPoint y: 245, distance: 178.2
click at [246, 245] on div "Edit Content 1 General Commodity Product Type * Document: Paper document genera…" at bounding box center [780, 370] width 1560 height 740
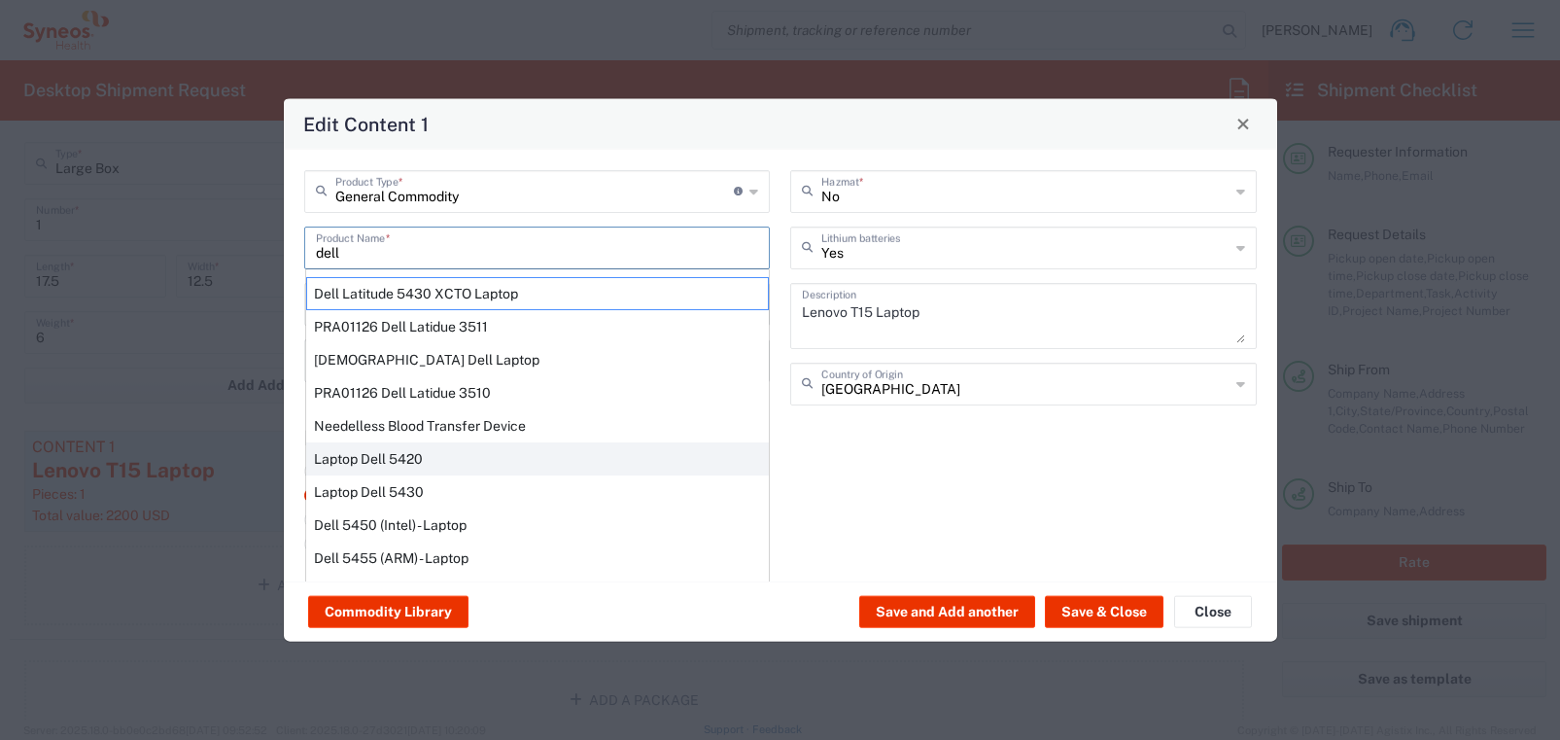
click at [370, 466] on div "Laptop Dell 5420" at bounding box center [537, 457] width 463 height 33
type input "Laptop Dell 5420"
type textarea "Laptop Latitude Dell 5420"
type input "[GEOGRAPHIC_DATA]"
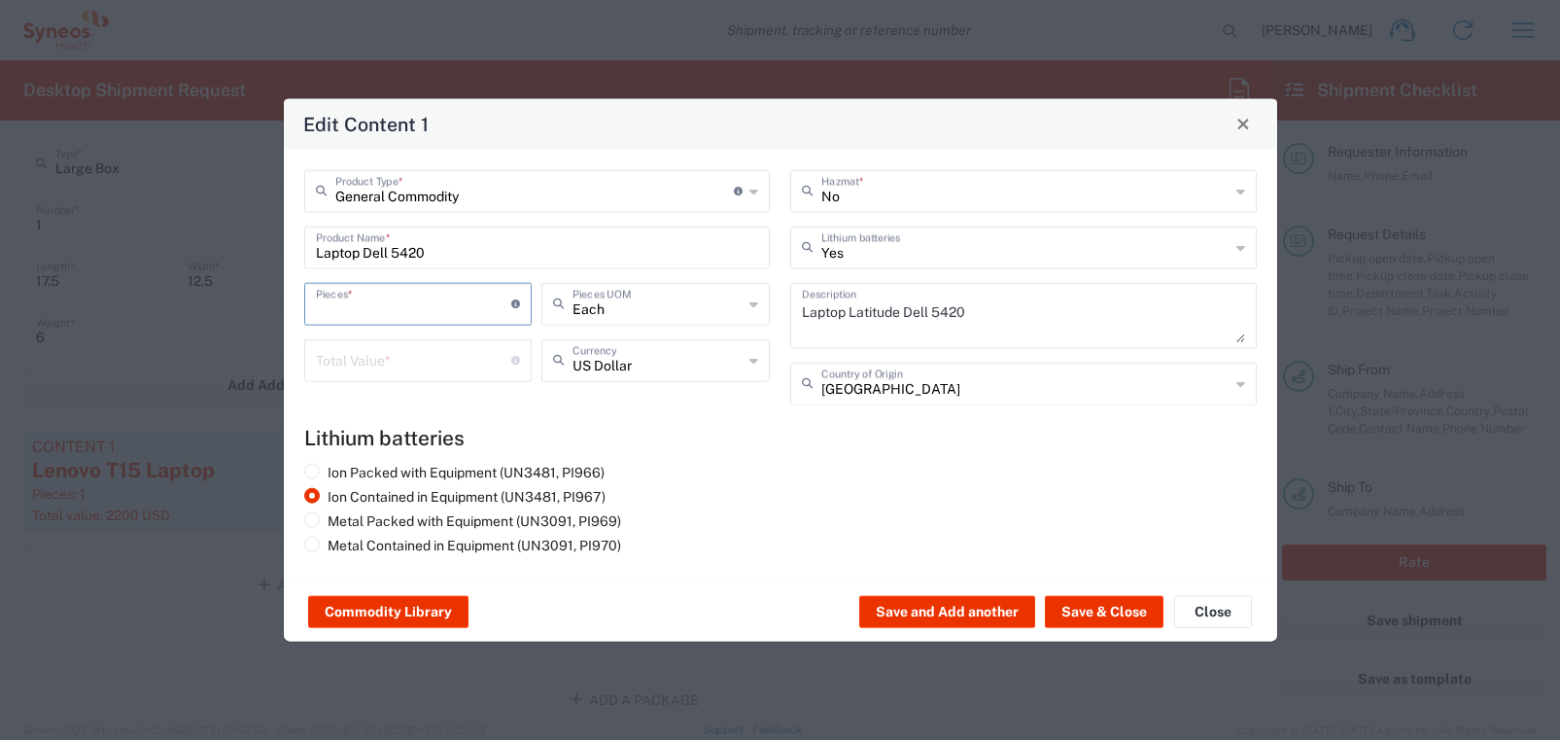
click at [491, 309] on input "number" at bounding box center [414, 302] width 196 height 34
type input "1"
click at [470, 363] on input "number" at bounding box center [414, 358] width 196 height 34
type input "1200"
drag, startPoint x: 738, startPoint y: 462, endPoint x: 811, endPoint y: 412, distance: 88.2
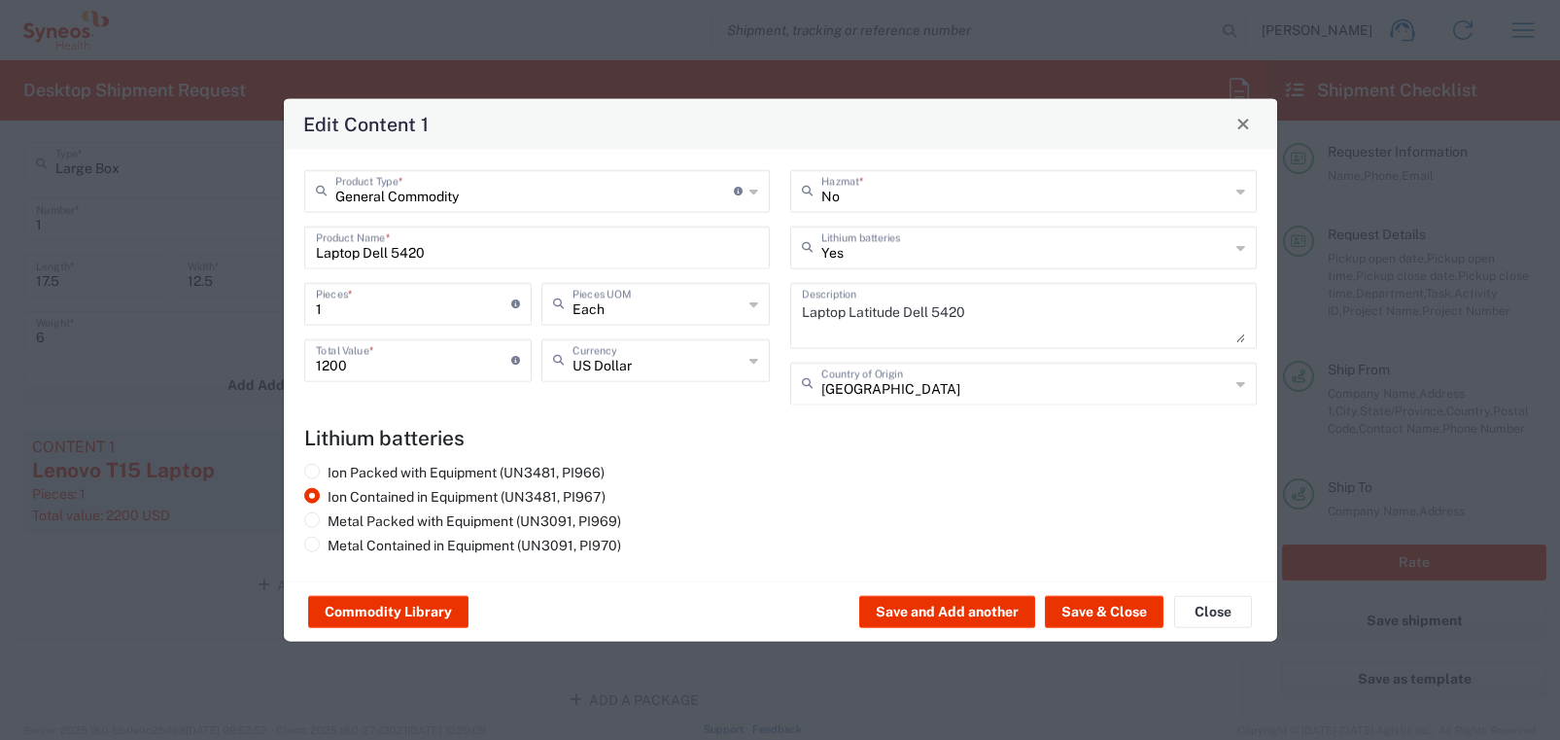
click at [780, 430] on agx-lithium-batteries-content "Lithium batteries Ion Packed with Equipment (UN3481, PI966) Ion Contained in Eq…" at bounding box center [780, 492] width 952 height 135
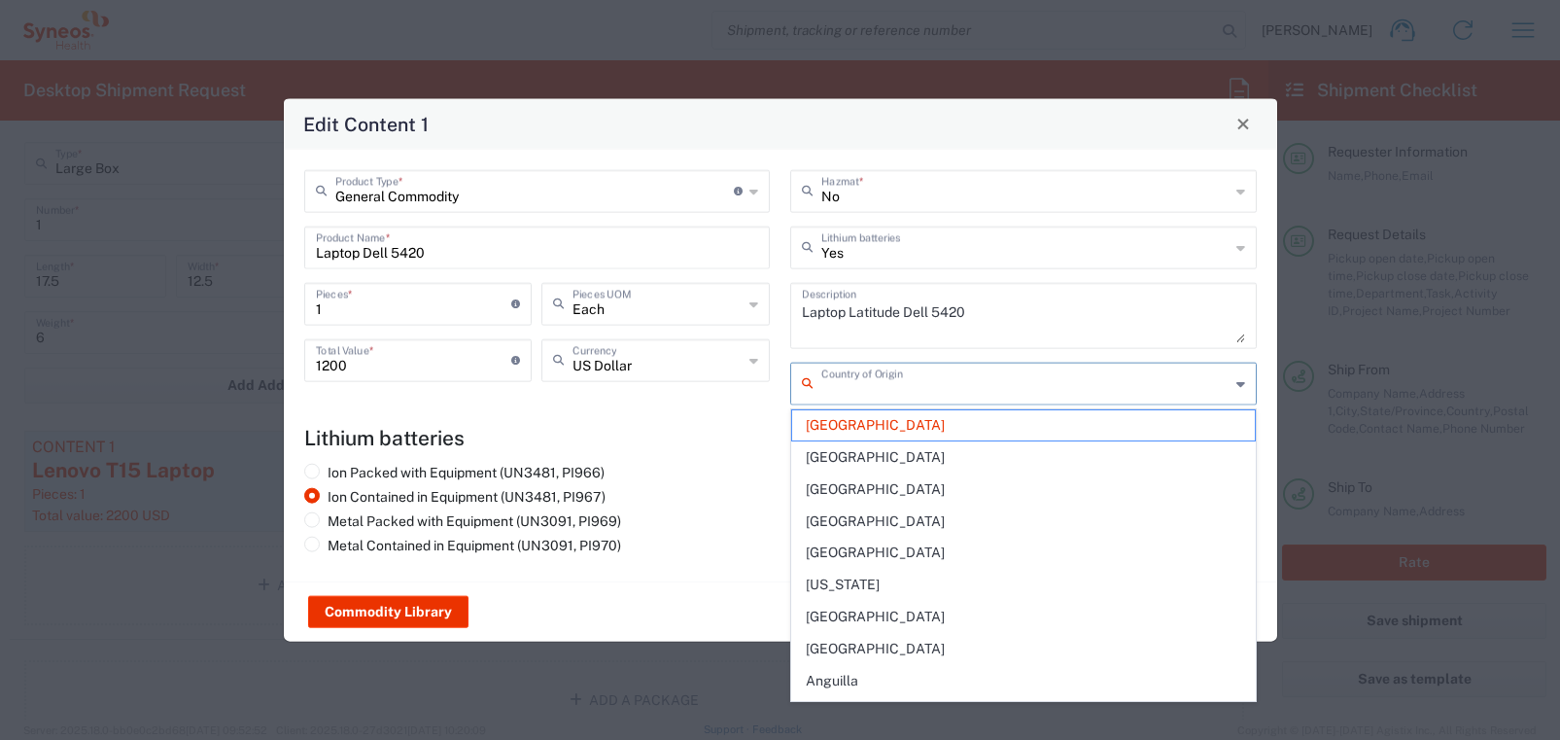
click at [899, 390] on input "text" at bounding box center [1025, 381] width 408 height 34
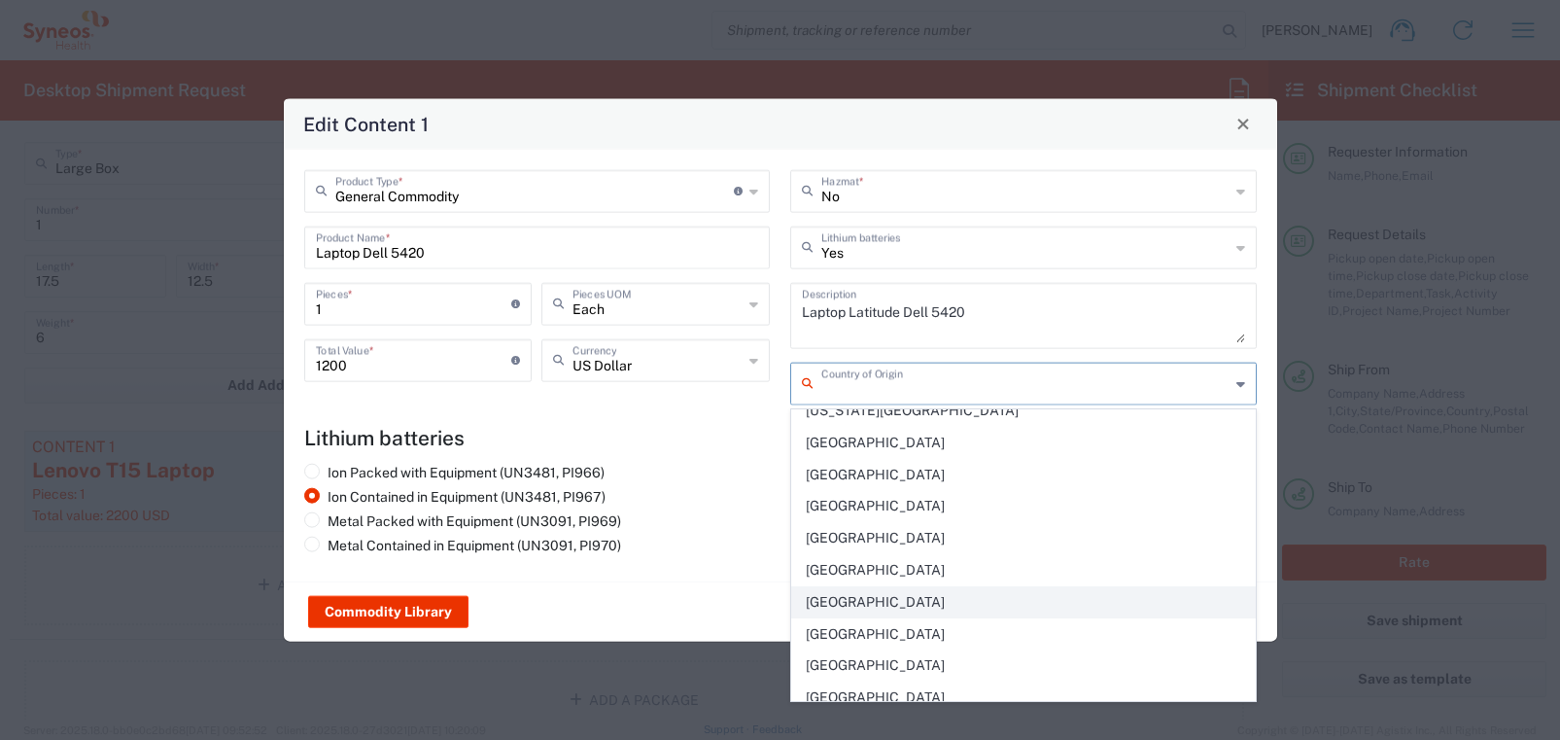
scroll to position [7407, 0]
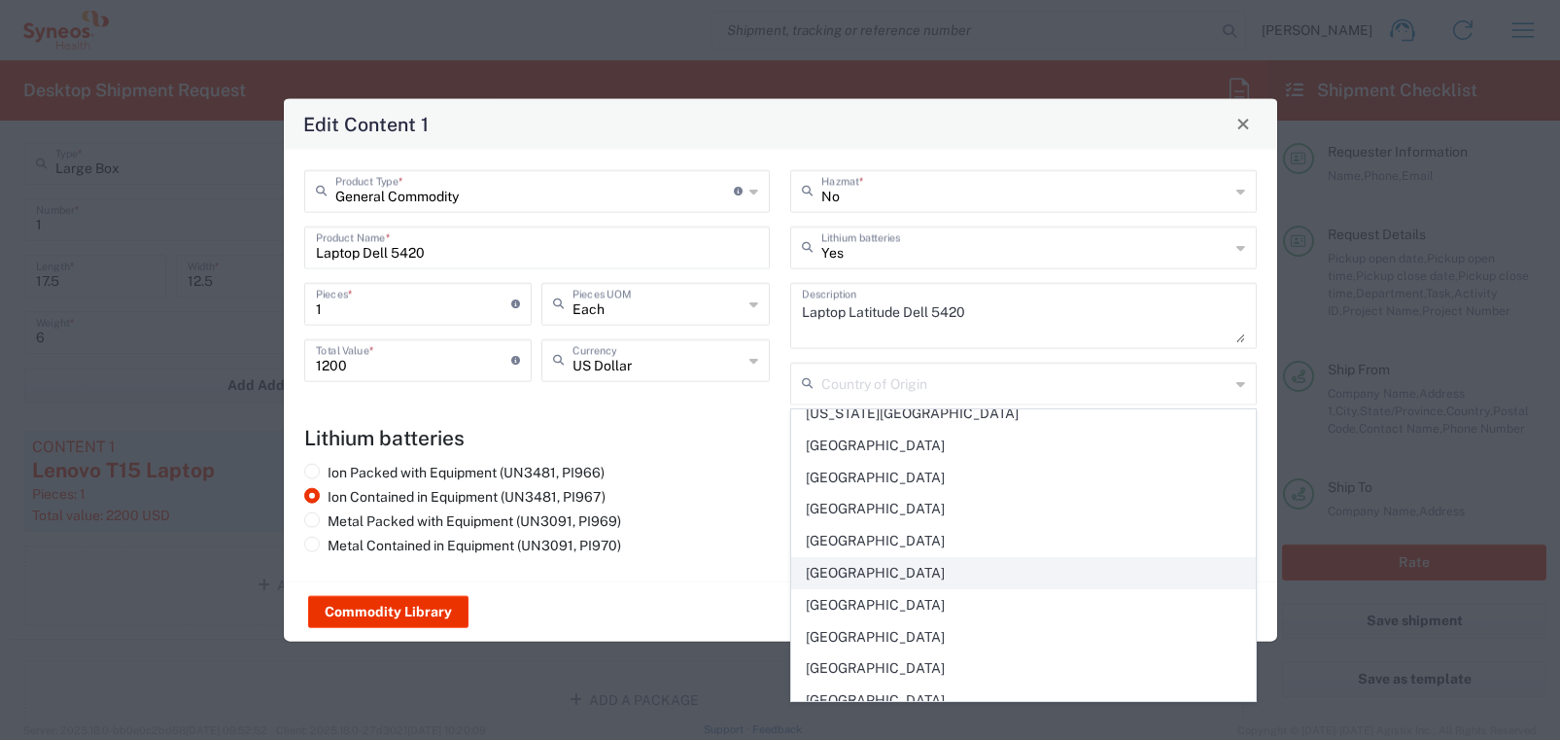
click at [899, 568] on span "[GEOGRAPHIC_DATA]" at bounding box center [1023, 573] width 463 height 30
type input "[GEOGRAPHIC_DATA]"
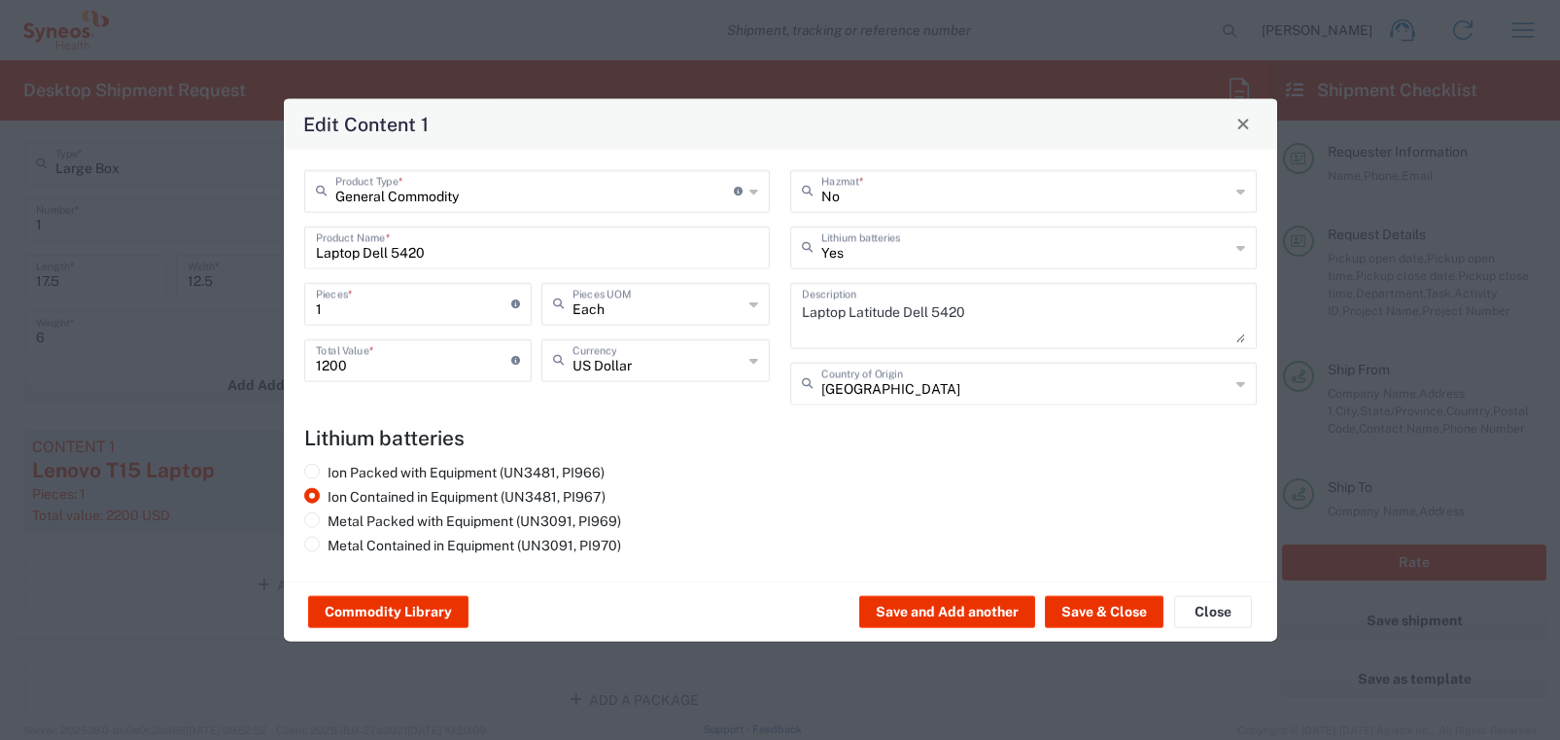
click at [719, 514] on div "Ion Packed with Equipment (UN3481, PI966) Ion Contained in Equipment (UN3481, P…" at bounding box center [537, 511] width 487 height 97
click at [1126, 607] on button "Save & Close" at bounding box center [1104, 611] width 119 height 31
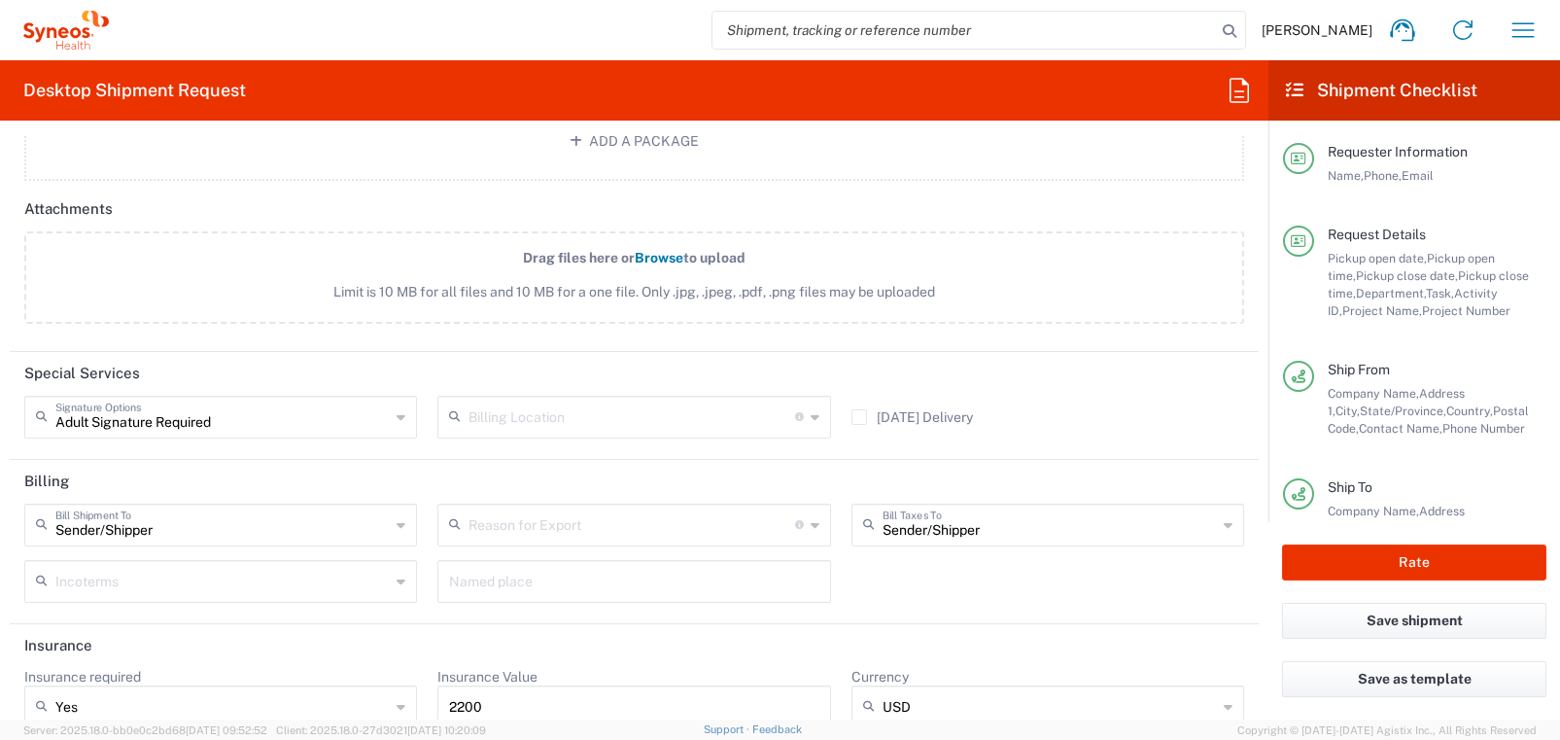
scroll to position [2546, 0]
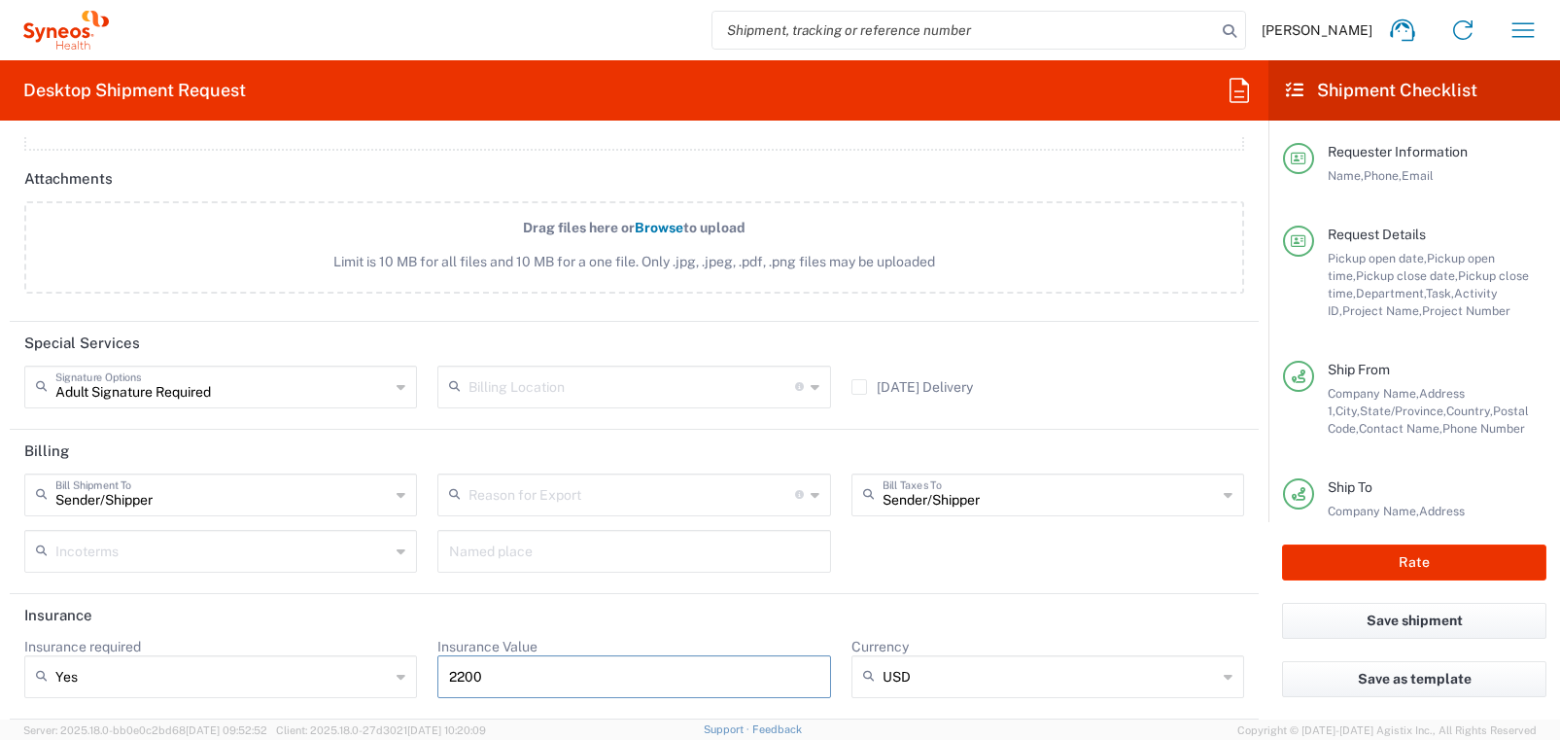
drag, startPoint x: 513, startPoint y: 677, endPoint x: 427, endPoint y: 680, distance: 86.5
click at [428, 680] on div "Insurance Value 2200" at bounding box center [634, 675] width 413 height 74
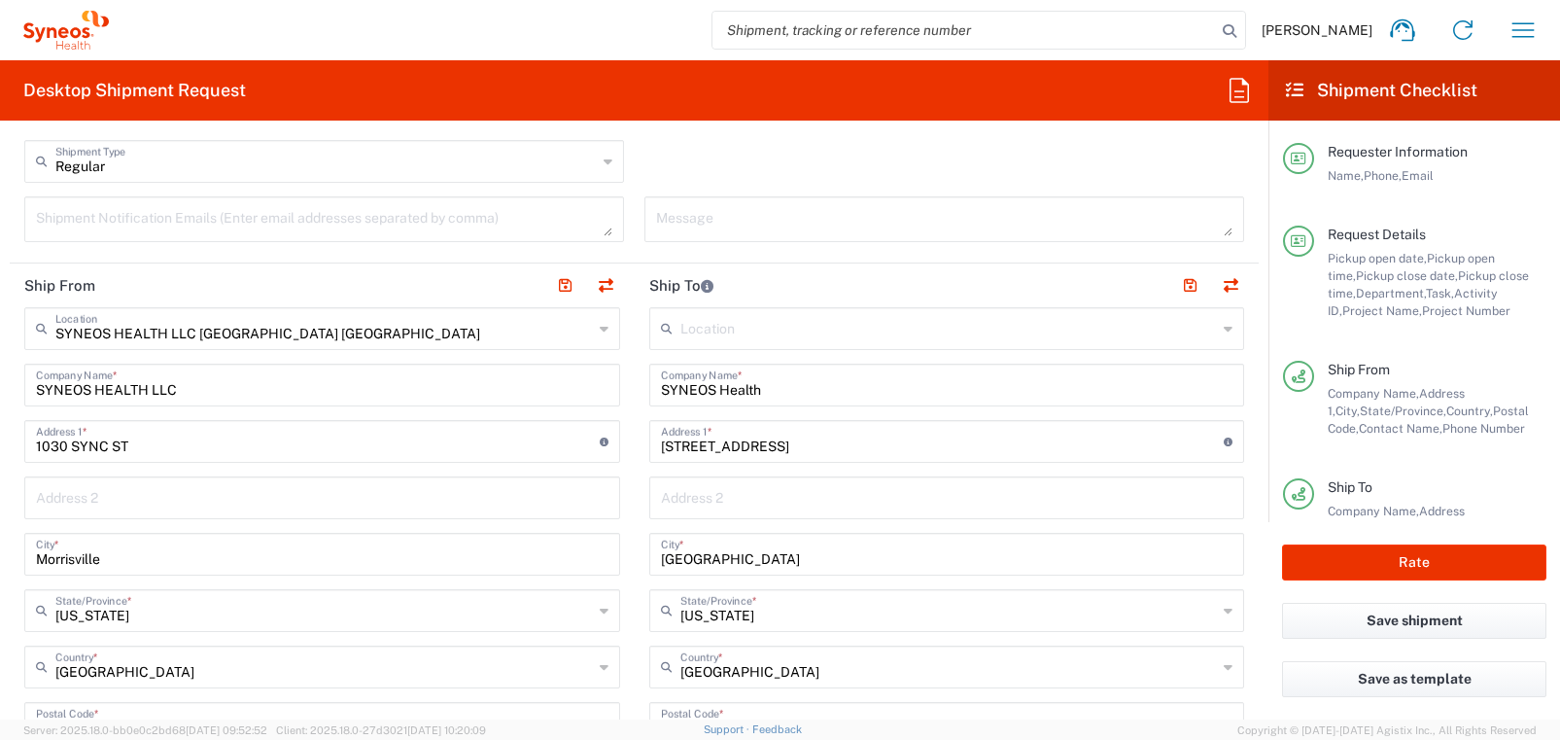
scroll to position [821, 0]
type input "1200"
click at [1402, 561] on button "Rate" at bounding box center [1414, 562] width 264 height 36
type input "4510 DEPARTMENTAL EXPENSE"
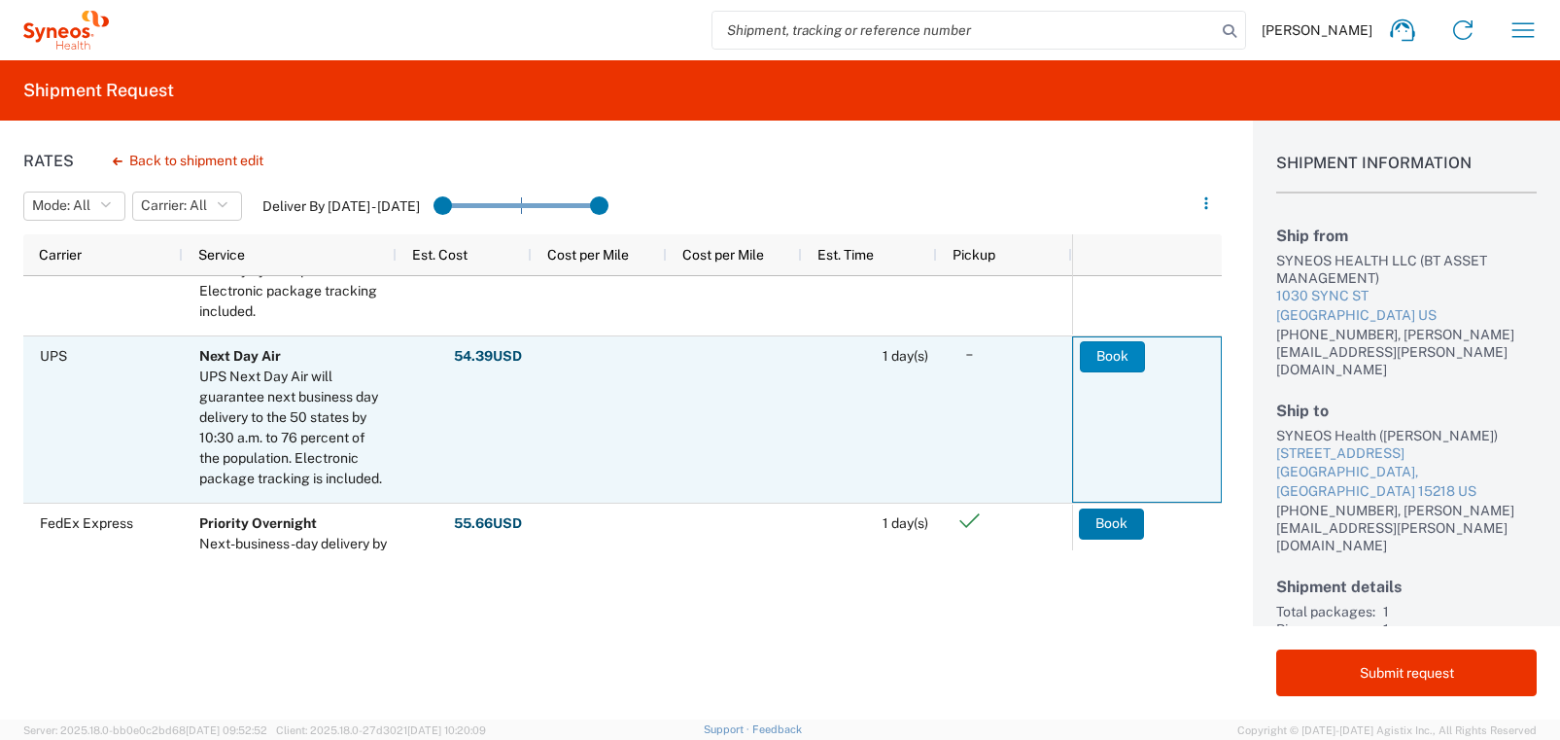
click at [1112, 354] on button "Book" at bounding box center [1112, 356] width 65 height 31
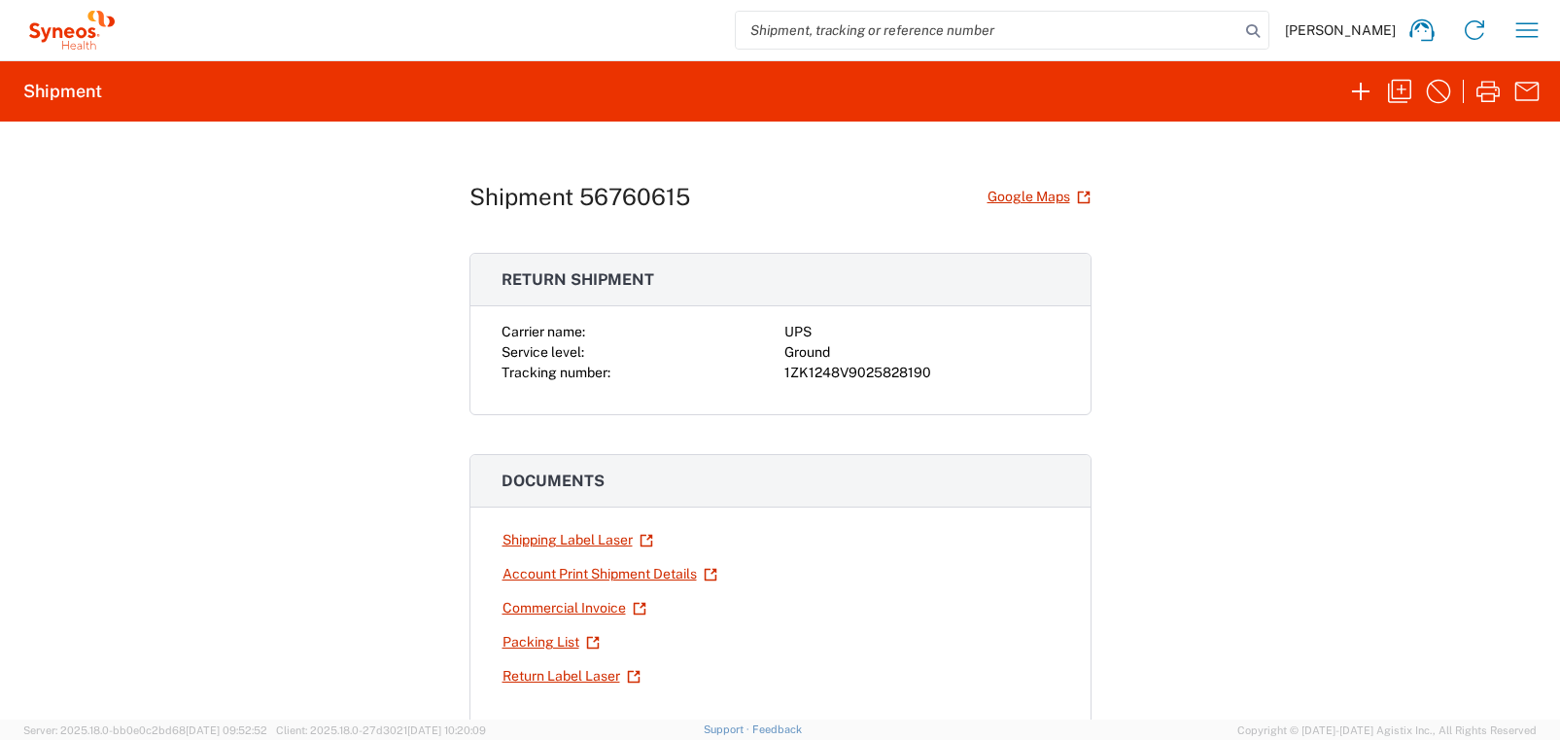
click at [1151, 483] on div "Shipment 56760615 Google Maps Return shipment Carrier name: UPS Service level: …" at bounding box center [780, 420] width 1560 height 598
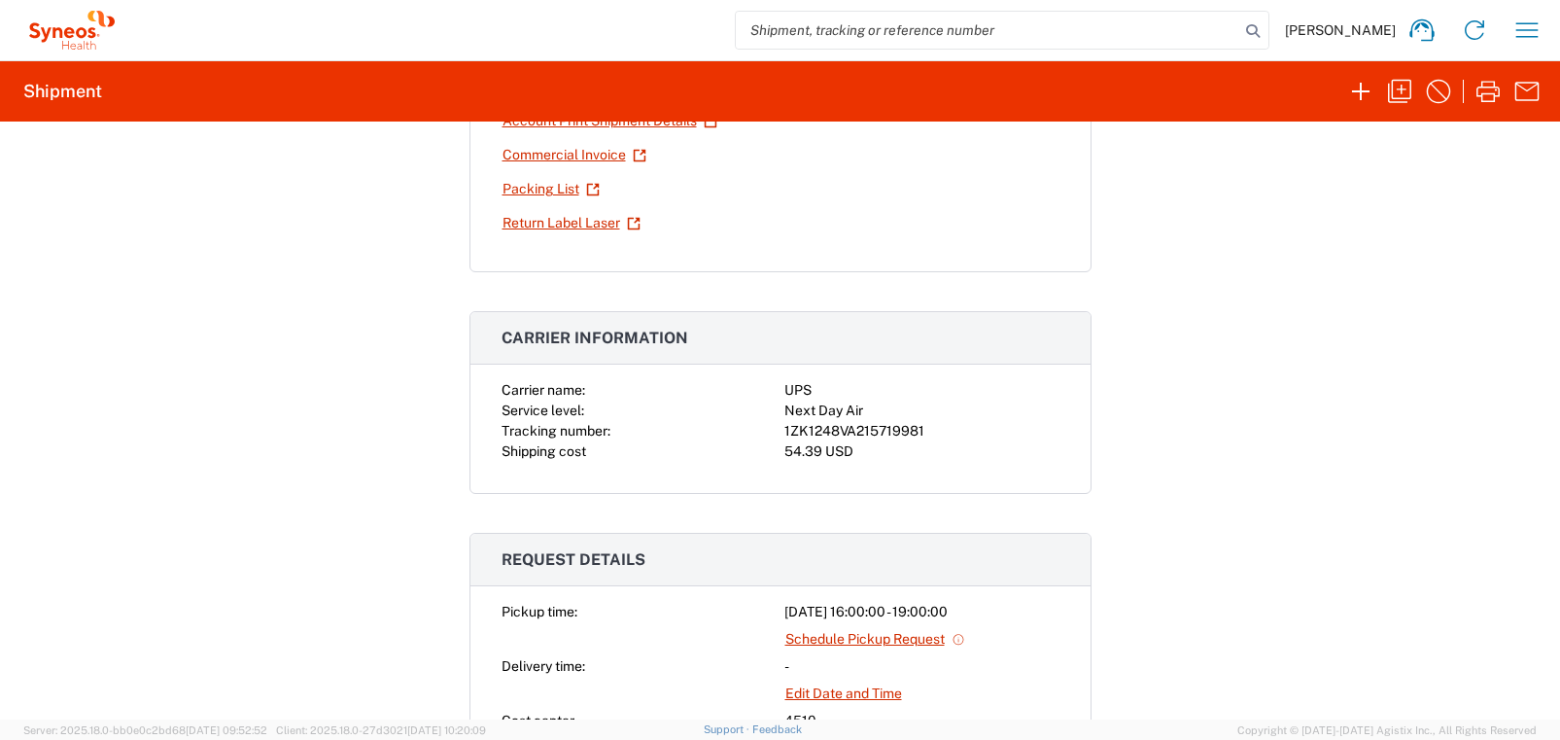
click at [912, 432] on div "1ZK1248VA215719981" at bounding box center [921, 431] width 275 height 20
click at [913, 431] on div "1ZK1248VA215719981" at bounding box center [921, 432] width 275 height 20
copy div "1ZK1248VA215719981"
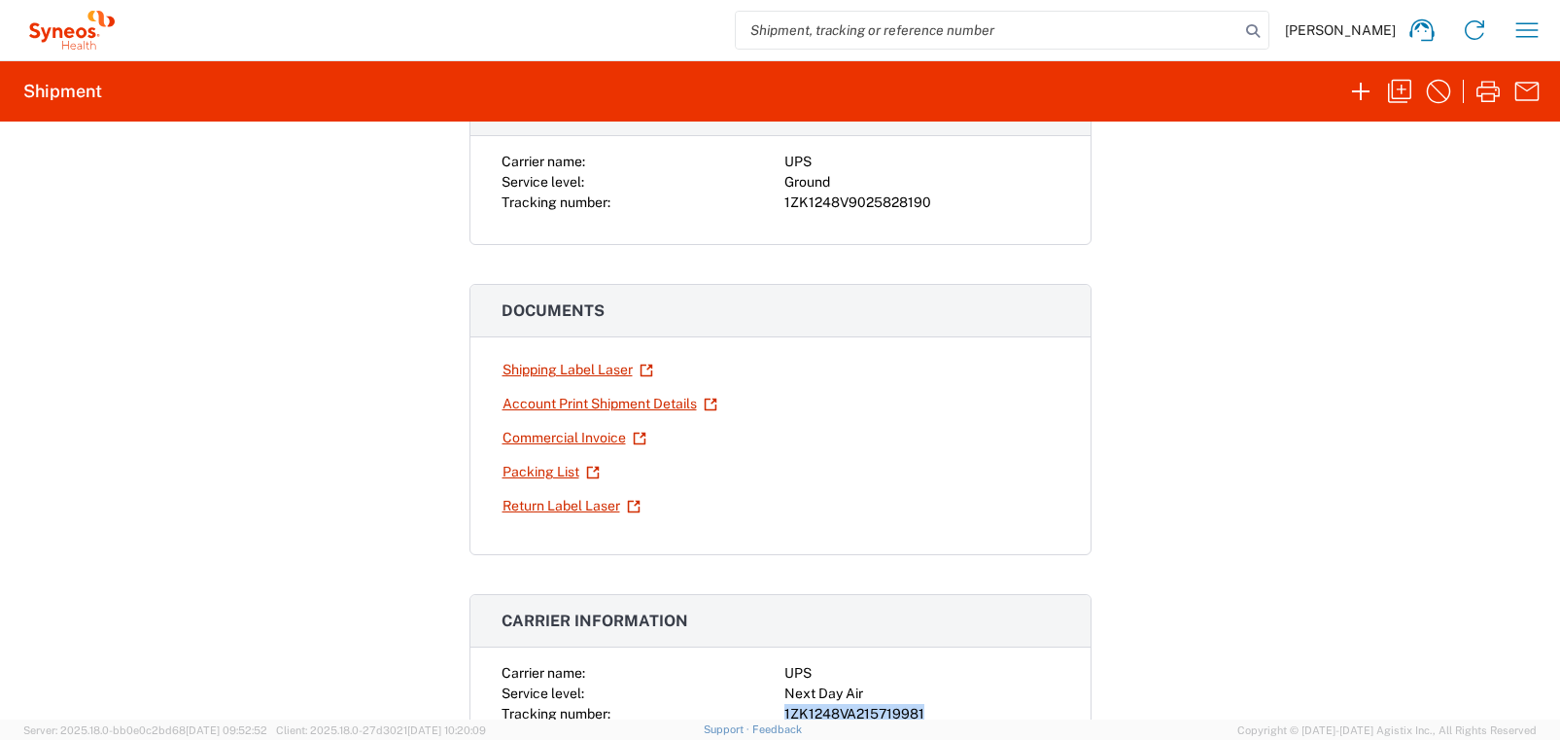
scroll to position [151, 0]
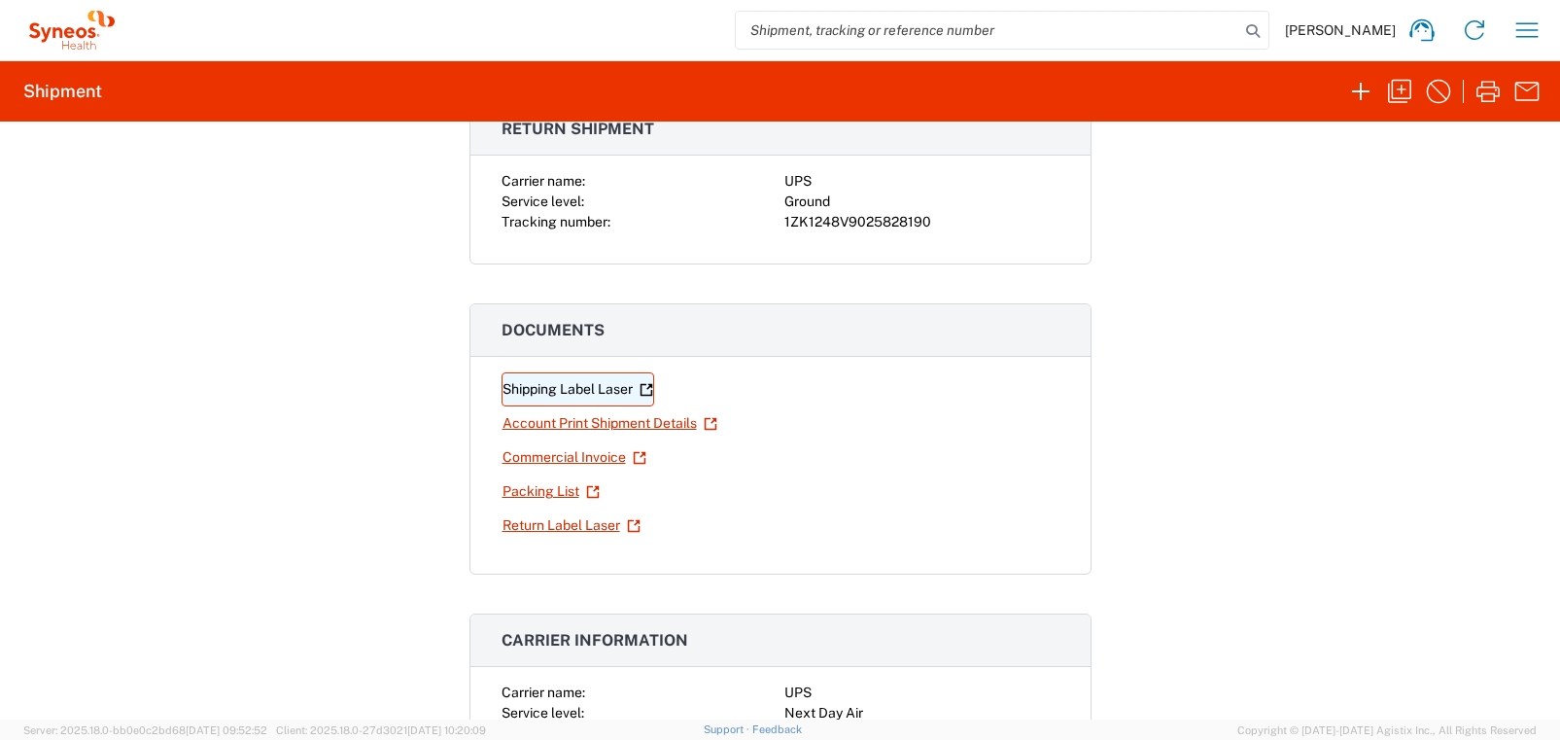
click at [572, 388] on link "Shipping Label Laser" at bounding box center [578, 389] width 153 height 34
click at [571, 522] on link "Return Label Laser" at bounding box center [572, 525] width 140 height 34
